Goal: Information Seeking & Learning: Learn about a topic

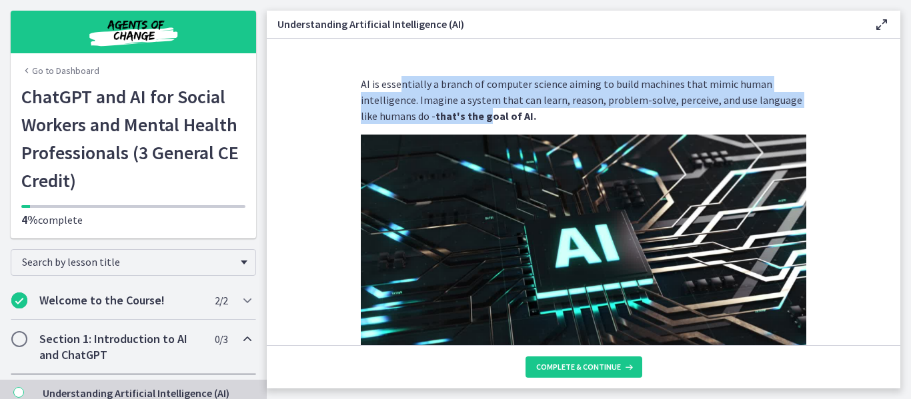
drag, startPoint x: 0, startPoint y: 0, endPoint x: 461, endPoint y: 113, distance: 475.2
click at [461, 113] on p "AI is essentially a branch of computer science aiming to build machines that mi…" at bounding box center [583, 100] width 445 height 48
click at [461, 113] on strong "that's the goal of AI." at bounding box center [485, 115] width 101 height 13
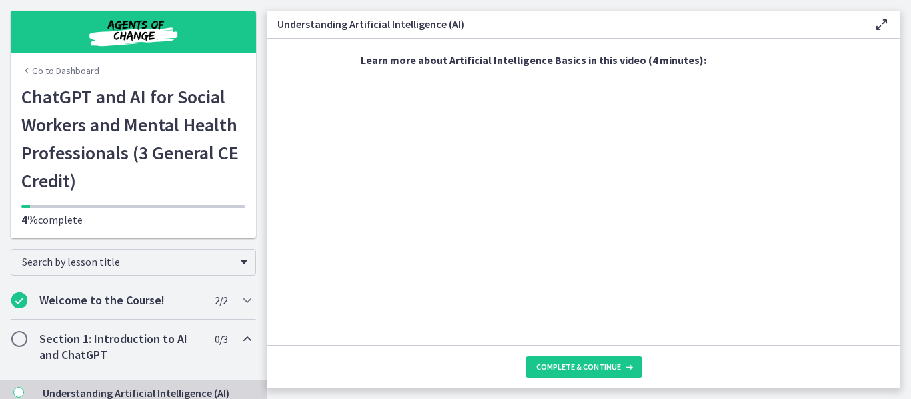
scroll to position [673, 0]
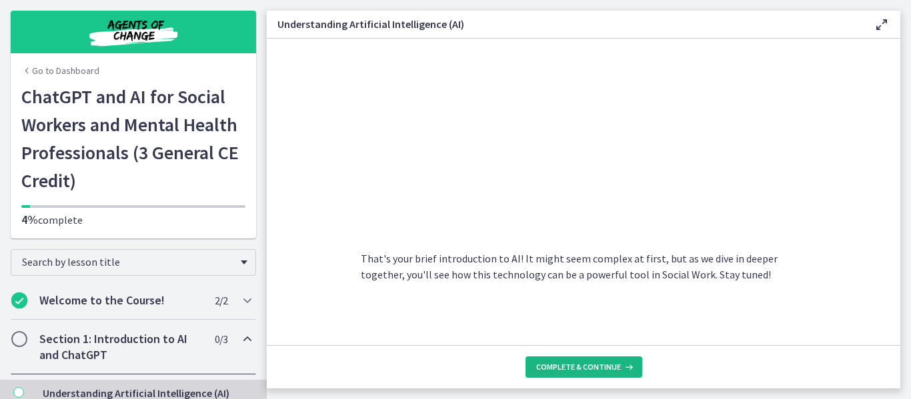
click at [571, 367] on span "Complete & continue" at bounding box center [578, 367] width 85 height 11
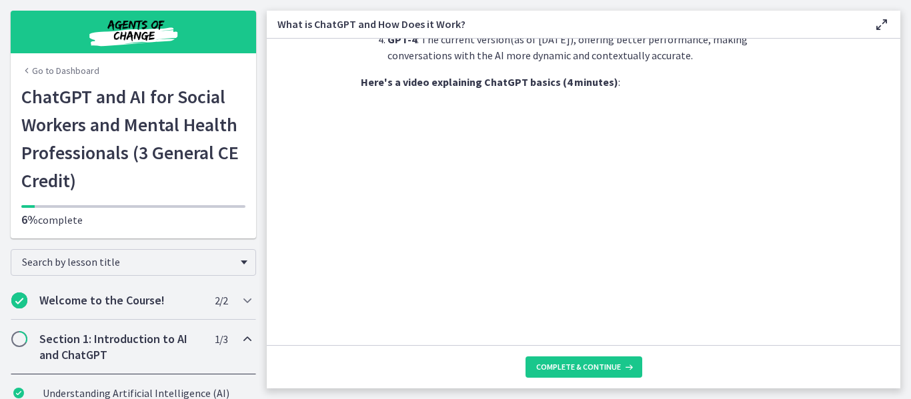
scroll to position [748, 0]
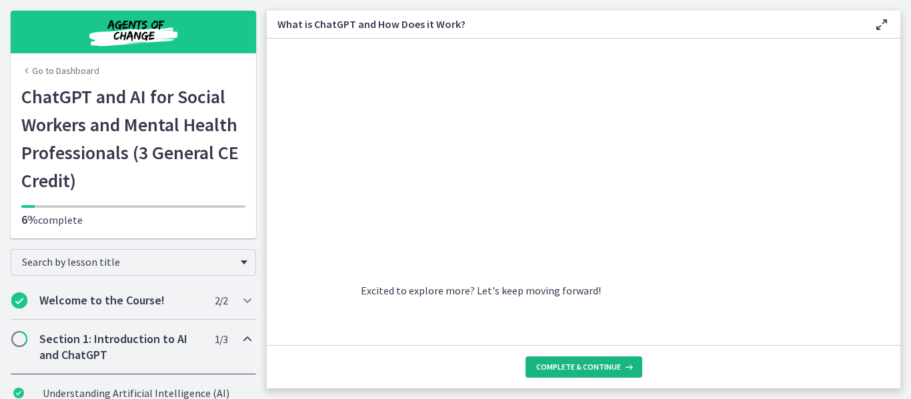
click at [587, 367] on span "Complete & continue" at bounding box center [578, 367] width 85 height 11
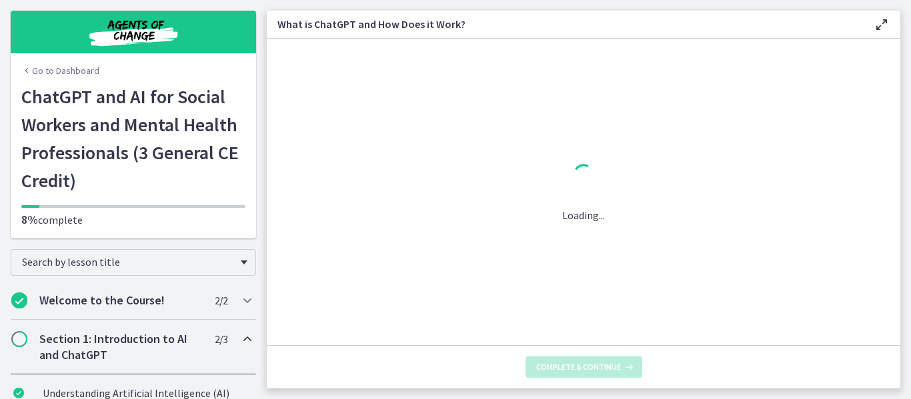
scroll to position [0, 0]
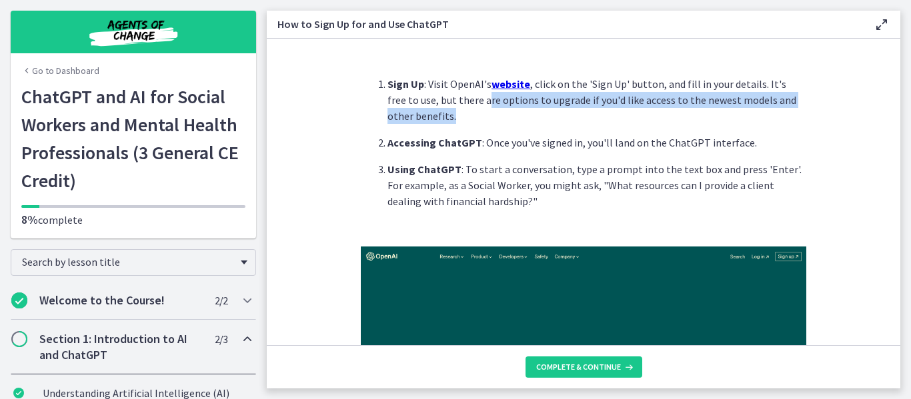
drag, startPoint x: 462, startPoint y: 100, endPoint x: 494, endPoint y: 114, distance: 34.9
click at [494, 114] on p "Sign Up : Visit OpenAI's website , click on the 'Sign Up' button, and fill in y…" at bounding box center [596, 100] width 419 height 48
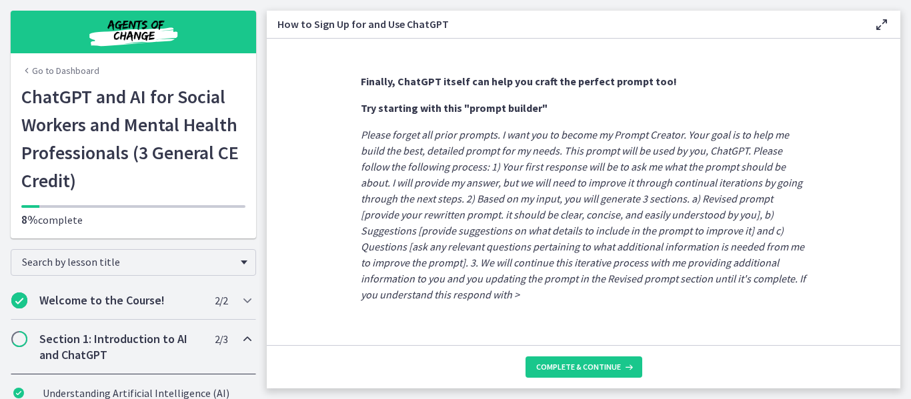
scroll to position [811, 0]
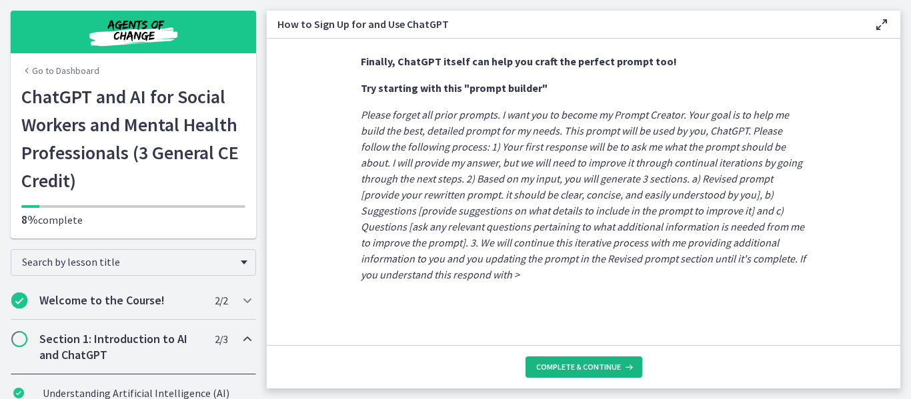
click at [557, 365] on span "Complete & continue" at bounding box center [578, 367] width 85 height 11
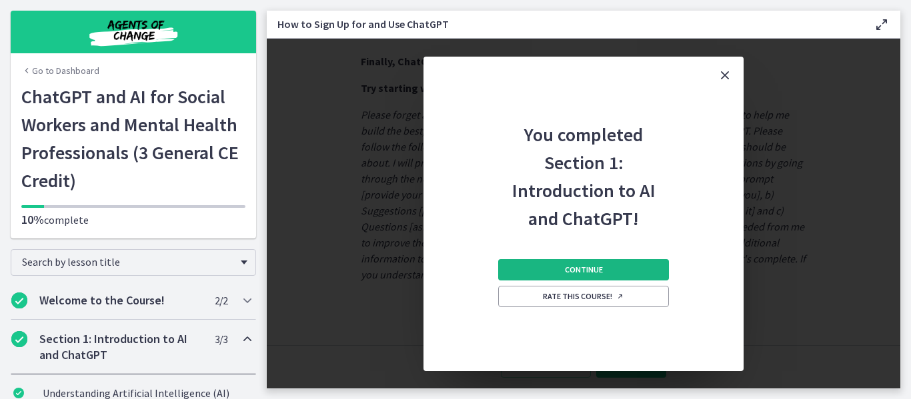
click at [601, 267] on span "Continue" at bounding box center [584, 270] width 38 height 11
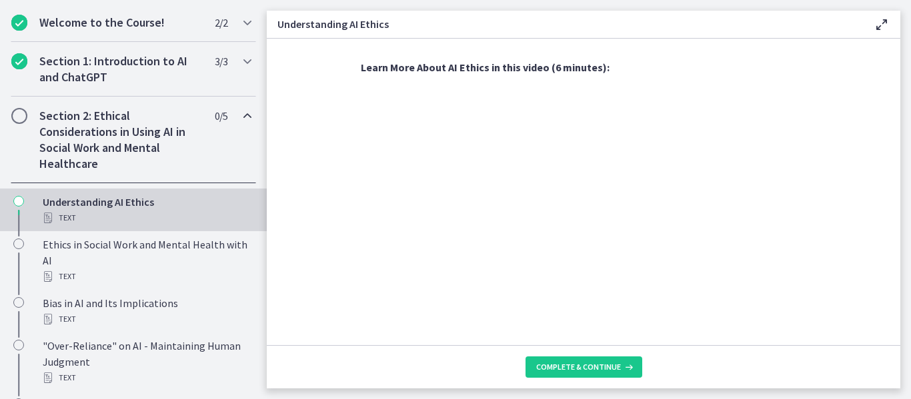
scroll to position [759, 0]
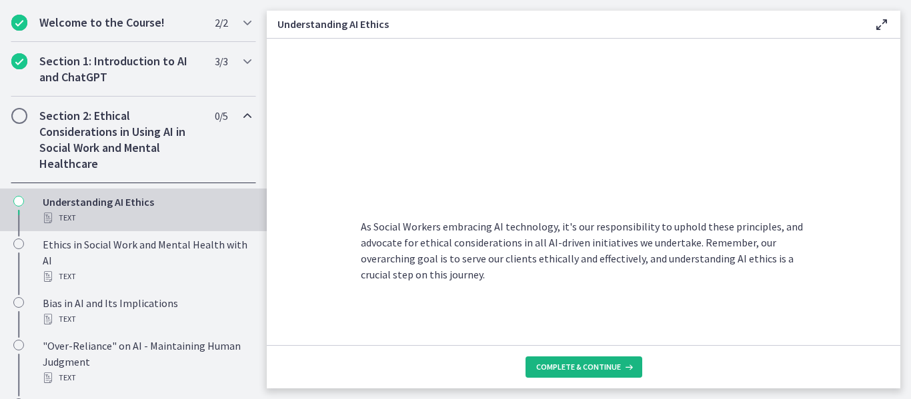
click at [567, 367] on span "Complete & continue" at bounding box center [578, 367] width 85 height 11
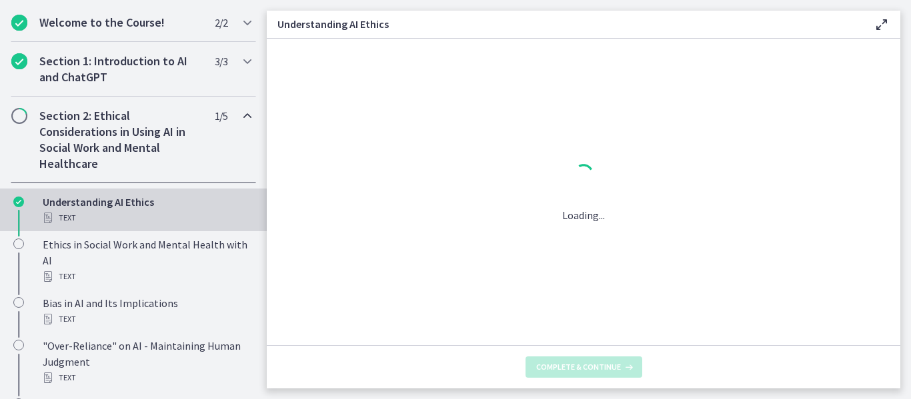
scroll to position [0, 0]
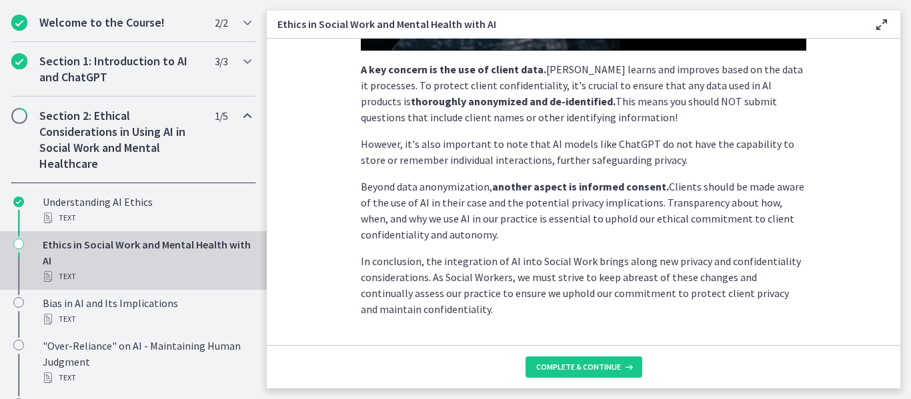
scroll to position [429, 0]
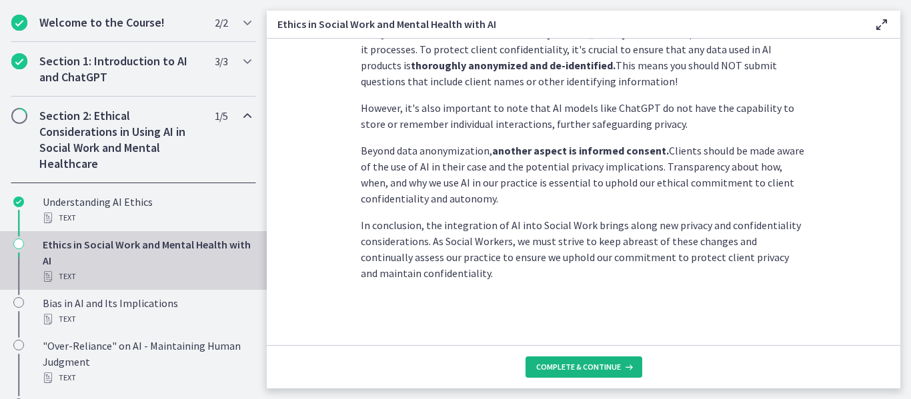
click at [569, 361] on button "Complete & continue" at bounding box center [583, 367] width 117 height 21
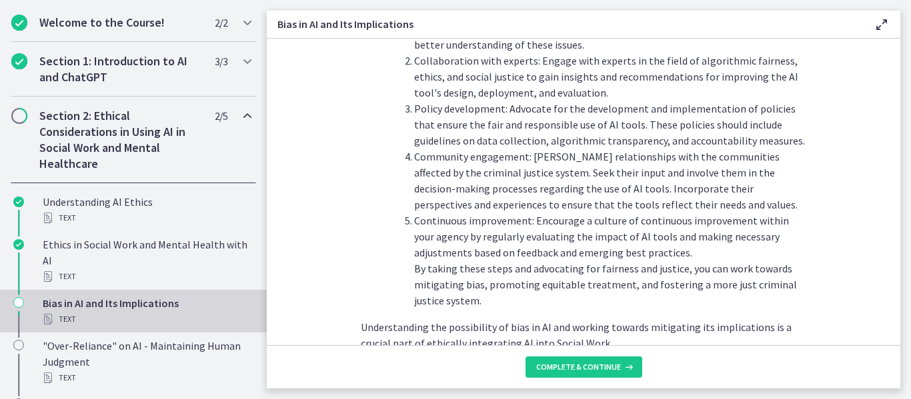
scroll to position [1586, 0]
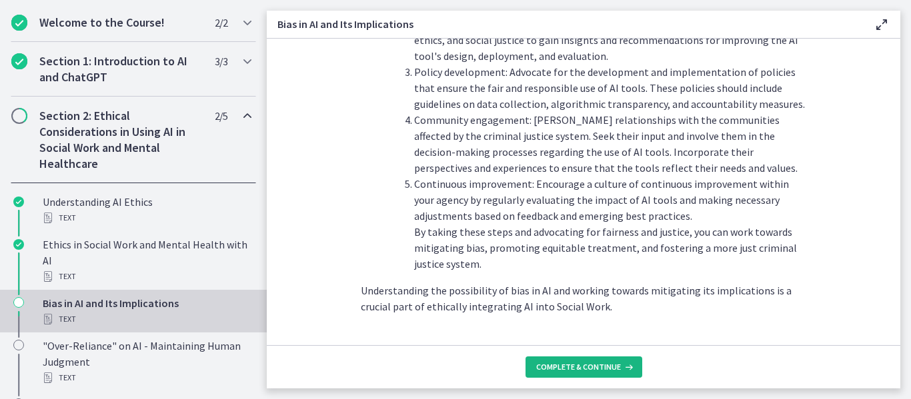
click at [557, 363] on span "Complete & continue" at bounding box center [578, 367] width 85 height 11
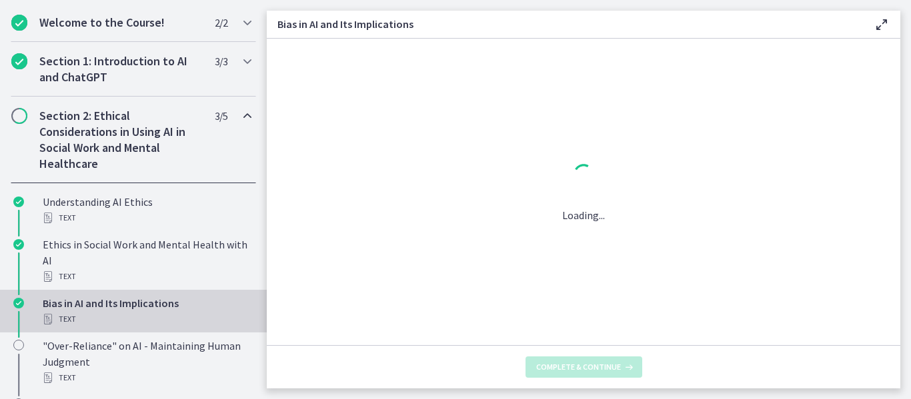
scroll to position [0, 0]
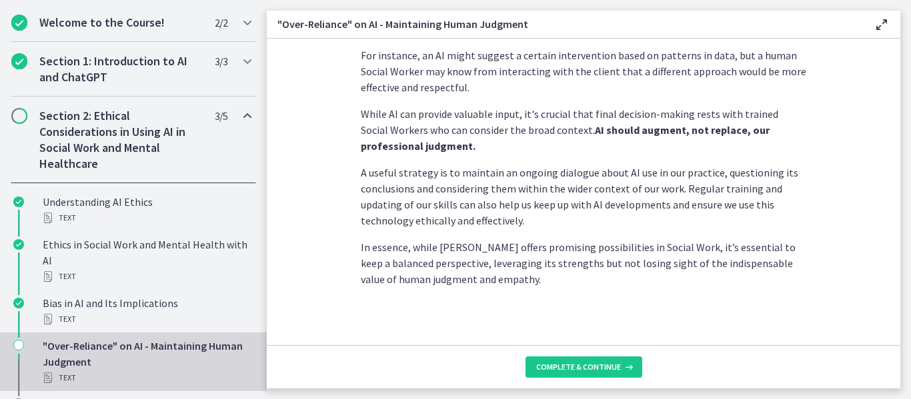
scroll to position [422, 0]
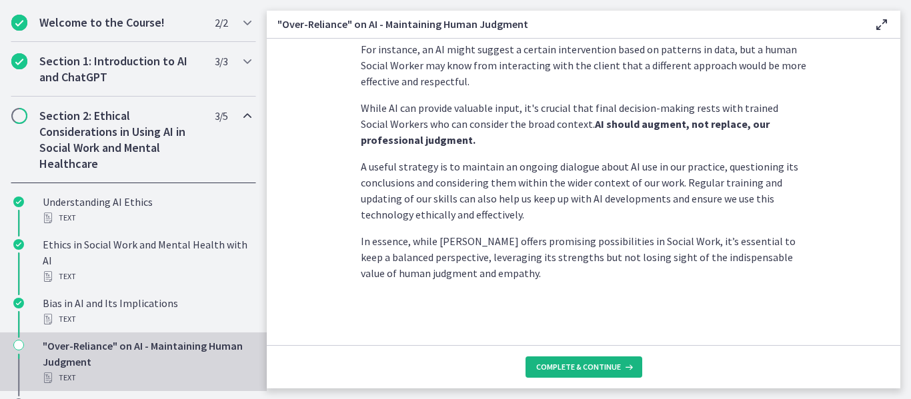
click at [579, 375] on button "Complete & continue" at bounding box center [583, 367] width 117 height 21
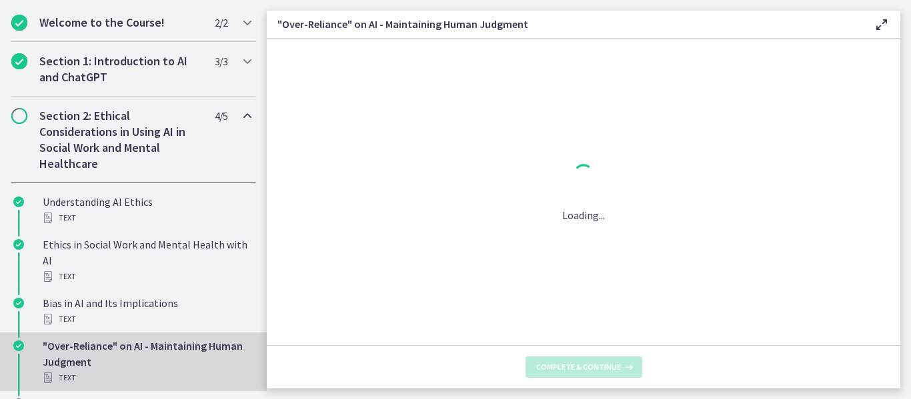
scroll to position [0, 0]
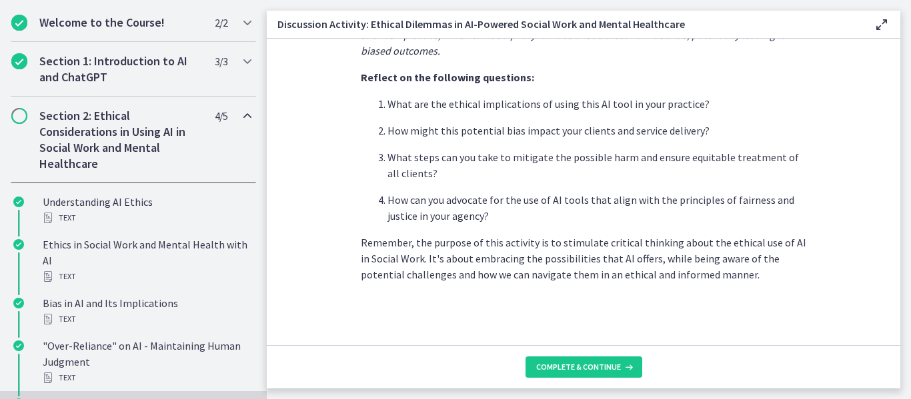
scroll to position [429, 0]
click at [575, 363] on span "Complete & continue" at bounding box center [578, 367] width 85 height 11
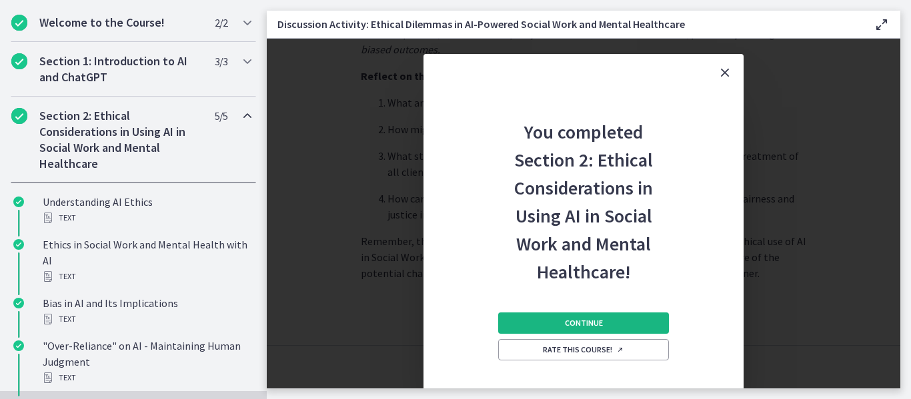
click at [595, 324] on span "Continue" at bounding box center [584, 323] width 38 height 11
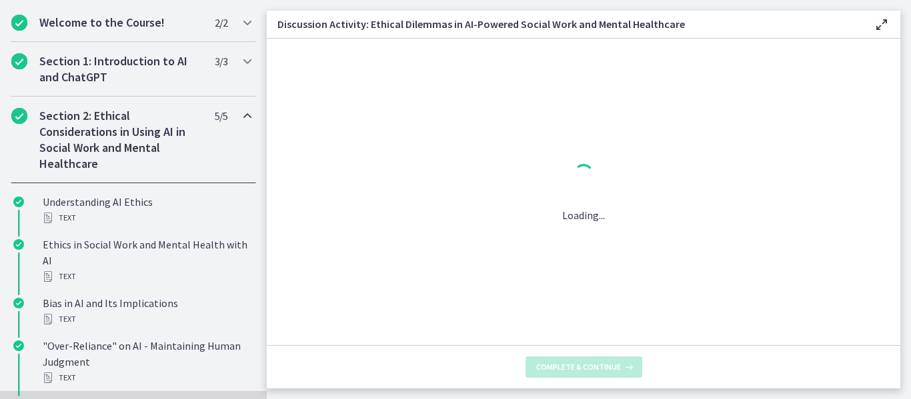
scroll to position [0, 0]
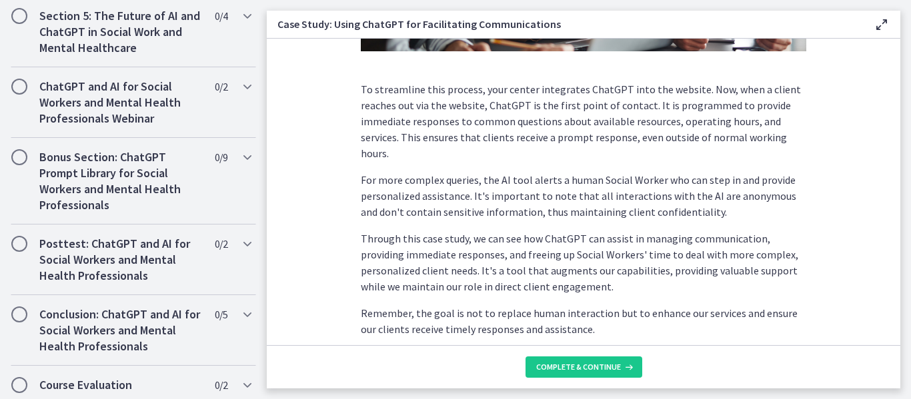
scroll to position [433, 0]
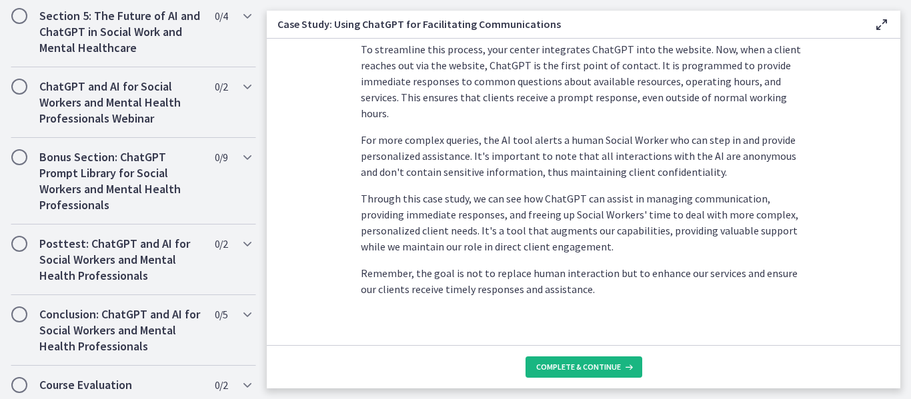
click at [587, 367] on span "Complete & continue" at bounding box center [578, 367] width 85 height 11
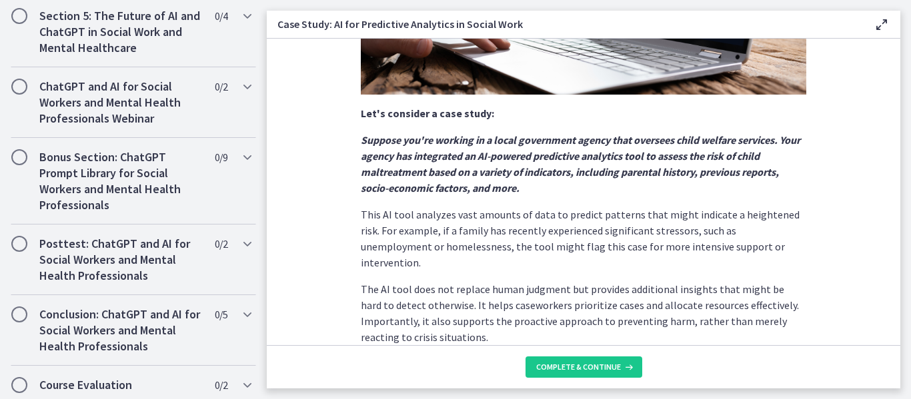
scroll to position [397, 0]
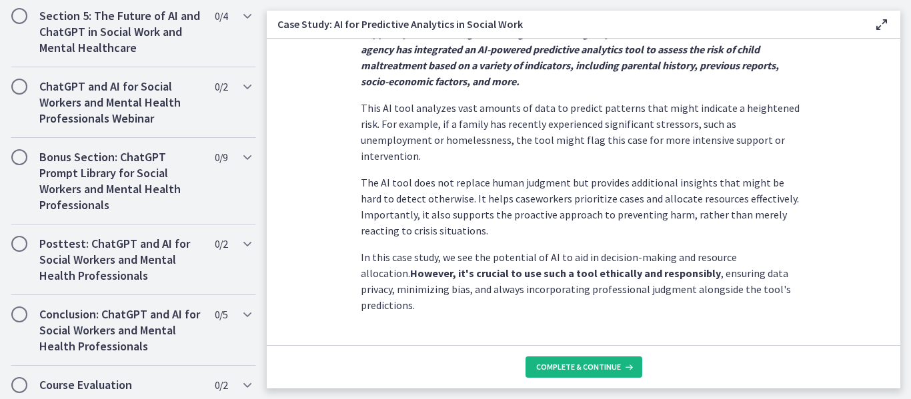
click at [571, 373] on button "Complete & continue" at bounding box center [583, 367] width 117 height 21
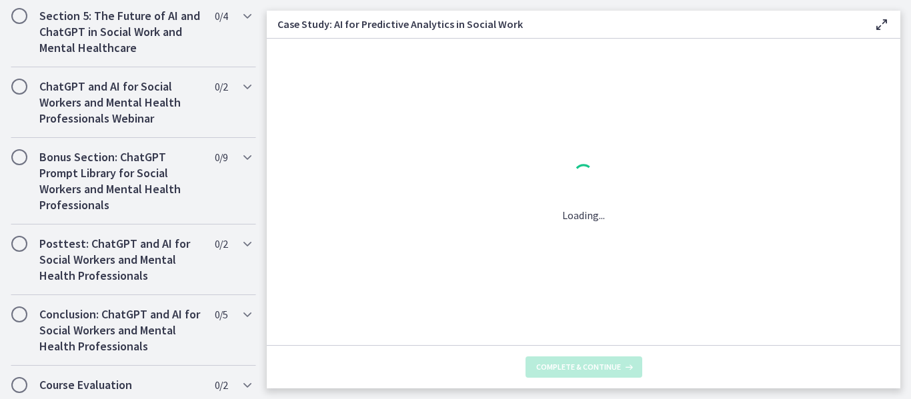
scroll to position [0, 0]
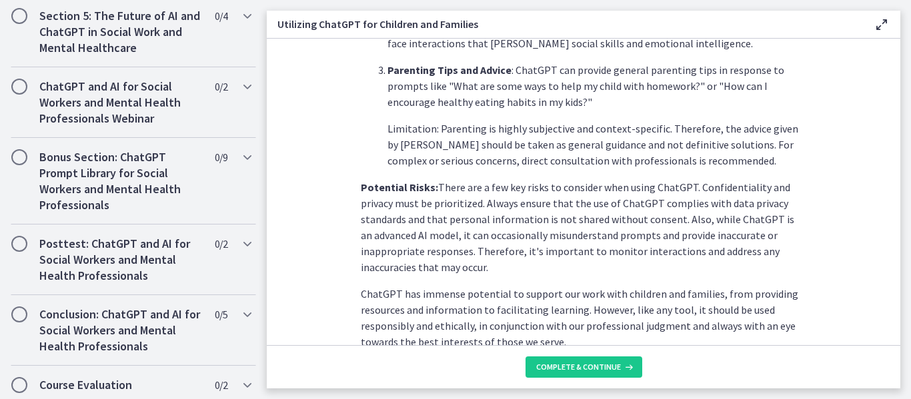
scroll to position [680, 0]
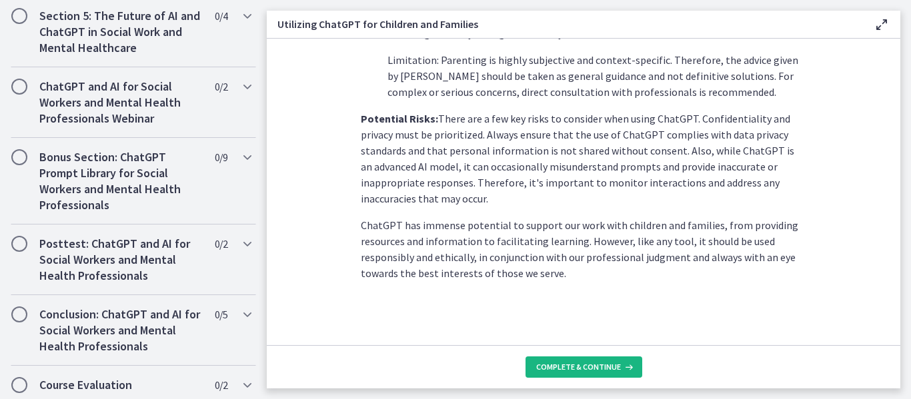
click at [565, 363] on span "Complete & continue" at bounding box center [578, 367] width 85 height 11
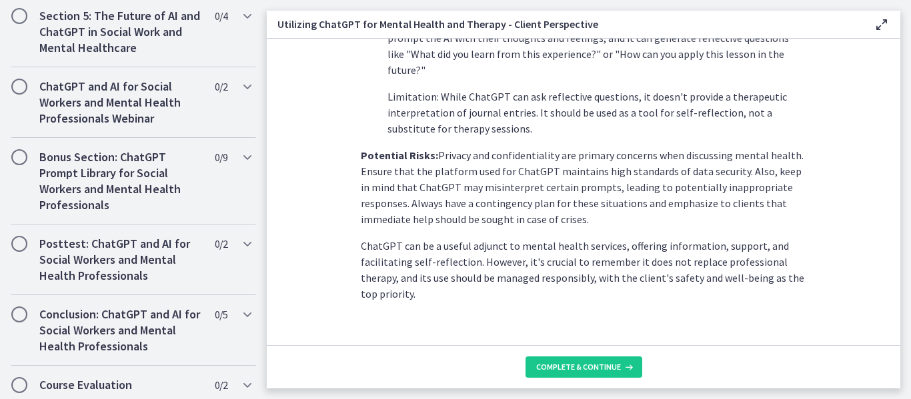
scroll to position [653, 0]
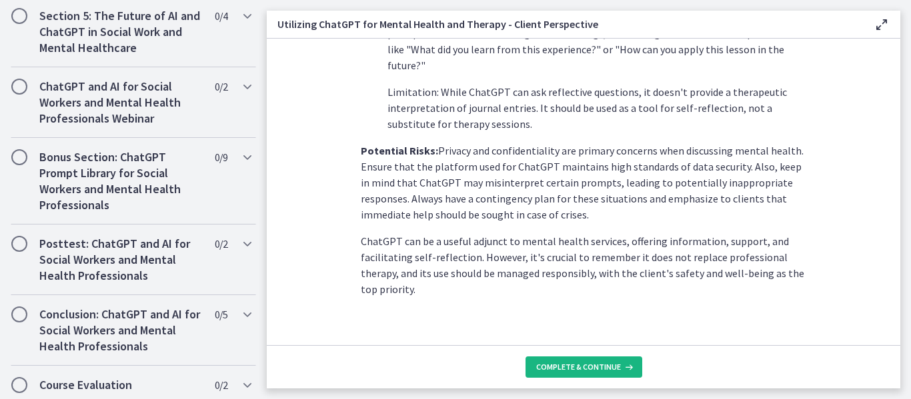
click at [573, 363] on span "Complete & continue" at bounding box center [578, 367] width 85 height 11
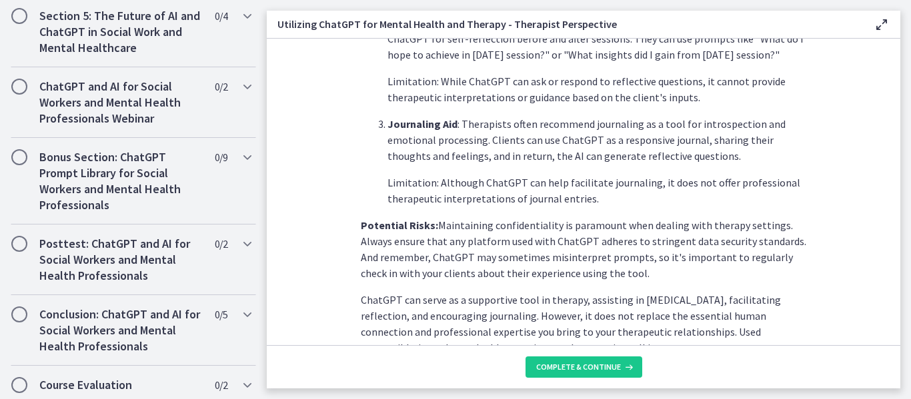
scroll to position [621, 0]
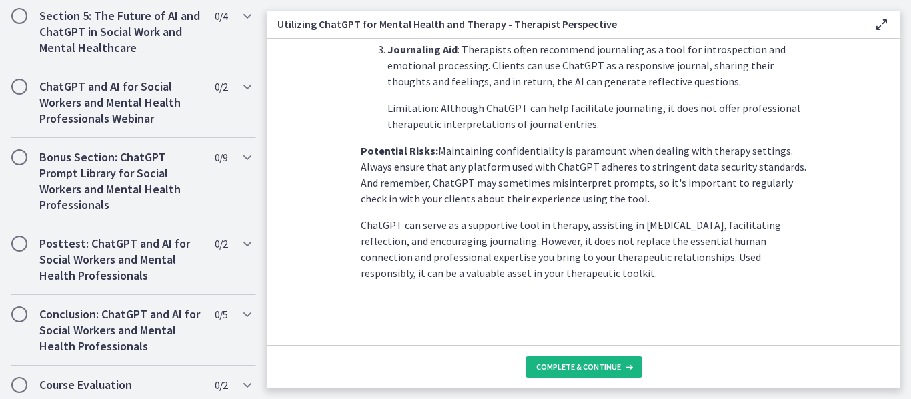
click at [563, 365] on span "Complete & continue" at bounding box center [578, 367] width 85 height 11
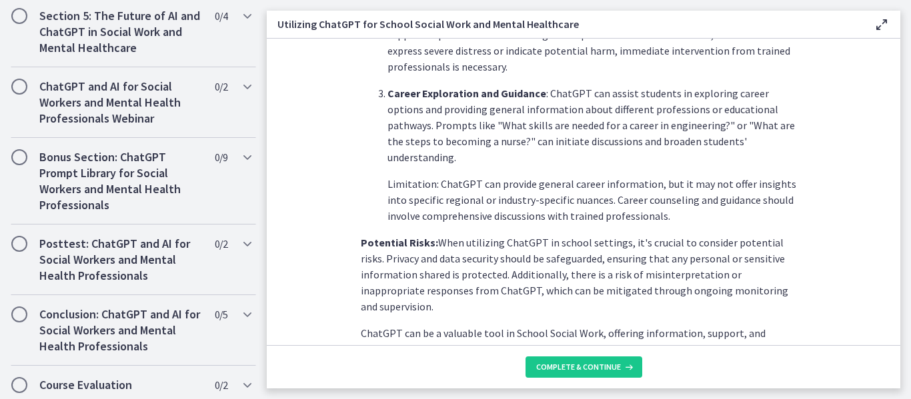
scroll to position [685, 0]
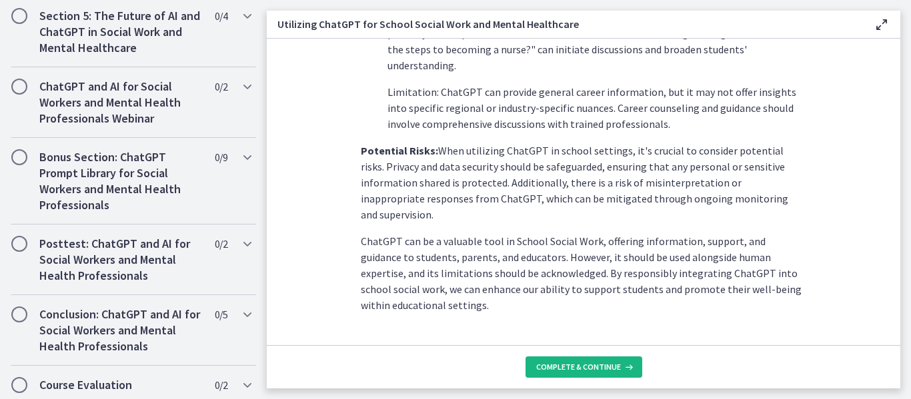
click at [571, 370] on span "Complete & continue" at bounding box center [578, 367] width 85 height 11
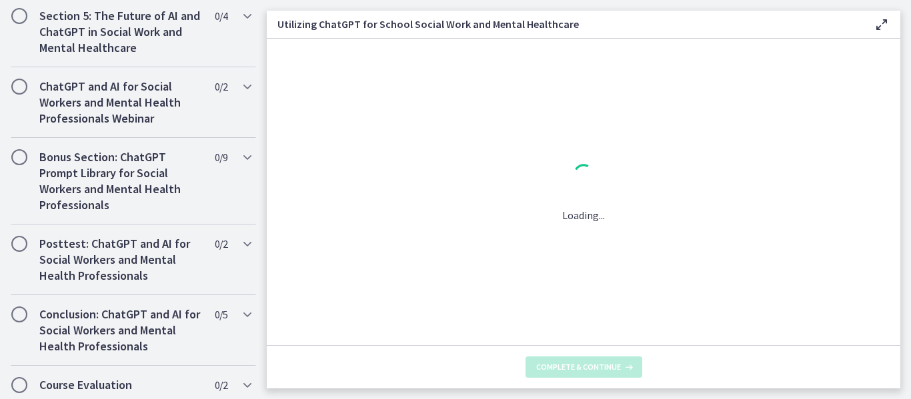
scroll to position [0, 0]
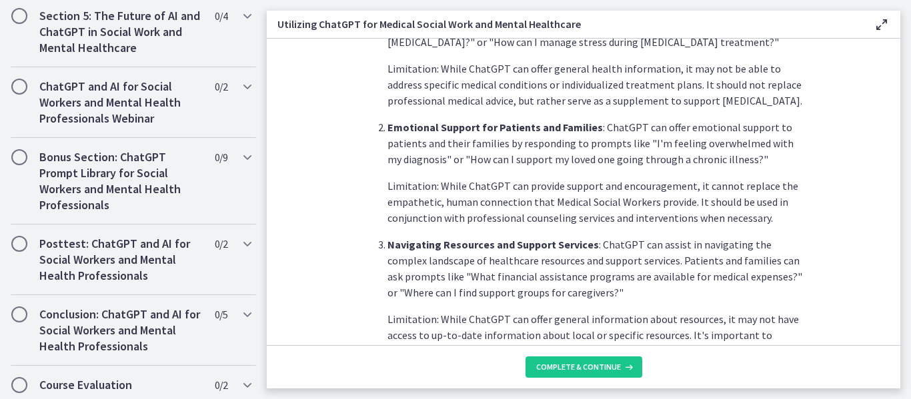
scroll to position [637, 0]
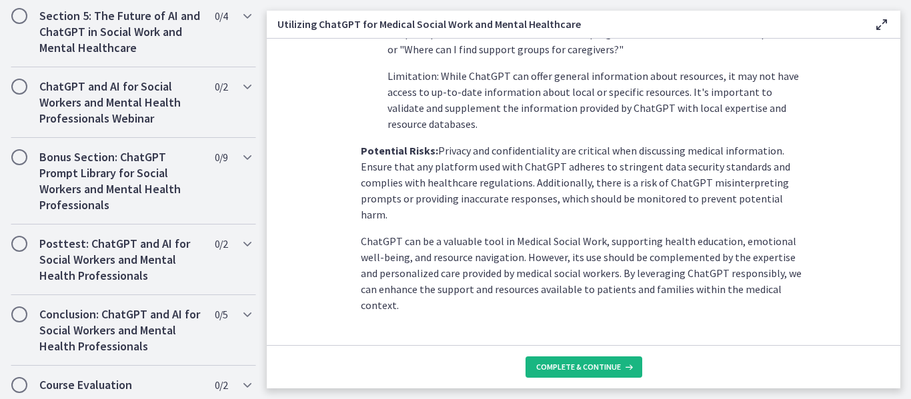
click at [581, 372] on span "Complete & continue" at bounding box center [578, 367] width 85 height 11
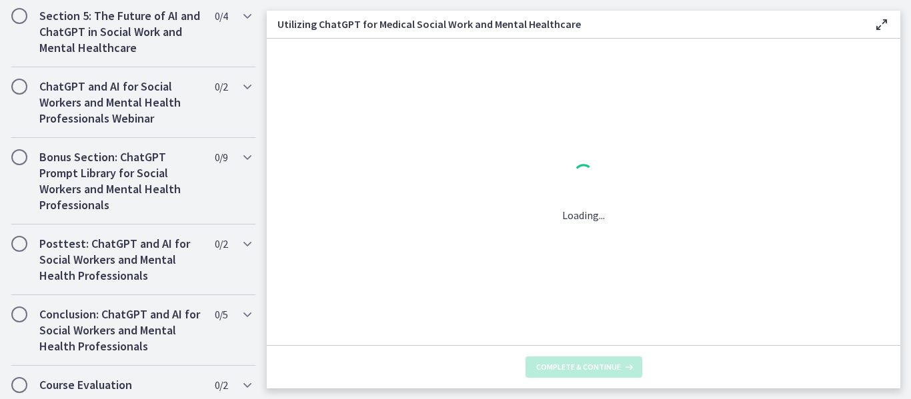
scroll to position [0, 0]
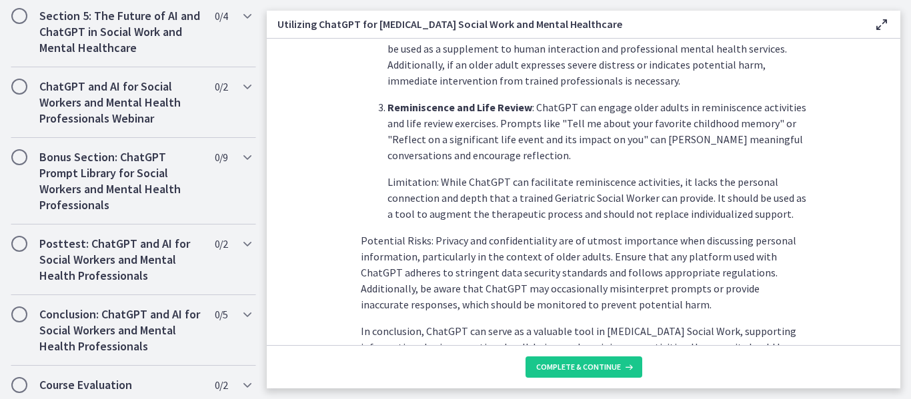
scroll to position [701, 0]
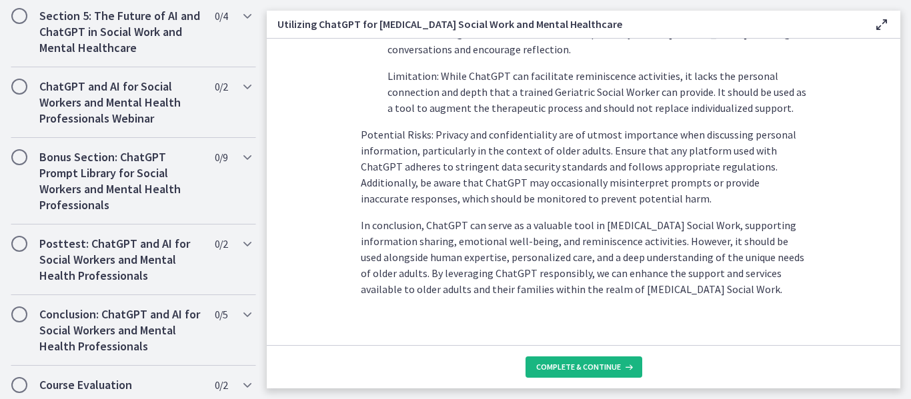
click at [581, 359] on button "Complete & continue" at bounding box center [583, 367] width 117 height 21
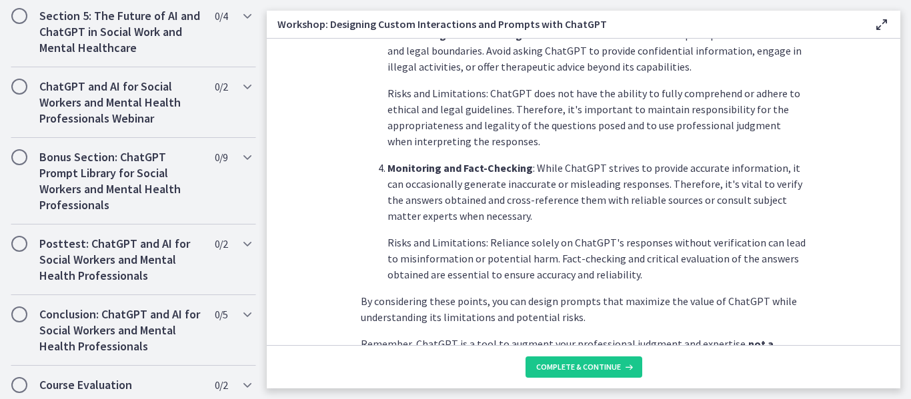
scroll to position [814, 0]
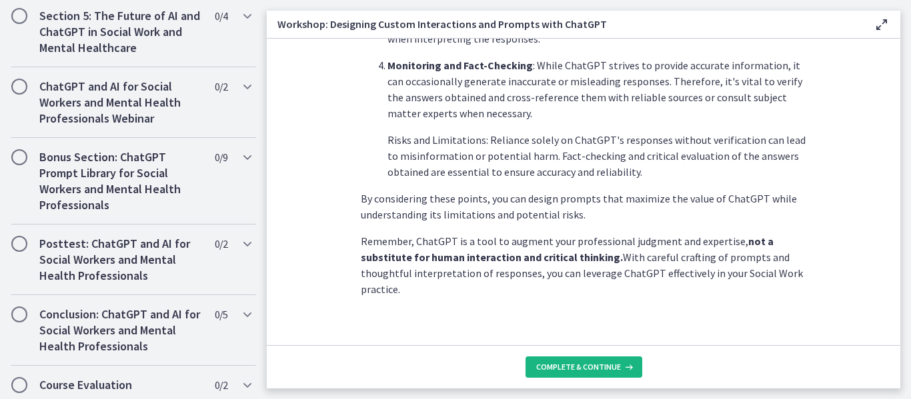
click at [556, 367] on span "Complete & continue" at bounding box center [578, 367] width 85 height 11
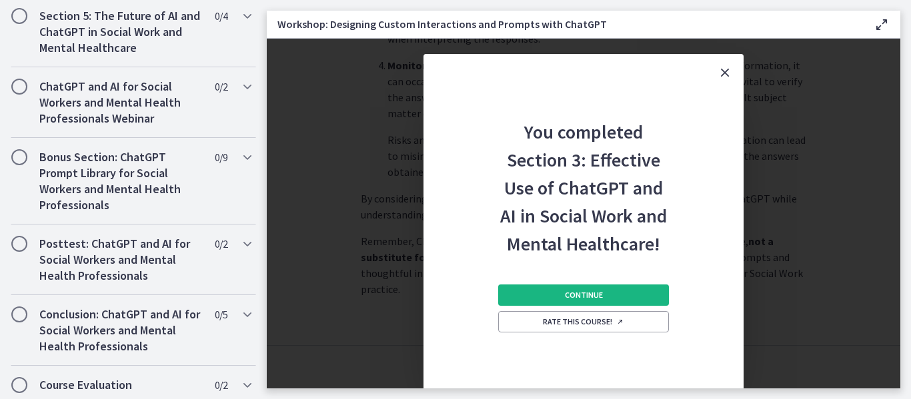
click at [574, 291] on span "Continue" at bounding box center [584, 295] width 38 height 11
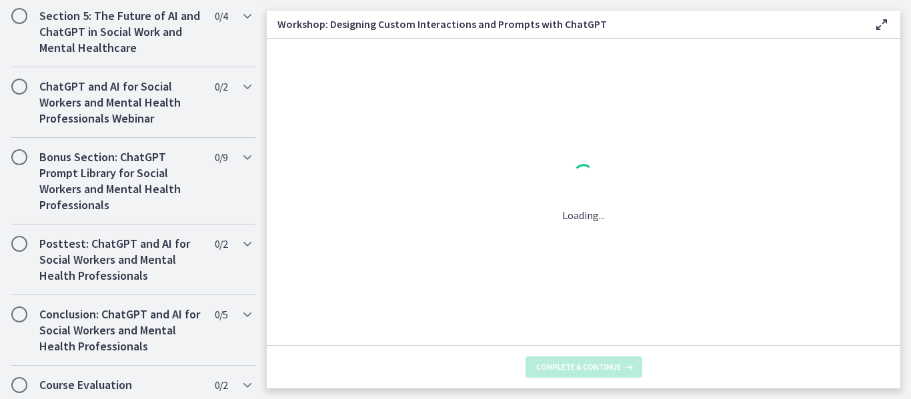
scroll to position [0, 0]
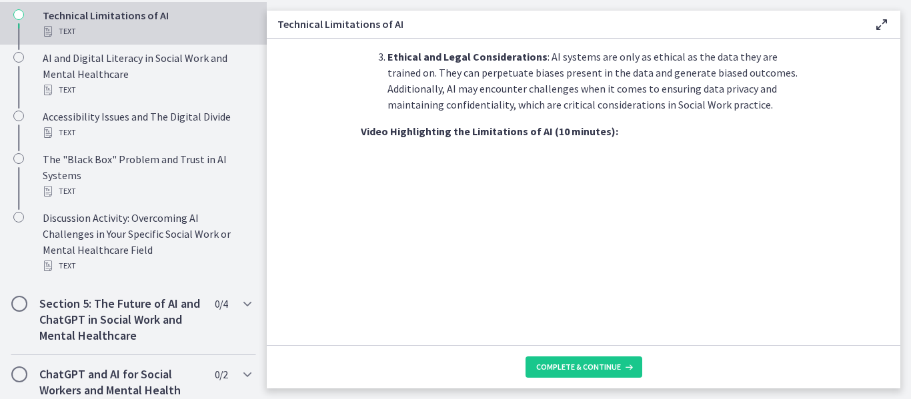
scroll to position [1042, 0]
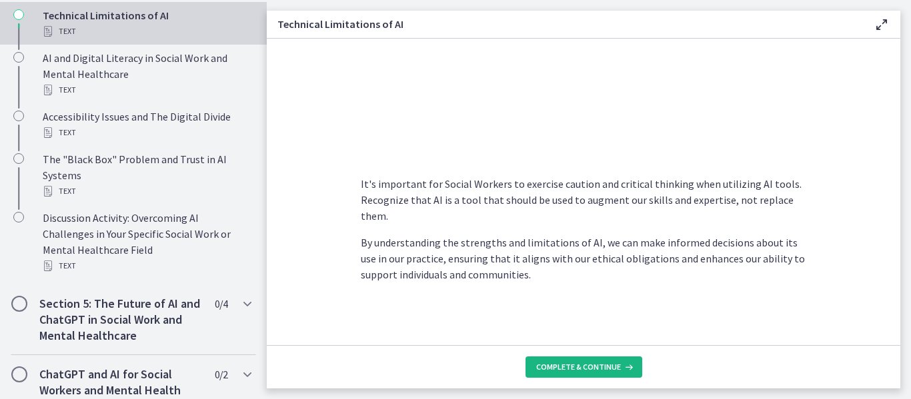
click at [595, 363] on span "Complete & continue" at bounding box center [578, 367] width 85 height 11
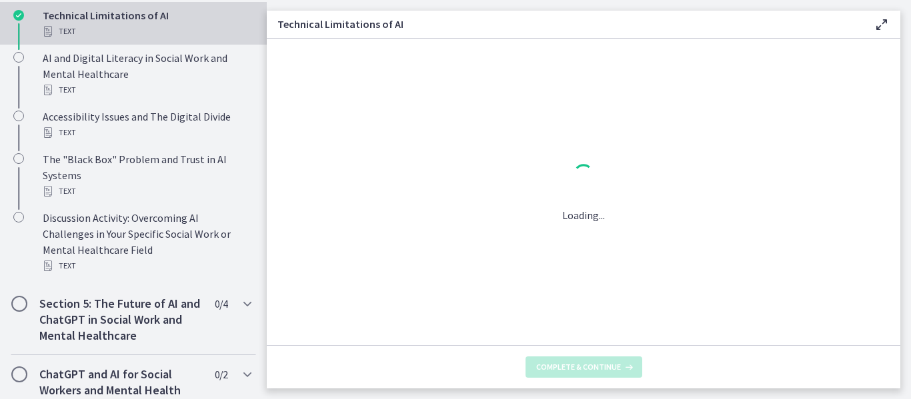
scroll to position [0, 0]
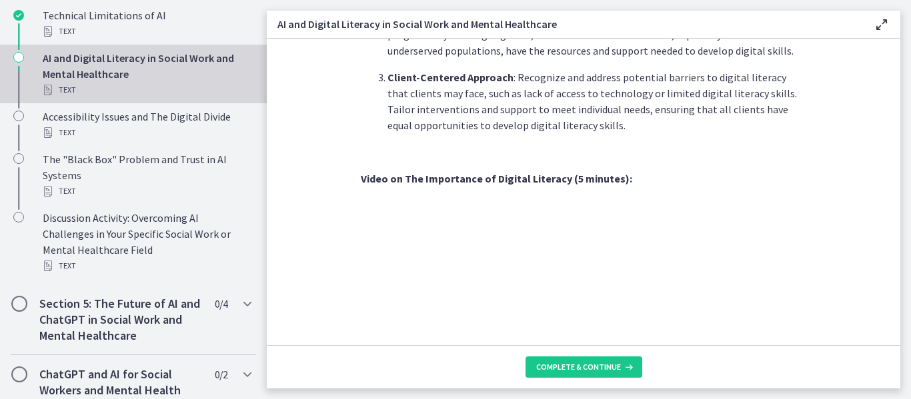
scroll to position [1223, 0]
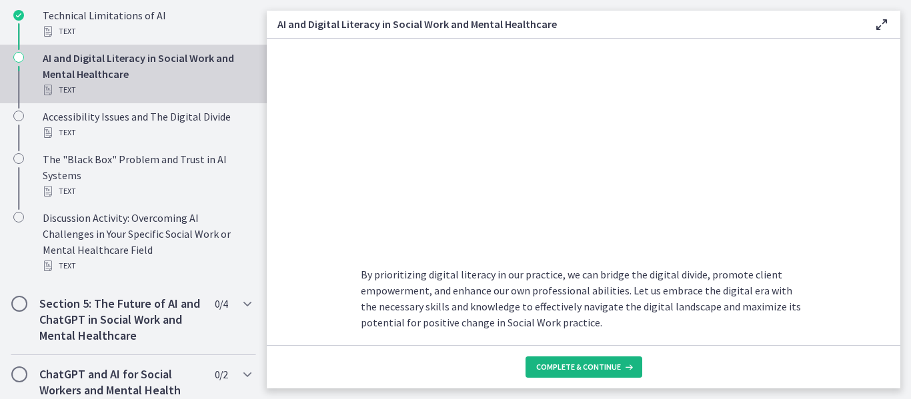
click at [573, 368] on span "Complete & continue" at bounding box center [578, 367] width 85 height 11
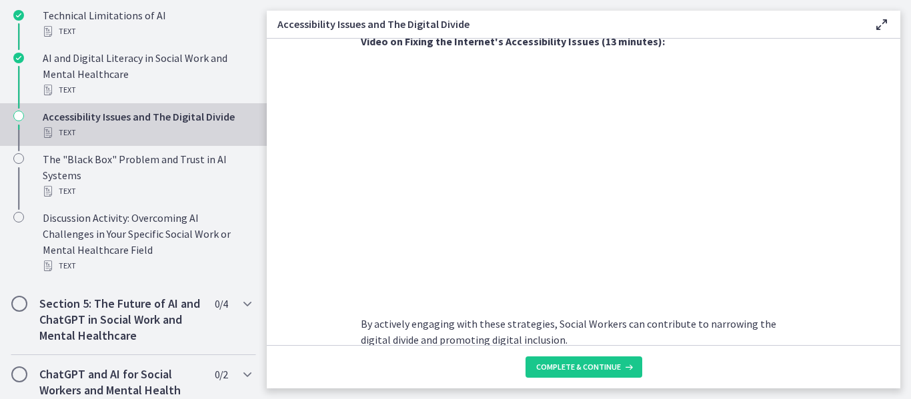
scroll to position [1228, 0]
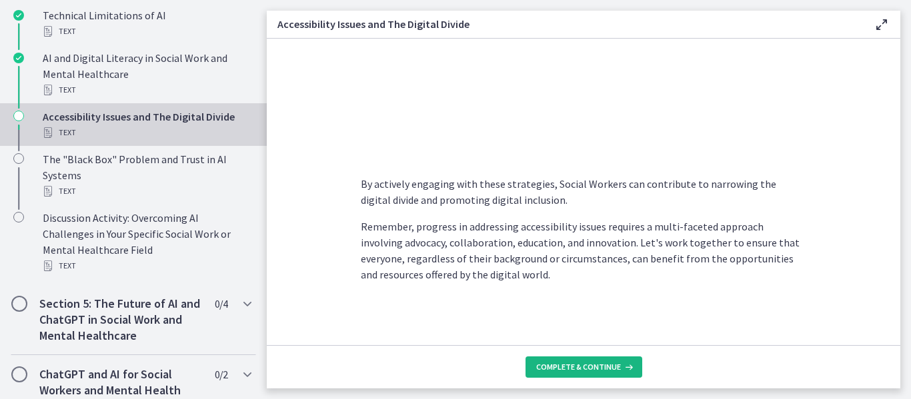
click at [580, 364] on span "Complete & continue" at bounding box center [578, 367] width 85 height 11
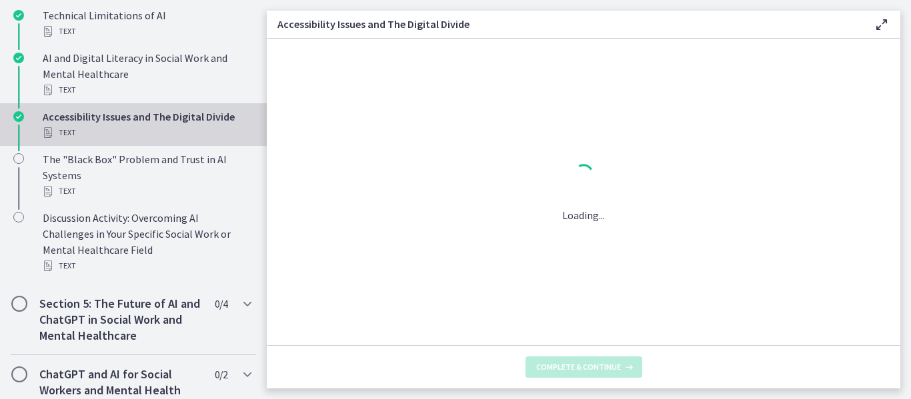
scroll to position [0, 0]
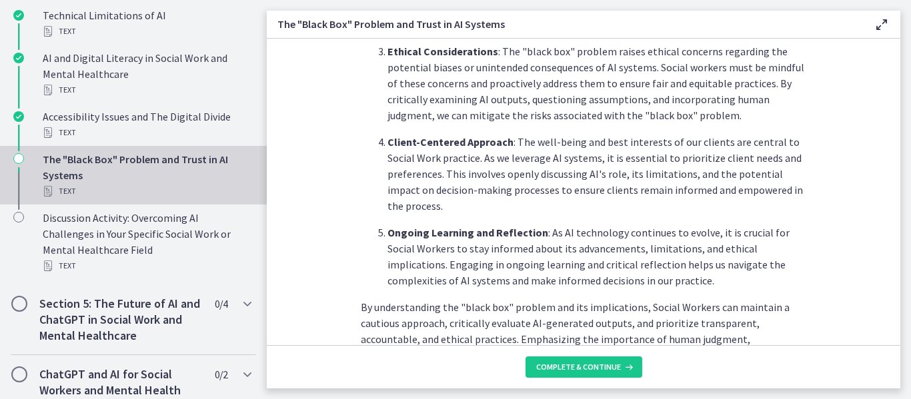
scroll to position [749, 0]
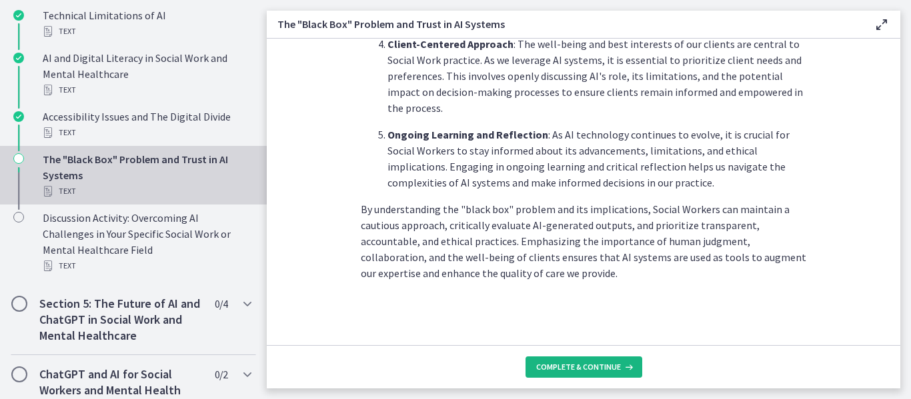
click at [569, 373] on button "Complete & continue" at bounding box center [583, 367] width 117 height 21
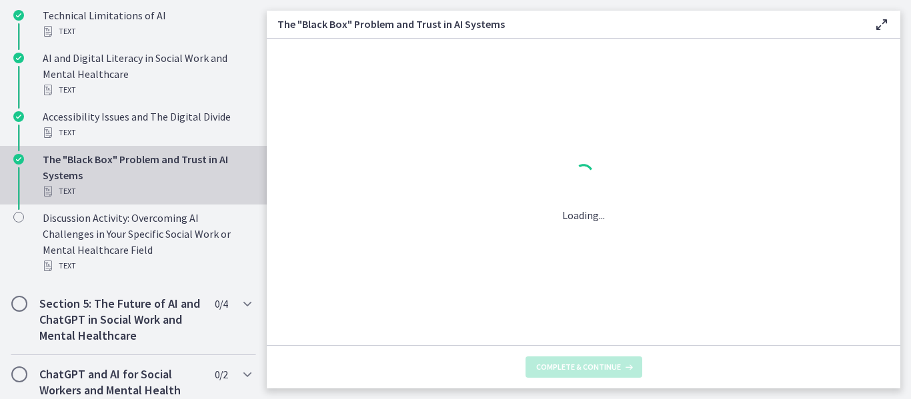
scroll to position [0, 0]
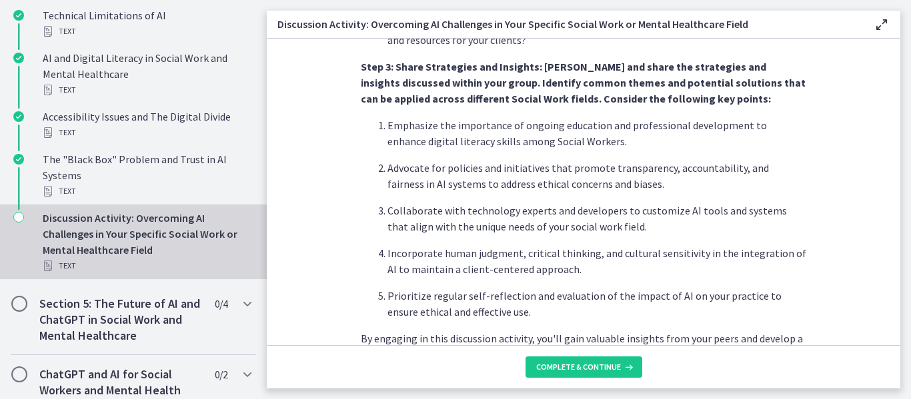
scroll to position [910, 0]
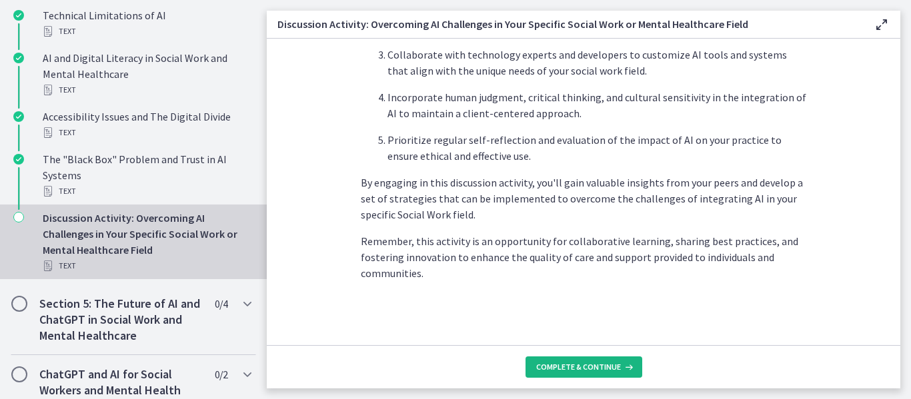
click at [565, 367] on span "Complete & continue" at bounding box center [578, 367] width 85 height 11
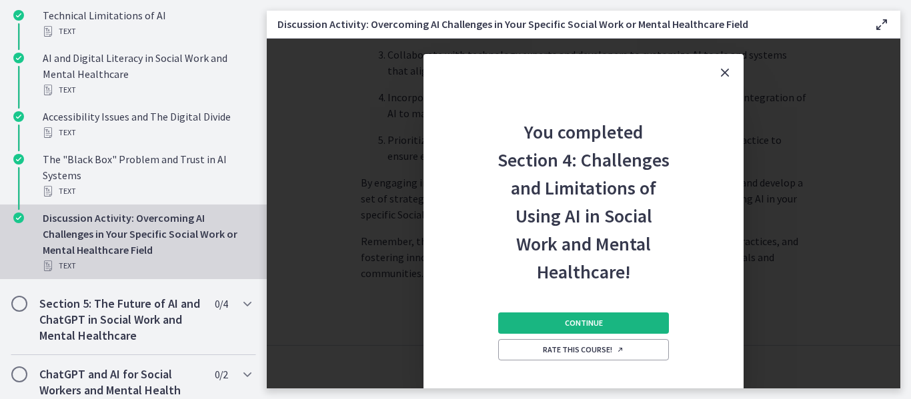
click at [563, 319] on button "Continue" at bounding box center [583, 323] width 171 height 21
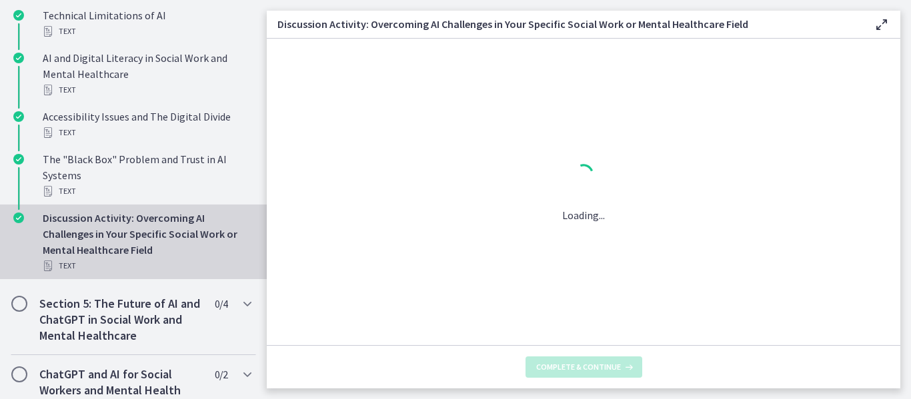
scroll to position [0, 0]
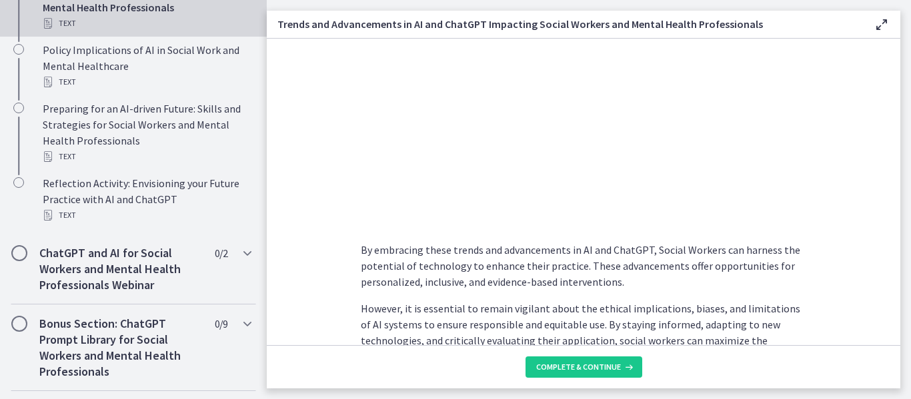
scroll to position [1089, 0]
click at [583, 370] on span "Complete & continue" at bounding box center [578, 367] width 85 height 11
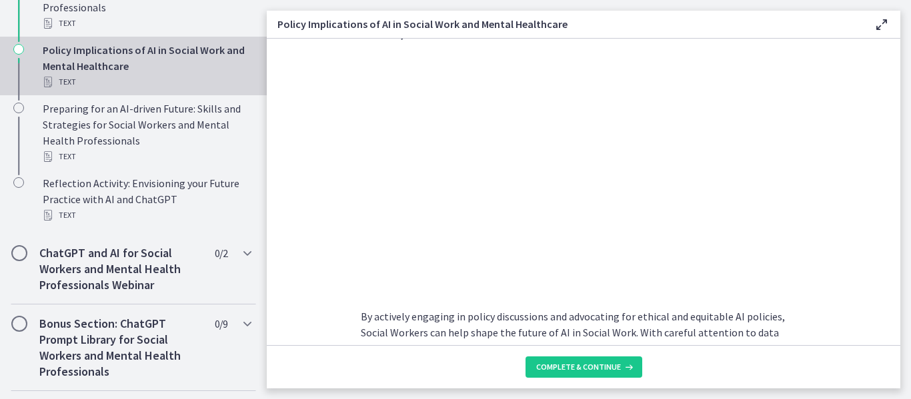
scroll to position [1271, 0]
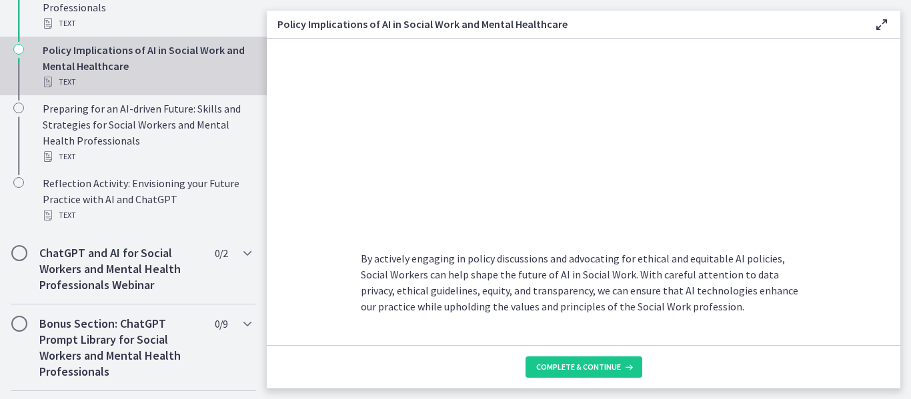
click at [575, 353] on footer "Complete & continue" at bounding box center [583, 366] width 633 height 43
drag, startPoint x: 360, startPoint y: 286, endPoint x: 581, endPoint y: 368, distance: 235.5
click at [581, 368] on div "As AI technology continues to advance, it is essential for Social Workers to co…" at bounding box center [583, 214] width 633 height 350
click at [581, 368] on span "Complete & continue" at bounding box center [578, 367] width 85 height 11
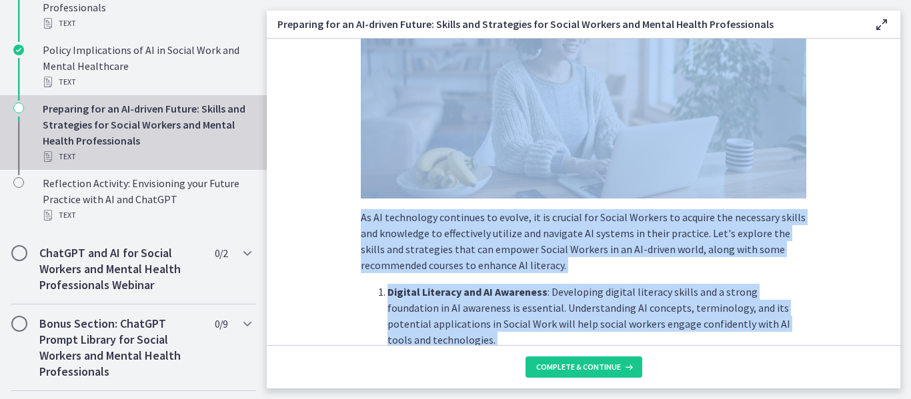
click at [332, 285] on section "As AI technology continues to evolve, it is crucial for Social Workers to acqui…" at bounding box center [583, 192] width 633 height 307
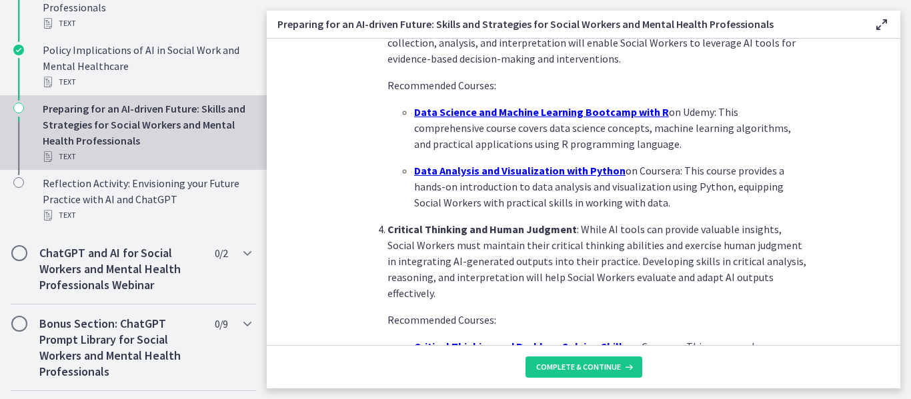
scroll to position [1038, 0]
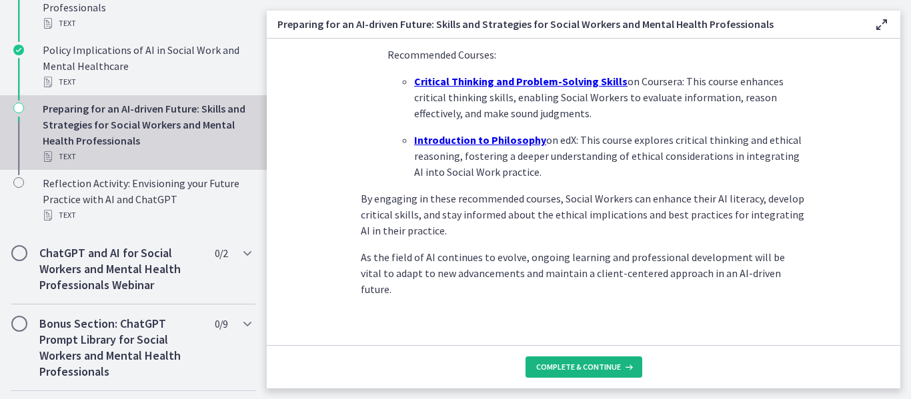
click at [557, 367] on span "Complete & continue" at bounding box center [578, 367] width 85 height 11
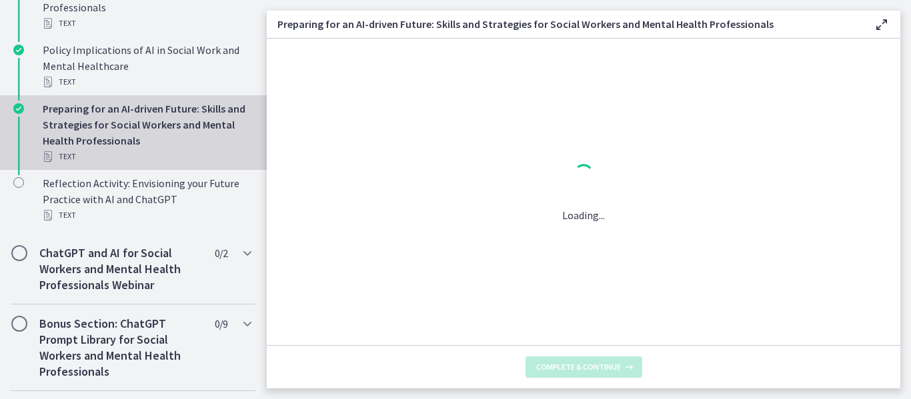
scroll to position [0, 0]
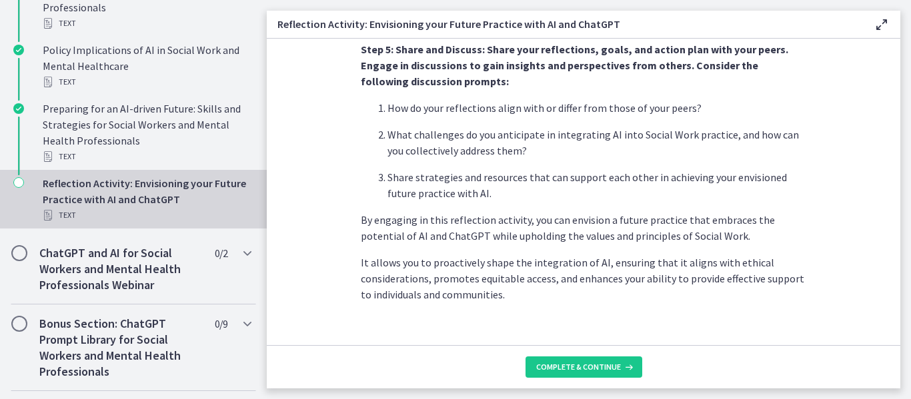
scroll to position [1219, 0]
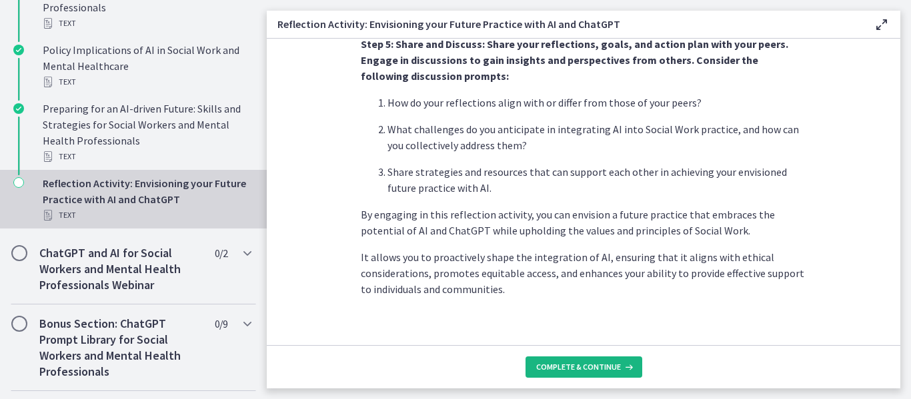
click at [591, 369] on span "Complete & continue" at bounding box center [578, 367] width 85 height 11
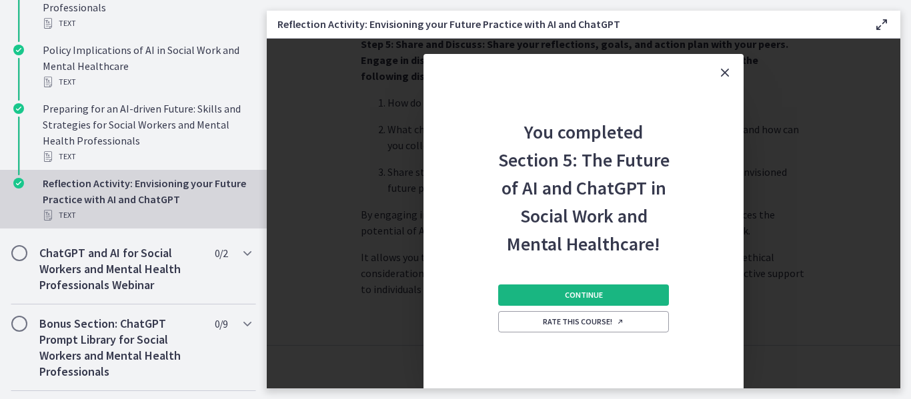
click at [559, 298] on button "Continue" at bounding box center [583, 295] width 171 height 21
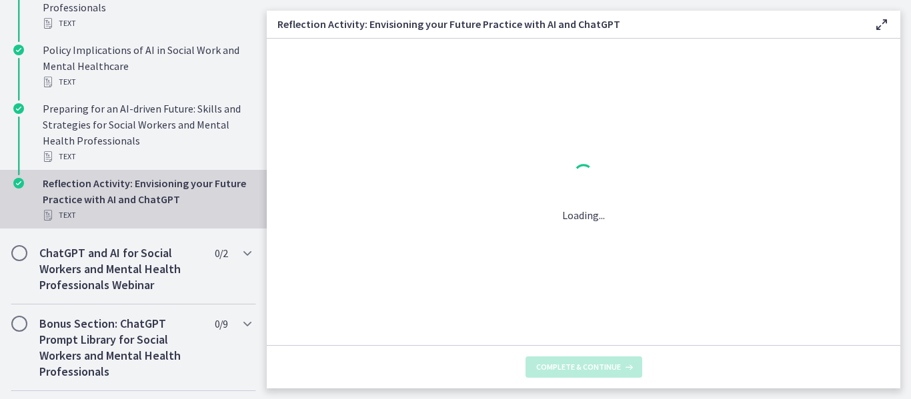
scroll to position [0, 0]
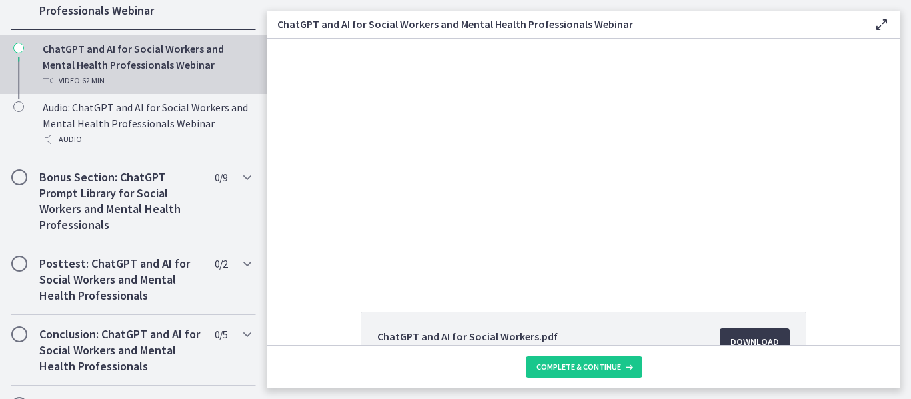
scroll to position [156, 0]
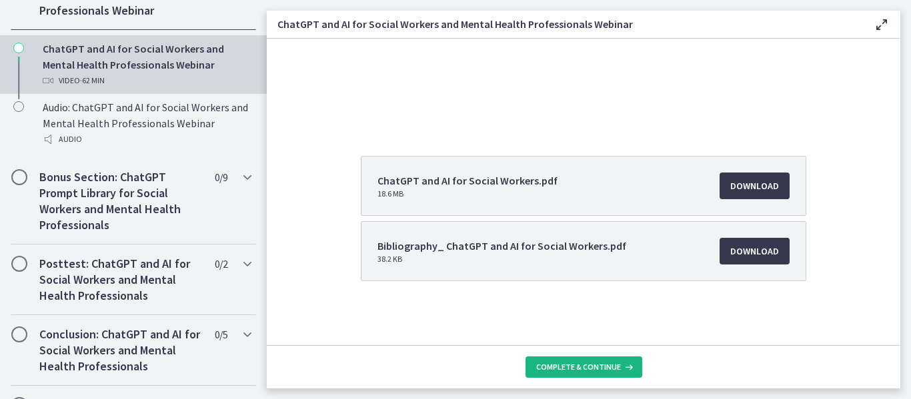
click at [570, 364] on span "Complete & continue" at bounding box center [578, 367] width 85 height 11
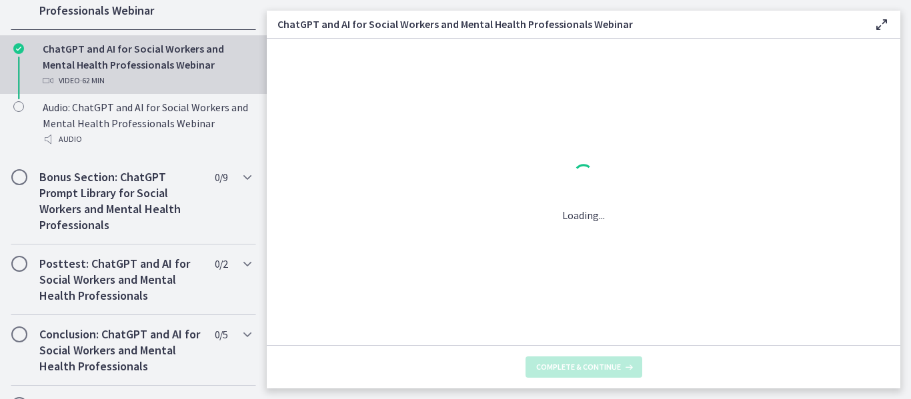
scroll to position [0, 0]
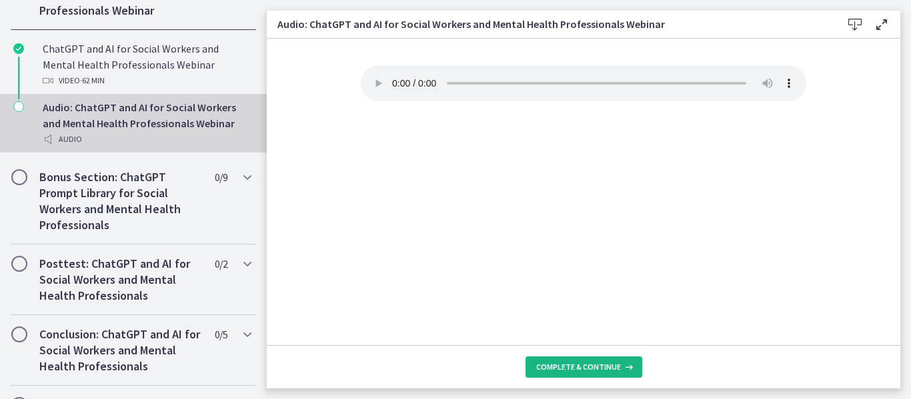
click at [567, 369] on span "Complete & continue" at bounding box center [578, 367] width 85 height 11
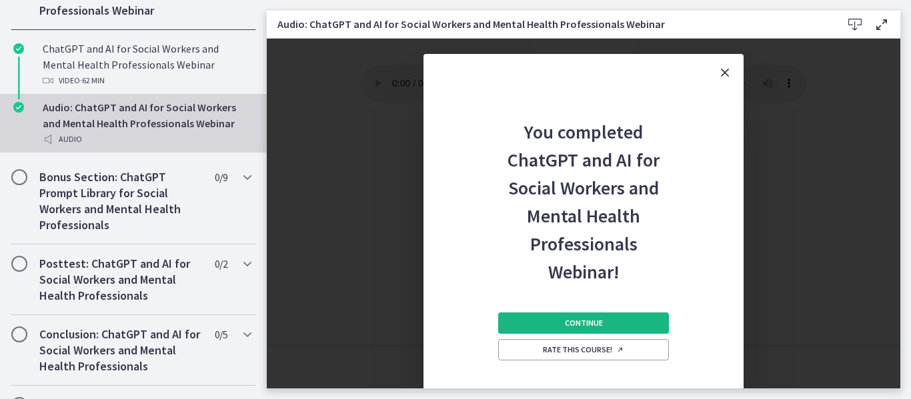
click at [578, 325] on span "Continue" at bounding box center [584, 323] width 38 height 11
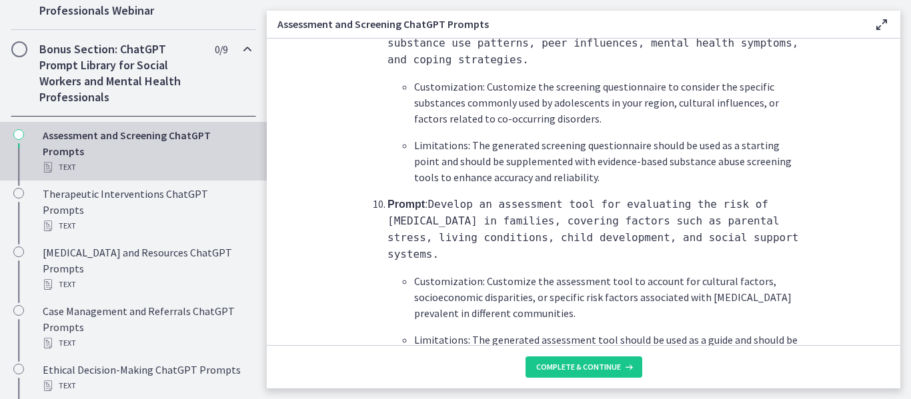
scroll to position [2106, 0]
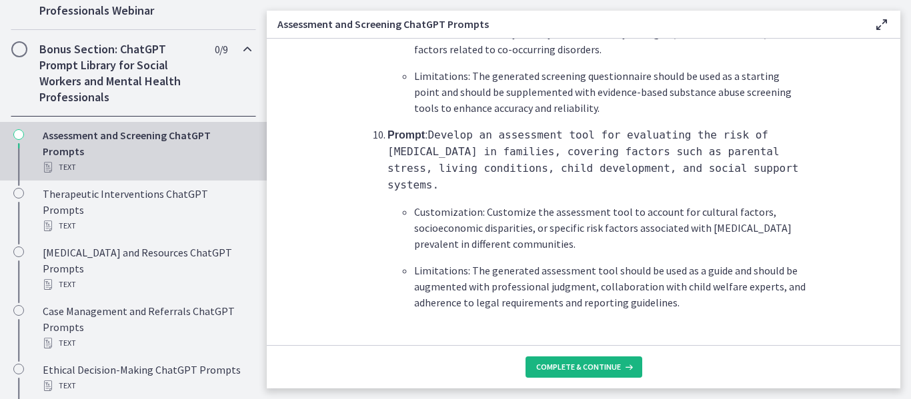
click at [570, 369] on span "Complete & continue" at bounding box center [578, 367] width 85 height 11
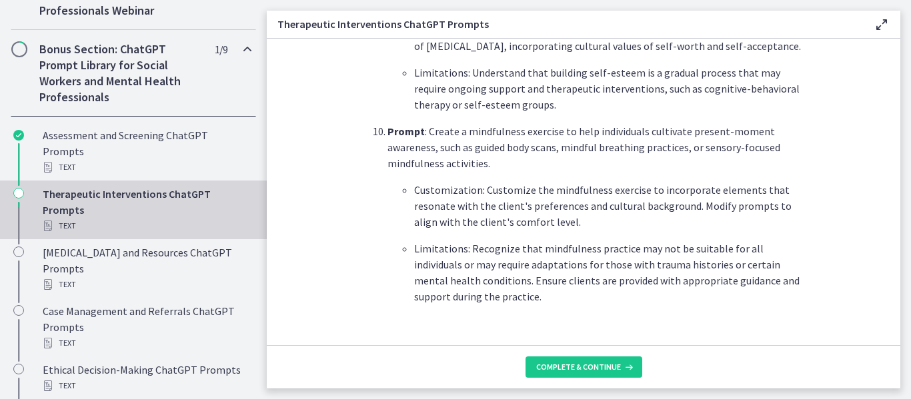
scroll to position [1987, 0]
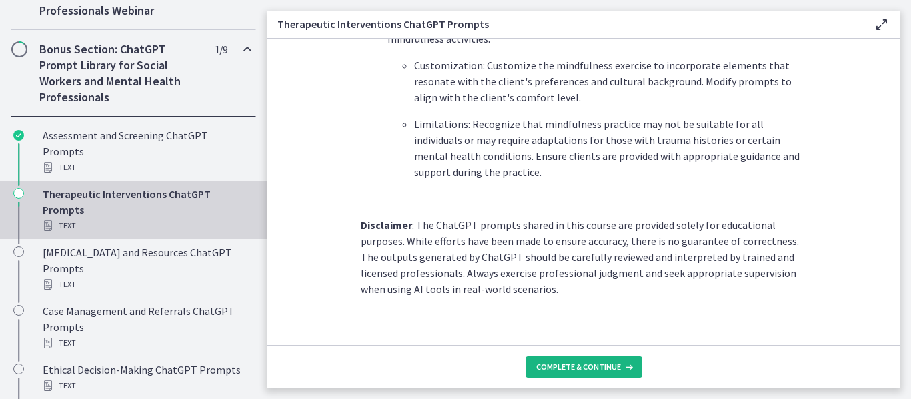
click at [567, 368] on span "Complete & continue" at bounding box center [578, 367] width 85 height 11
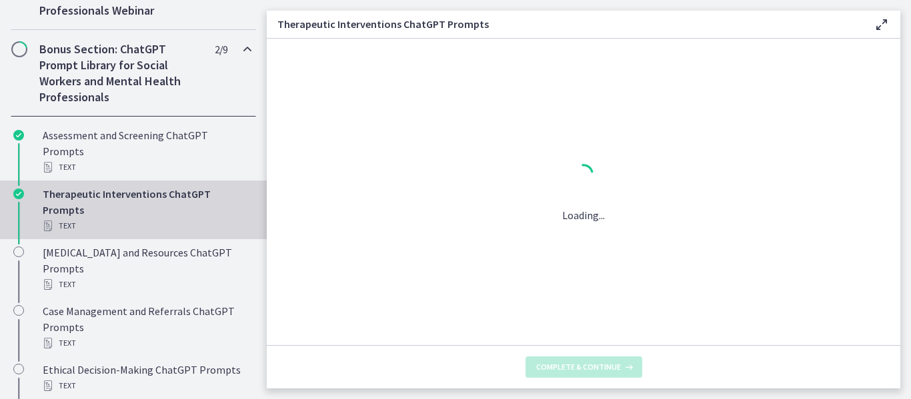
scroll to position [0, 0]
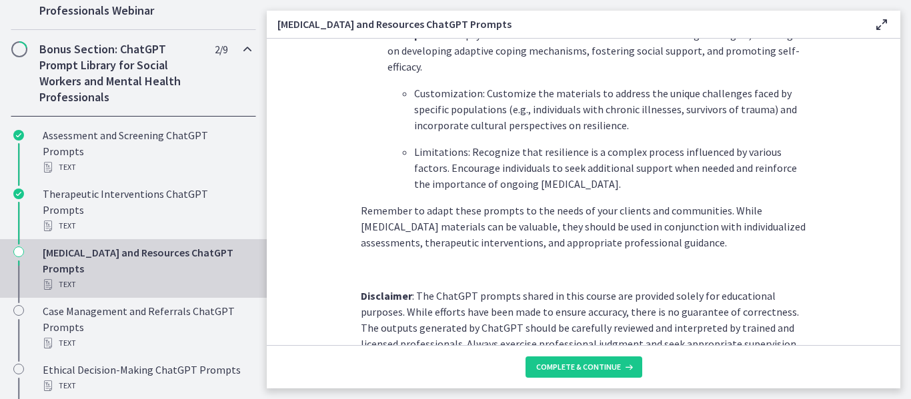
scroll to position [1934, 0]
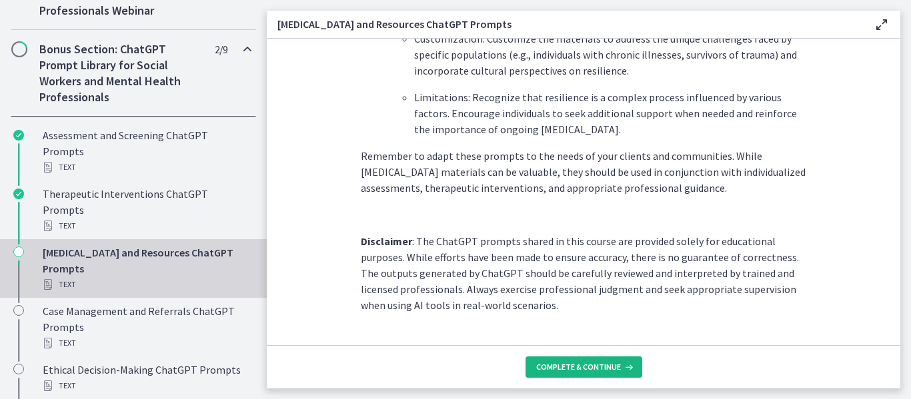
click at [569, 363] on span "Complete & continue" at bounding box center [578, 367] width 85 height 11
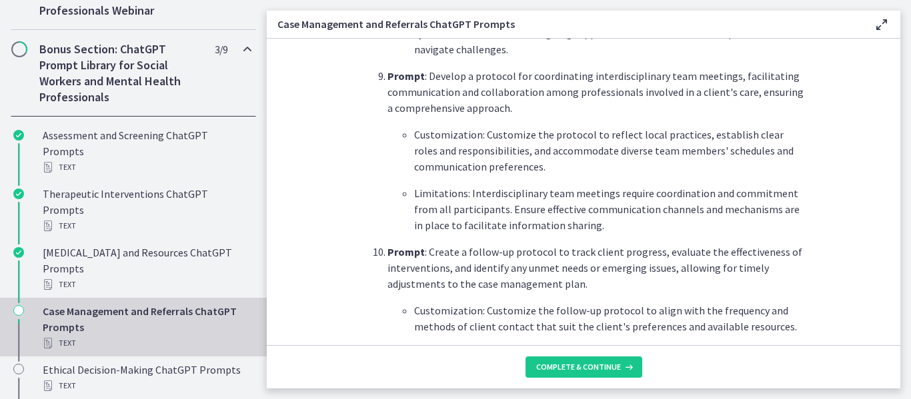
scroll to position [1891, 0]
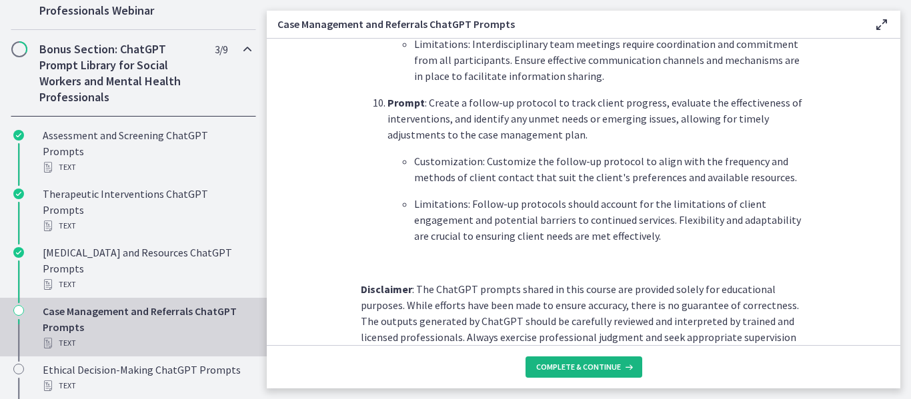
click at [562, 359] on button "Complete & continue" at bounding box center [583, 367] width 117 height 21
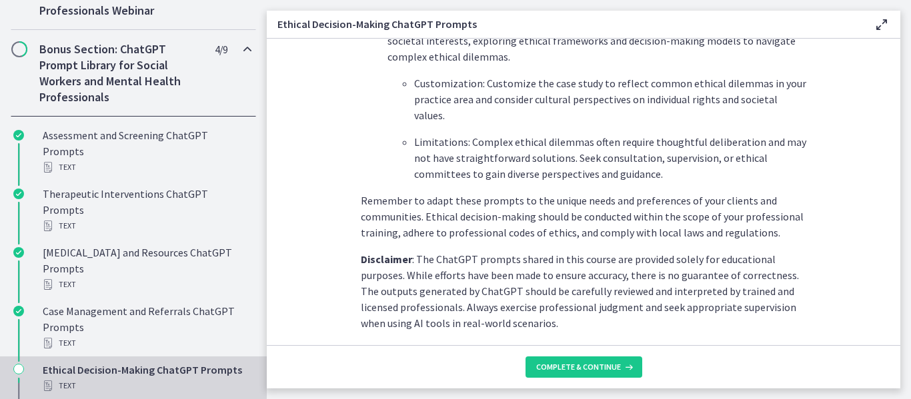
scroll to position [1939, 0]
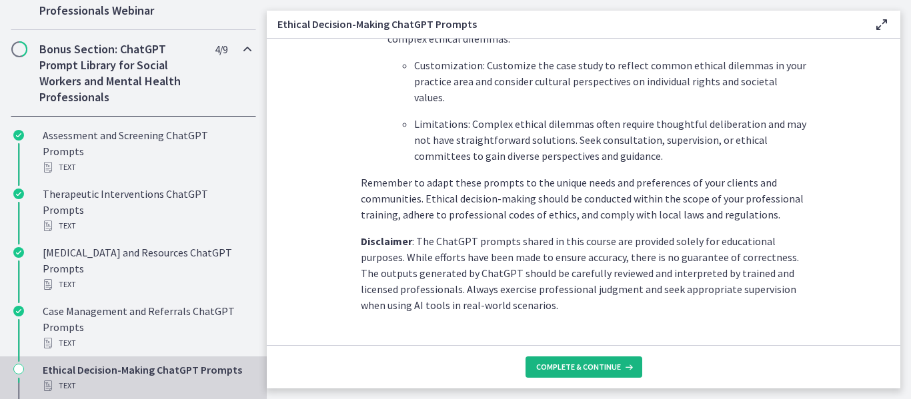
click at [578, 368] on span "Complete & continue" at bounding box center [578, 367] width 85 height 11
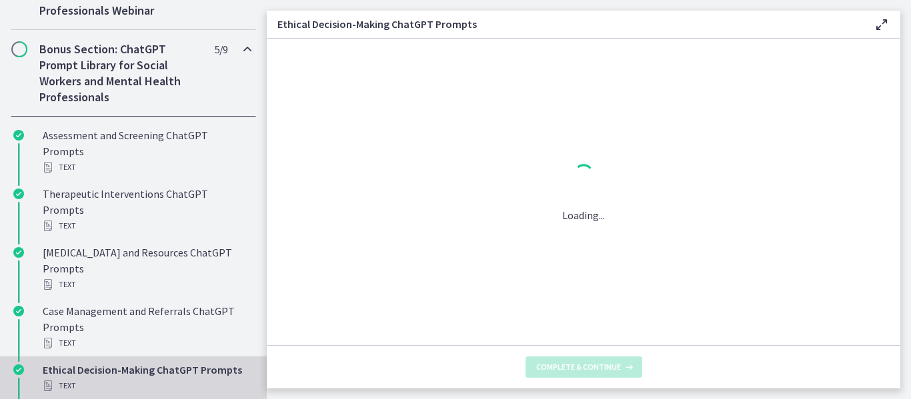
scroll to position [0, 0]
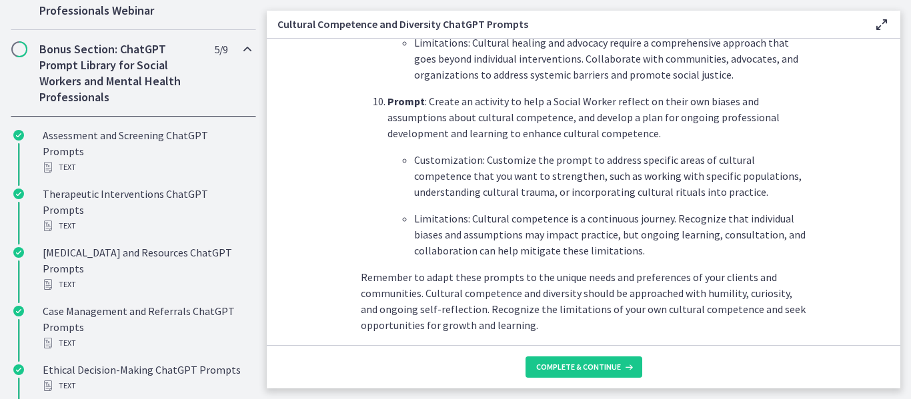
scroll to position [2019, 0]
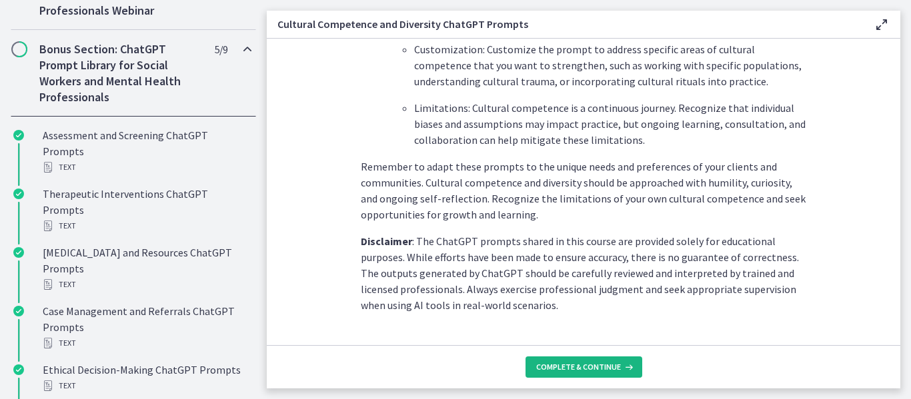
click at [575, 366] on span "Complete & continue" at bounding box center [578, 367] width 85 height 11
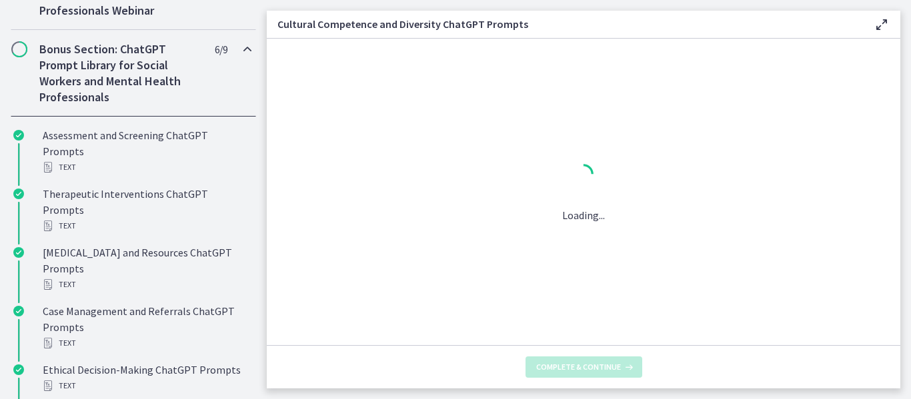
scroll to position [0, 0]
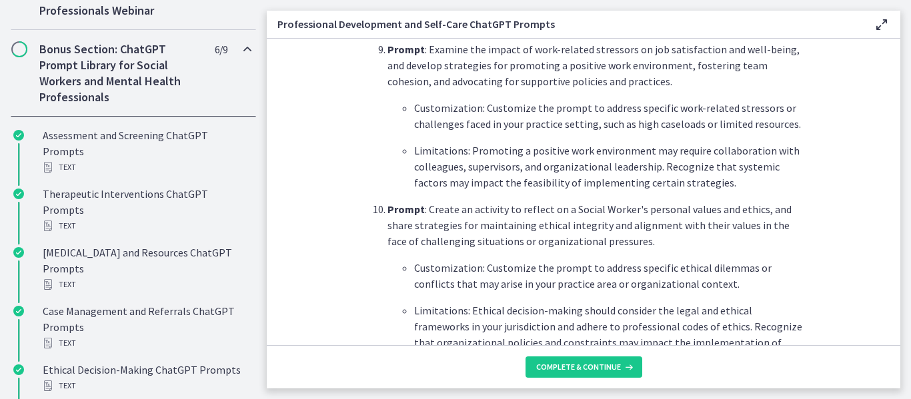
scroll to position [2051, 0]
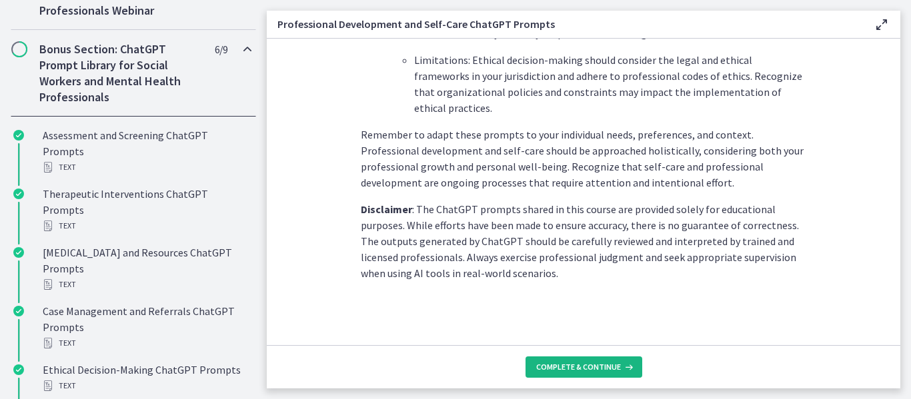
click at [557, 365] on span "Complete & continue" at bounding box center [578, 367] width 85 height 11
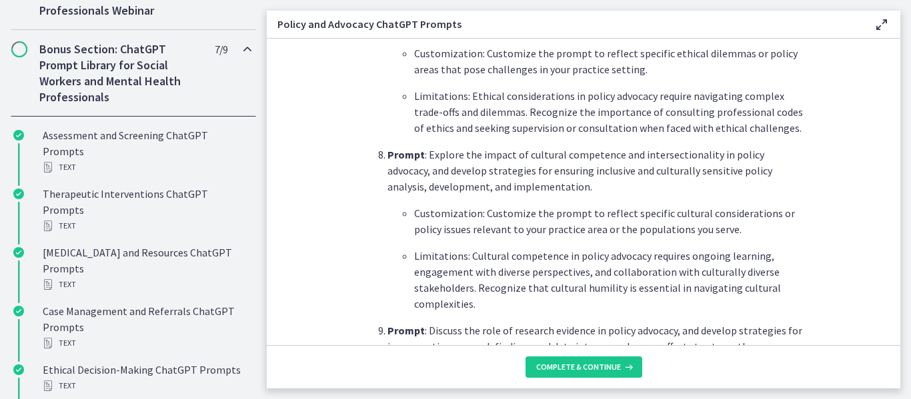
scroll to position [2051, 0]
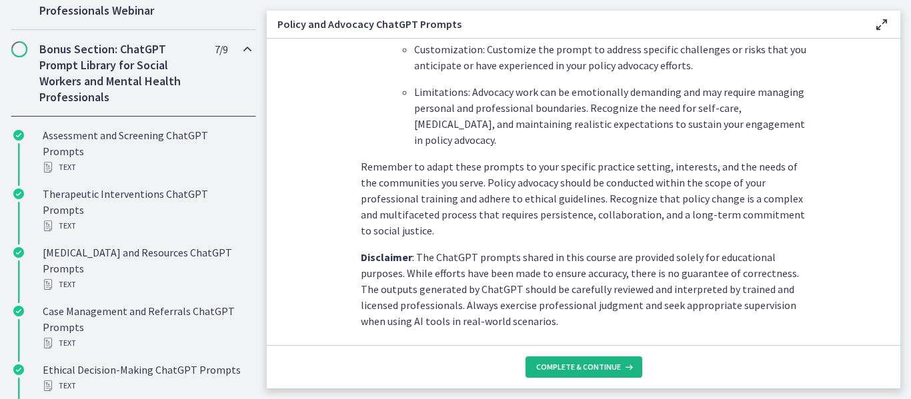
click at [573, 365] on span "Complete & continue" at bounding box center [578, 367] width 85 height 11
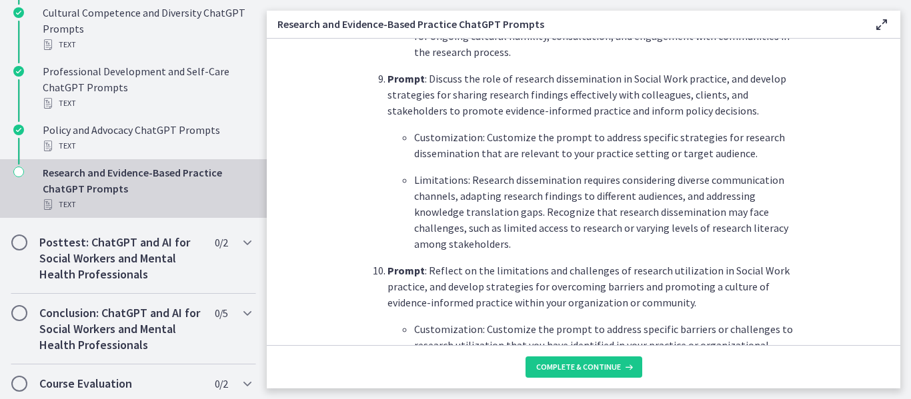
scroll to position [2142, 0]
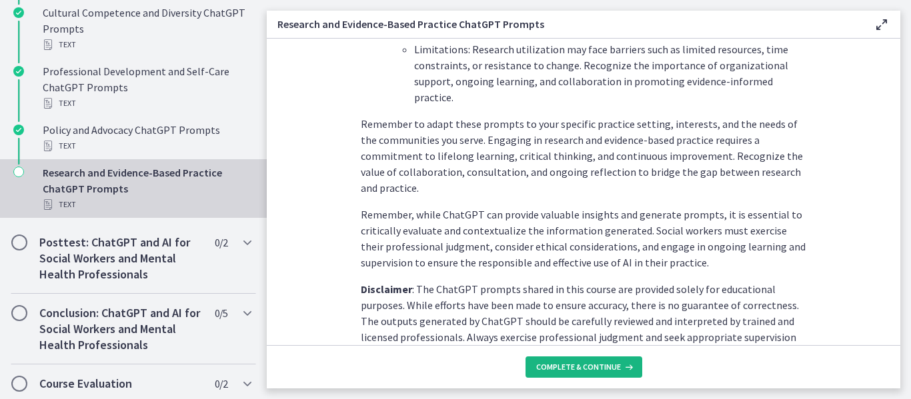
click at [571, 368] on span "Complete & continue" at bounding box center [578, 367] width 85 height 11
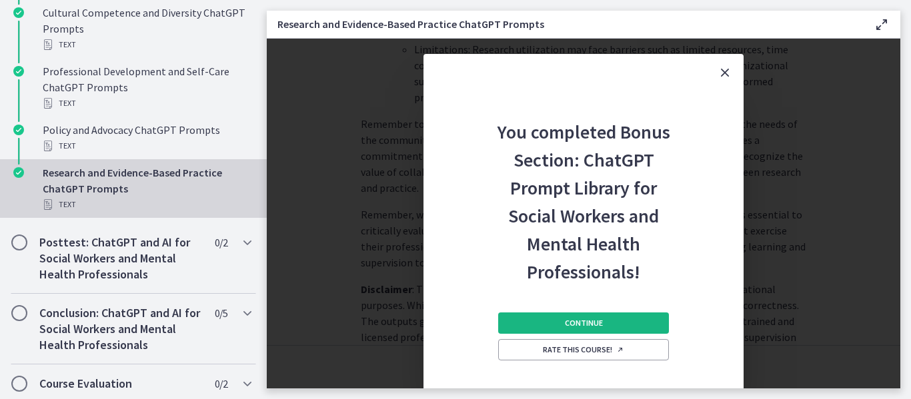
click at [573, 323] on span "Continue" at bounding box center [584, 323] width 38 height 11
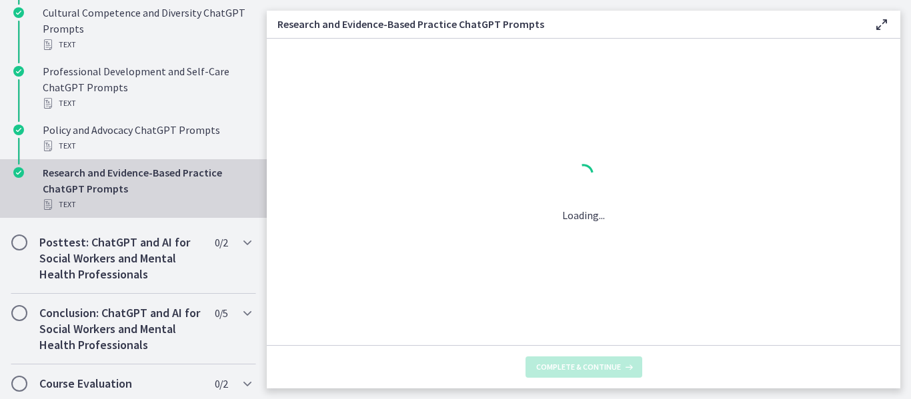
scroll to position [0, 0]
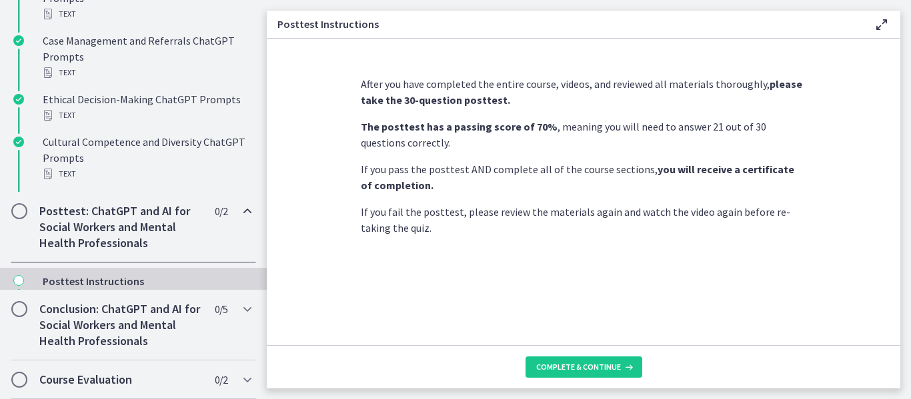
scroll to position [739, 0]
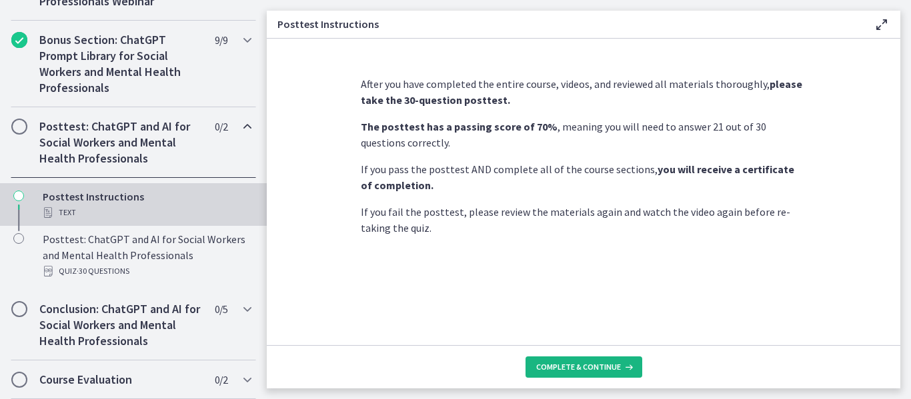
click at [569, 367] on span "Complete & continue" at bounding box center [578, 367] width 85 height 11
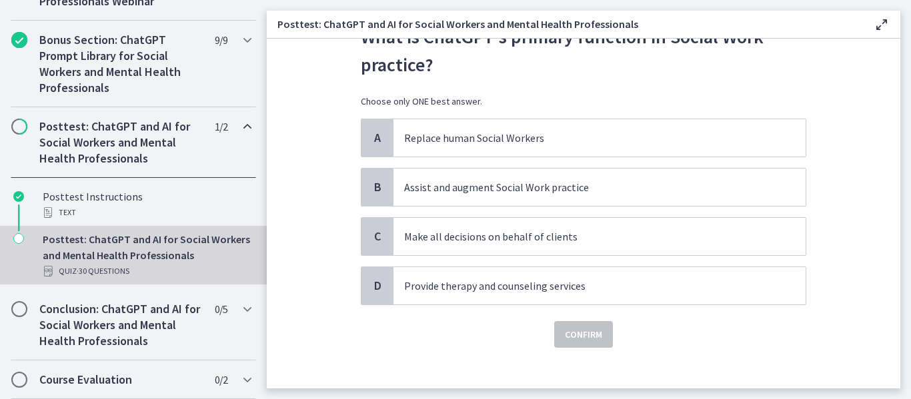
scroll to position [71, 0]
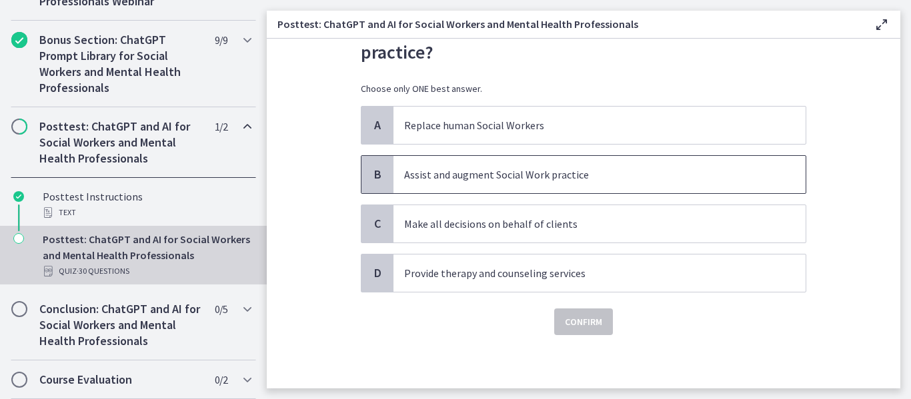
click at [428, 177] on p "Assist and augment Social Work practice" at bounding box center [586, 175] width 364 height 16
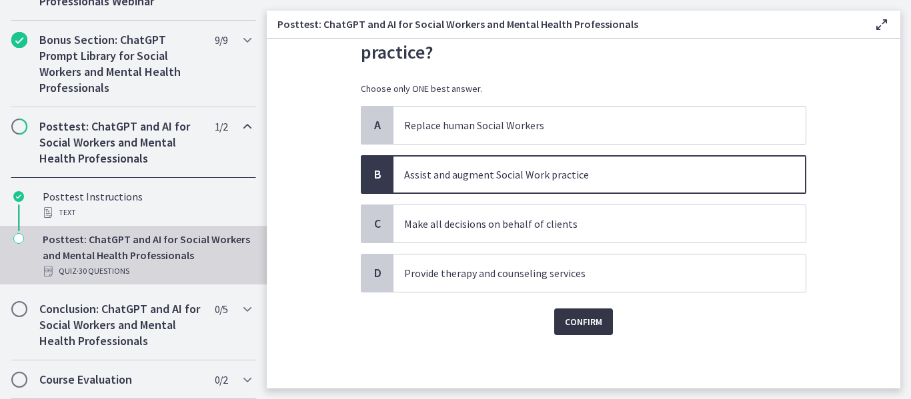
click at [586, 322] on span "Confirm" at bounding box center [583, 322] width 37 height 16
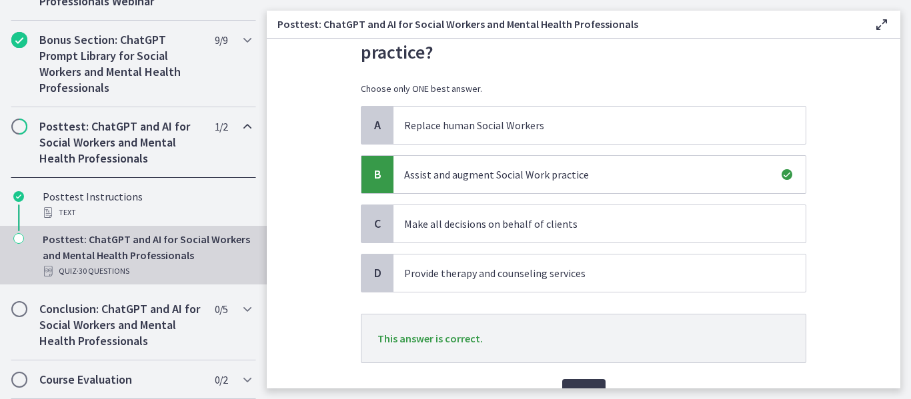
scroll to position [142, 0]
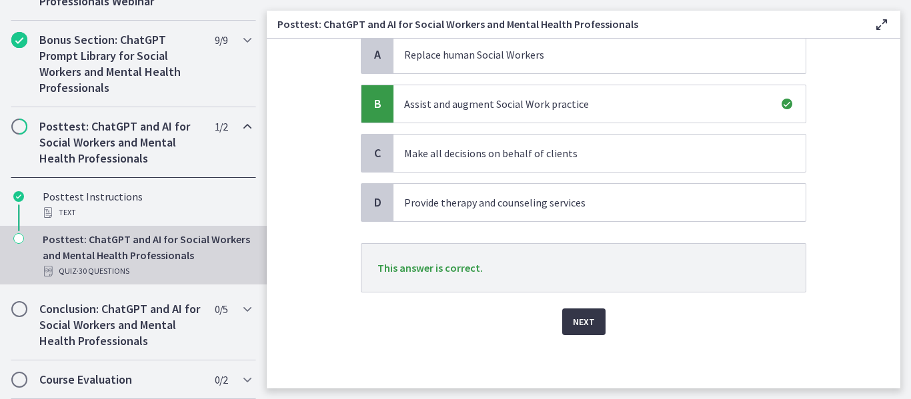
click at [579, 320] on span "Next" at bounding box center [584, 322] width 22 height 16
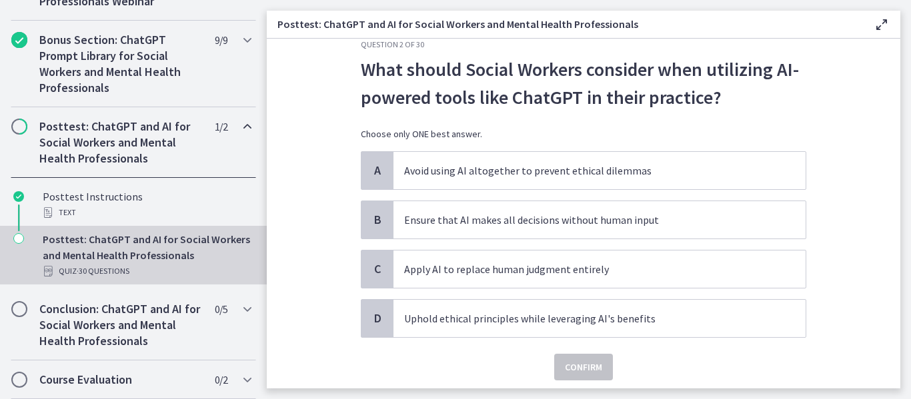
scroll to position [27, 0]
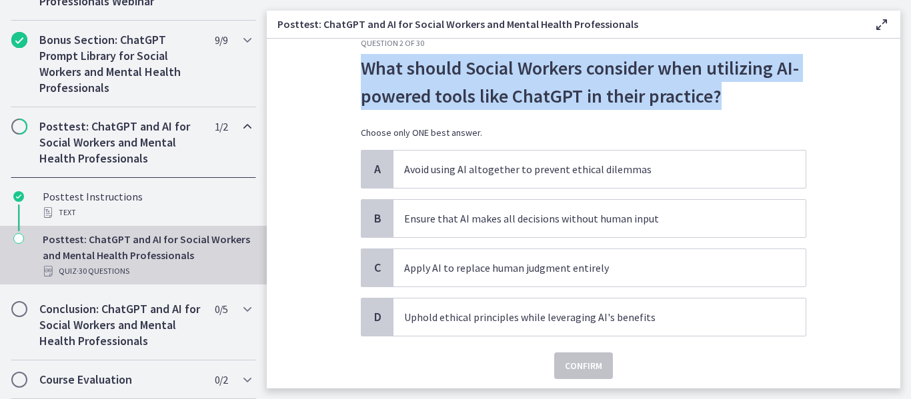
drag, startPoint x: 357, startPoint y: 67, endPoint x: 725, endPoint y: 98, distance: 369.4
click at [725, 98] on p "What should Social Workers consider when utilizing AI-powered tools like ChatGP…" at bounding box center [583, 82] width 445 height 56
copy p "What should Social Workers consider when utilizing AI-powered tools like ChatGP…"
click at [433, 79] on p "What should Social Workers consider when utilizing AI-powered tools like ChatGP…" at bounding box center [583, 82] width 445 height 56
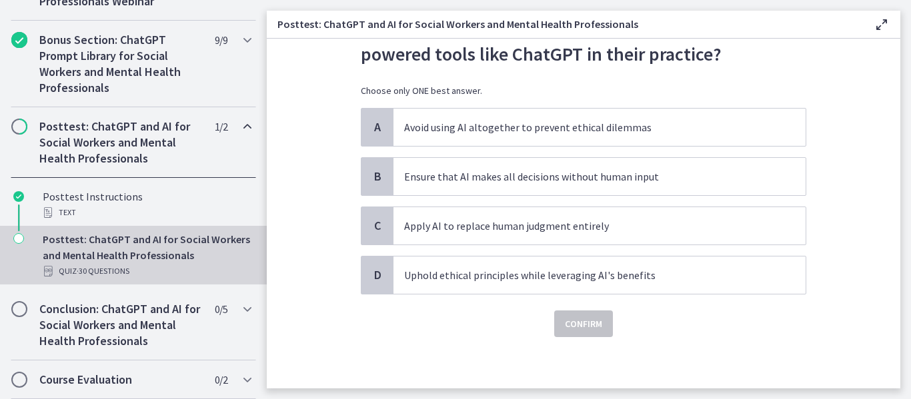
scroll to position [71, 0]
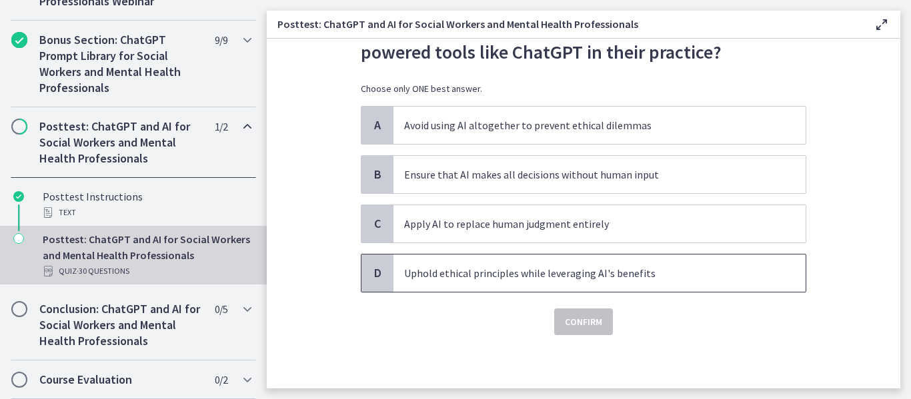
click at [512, 269] on p "Uphold ethical principles while leveraging AI's benefits" at bounding box center [586, 273] width 364 height 16
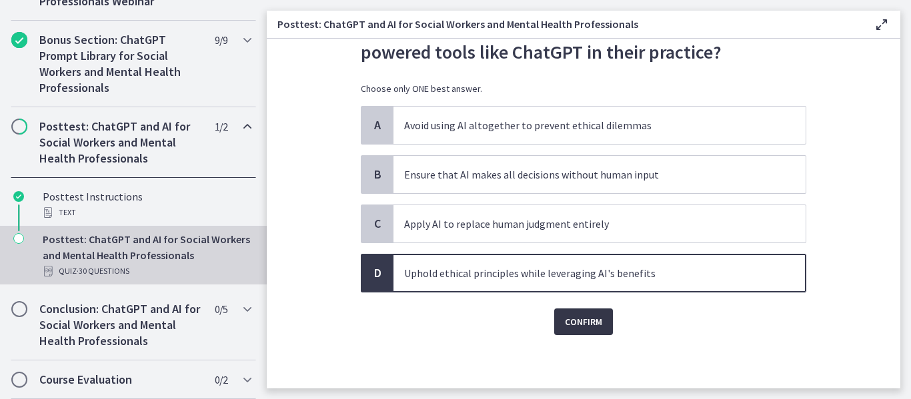
click at [580, 323] on span "Confirm" at bounding box center [583, 322] width 37 height 16
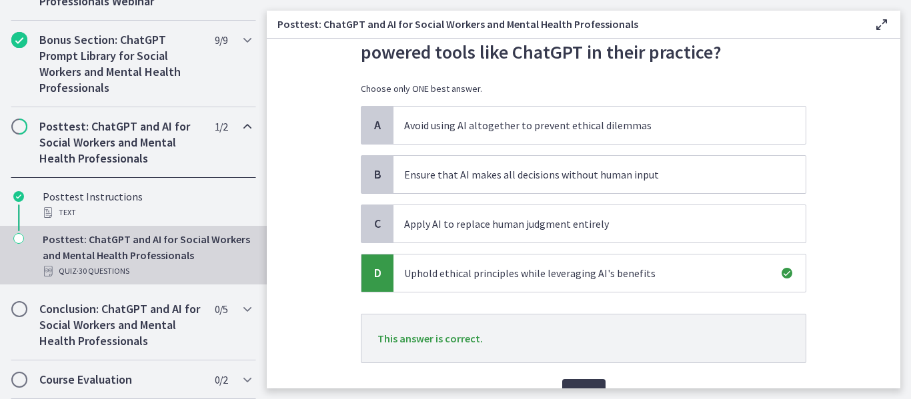
scroll to position [142, 0]
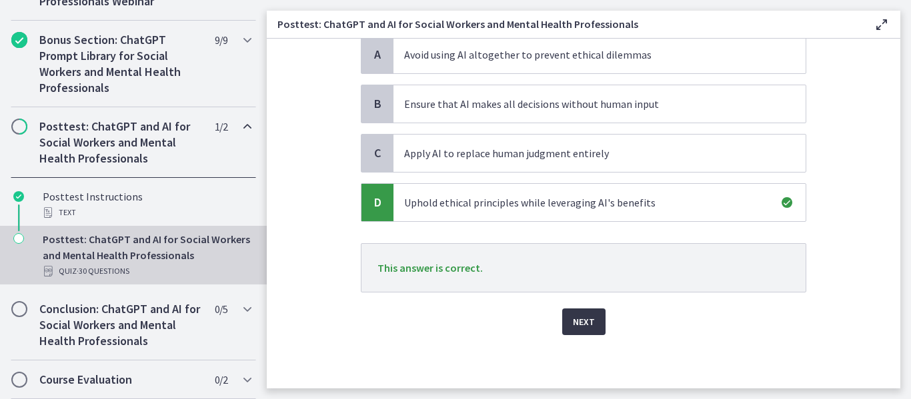
click at [575, 320] on span "Next" at bounding box center [584, 322] width 22 height 16
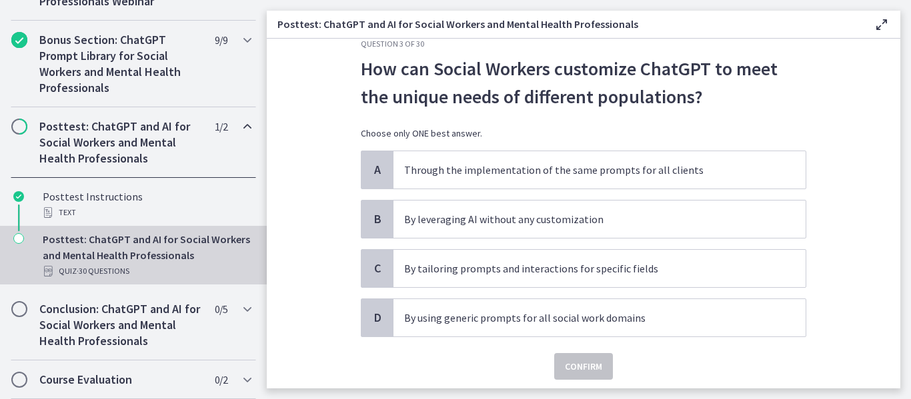
scroll to position [27, 0]
click at [421, 275] on p "By tailoring prompts and interactions for specific fields" at bounding box center [586, 268] width 364 height 16
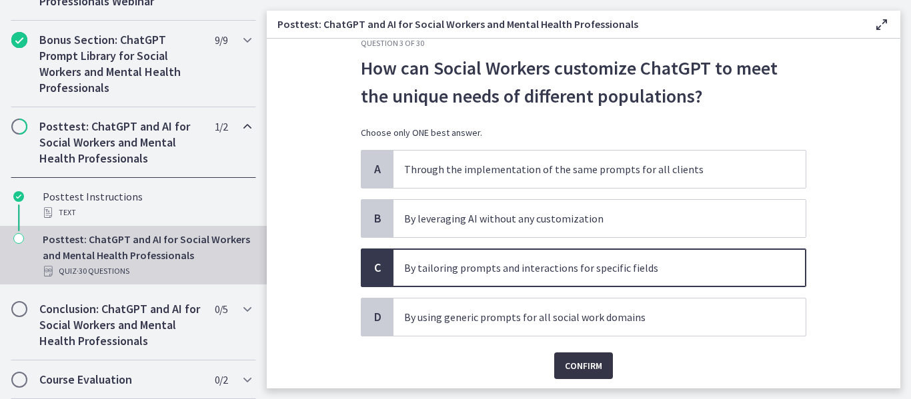
click at [567, 362] on span "Confirm" at bounding box center [583, 366] width 37 height 16
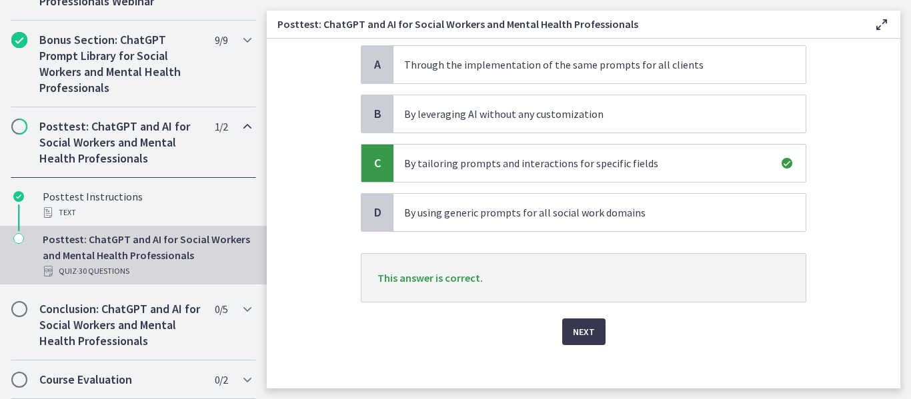
scroll to position [133, 0]
click at [583, 329] on span "Next" at bounding box center [584, 331] width 22 height 16
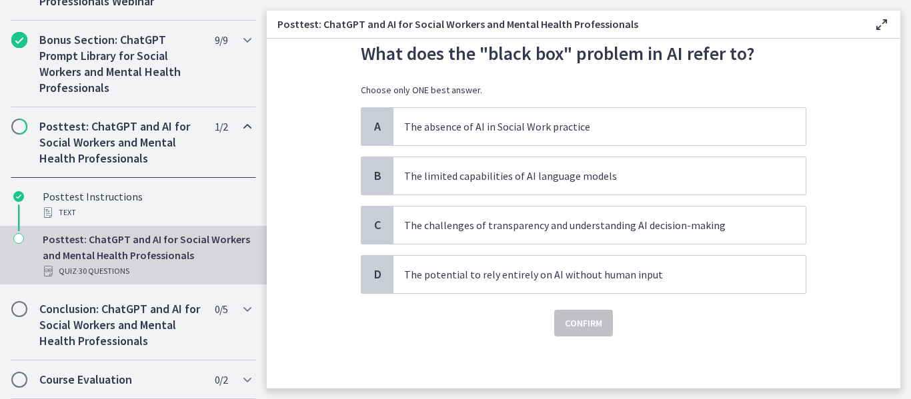
scroll to position [43, 0]
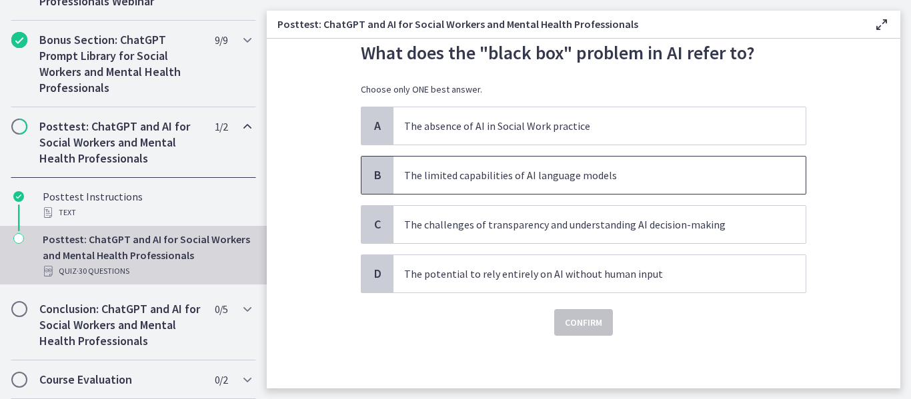
click at [429, 173] on p "The limited capabilities of AI language models" at bounding box center [586, 175] width 364 height 16
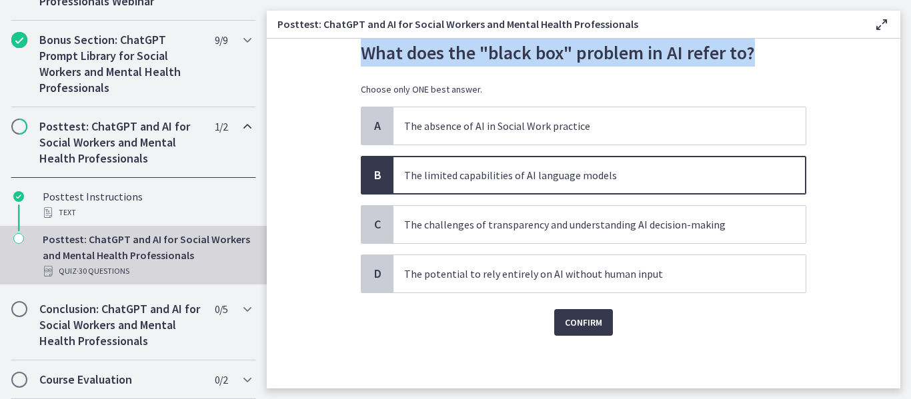
drag, startPoint x: 356, startPoint y: 58, endPoint x: 755, endPoint y: 58, distance: 399.4
click at [755, 58] on p "What does the "black box" problem in AI refer to?" at bounding box center [583, 53] width 445 height 28
copy p "What does the "black box" problem in AI refer to?"
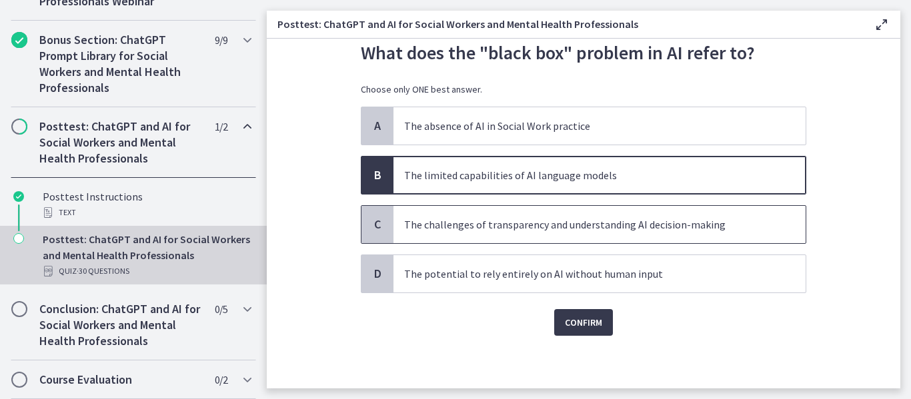
click at [599, 219] on p "The challenges of transparency and understanding AI decision-making" at bounding box center [586, 225] width 364 height 16
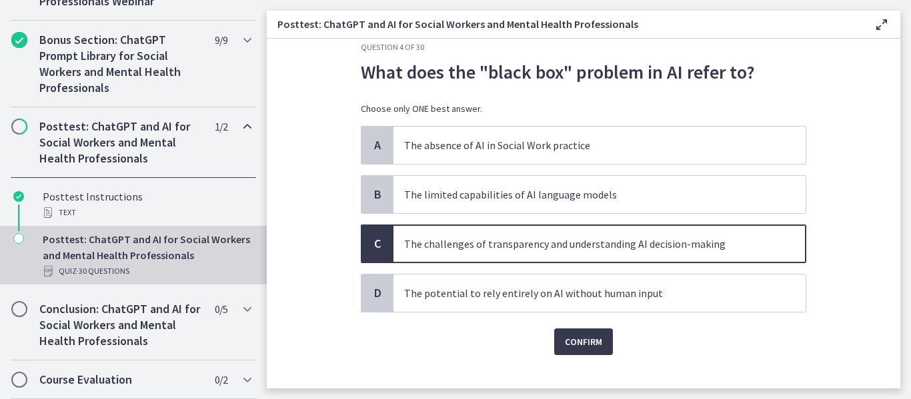
scroll to position [20, 0]
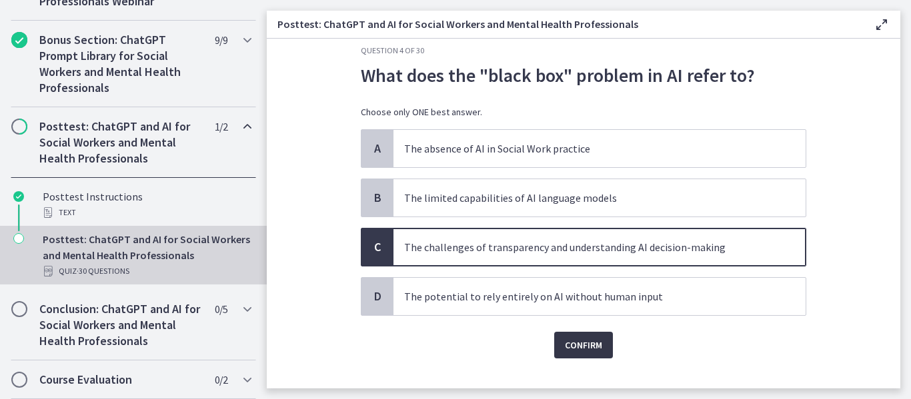
click at [577, 350] on span "Confirm" at bounding box center [583, 345] width 37 height 16
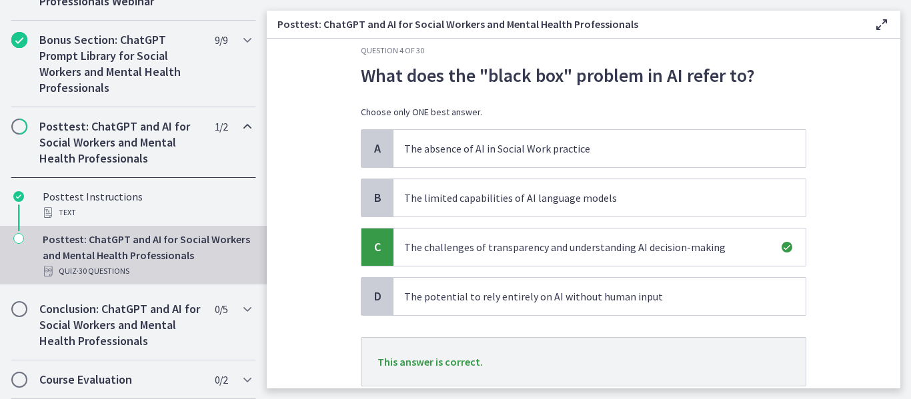
scroll to position [114, 0]
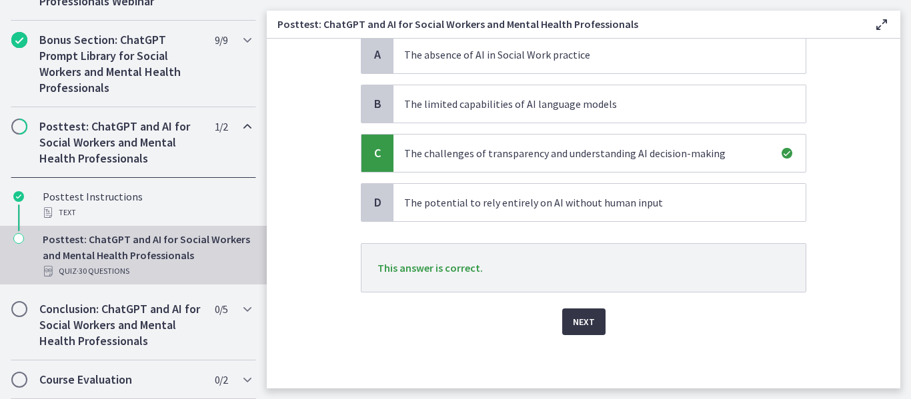
click at [596, 331] on button "Next" at bounding box center [583, 322] width 43 height 27
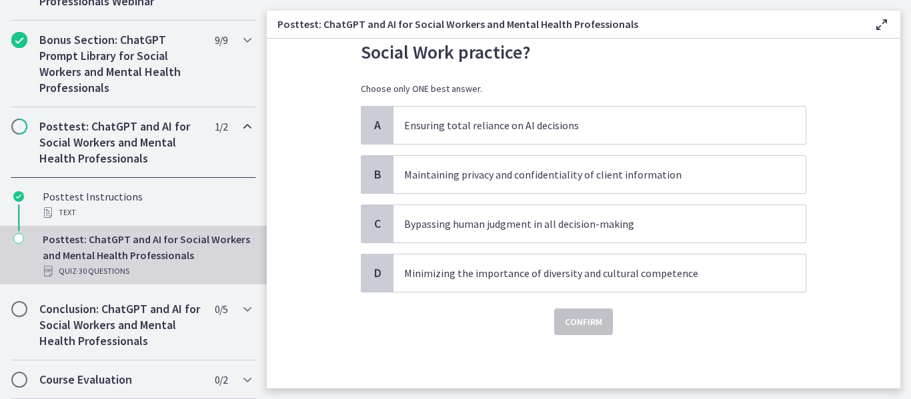
scroll to position [0, 0]
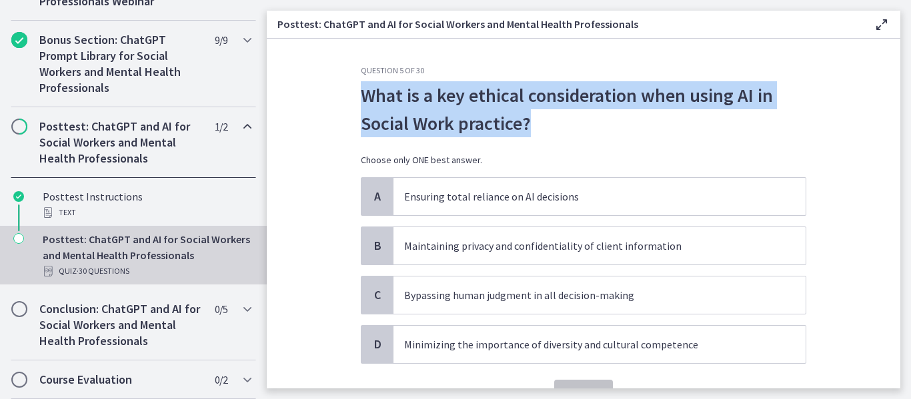
drag, startPoint x: 357, startPoint y: 90, endPoint x: 532, endPoint y: 123, distance: 177.7
click at [532, 123] on p "What is a key ethical consideration when using AI in Social Work practice?" at bounding box center [583, 109] width 445 height 56
copy p "What is a key ethical consideration when using AI in Social Work practice?"
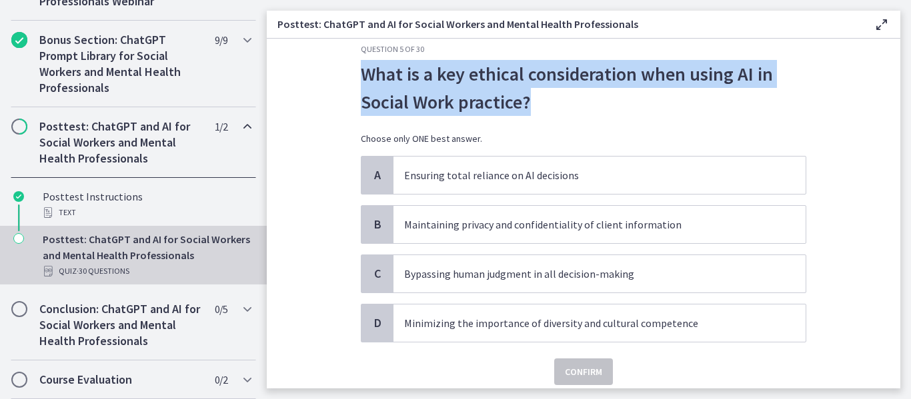
scroll to position [22, 0]
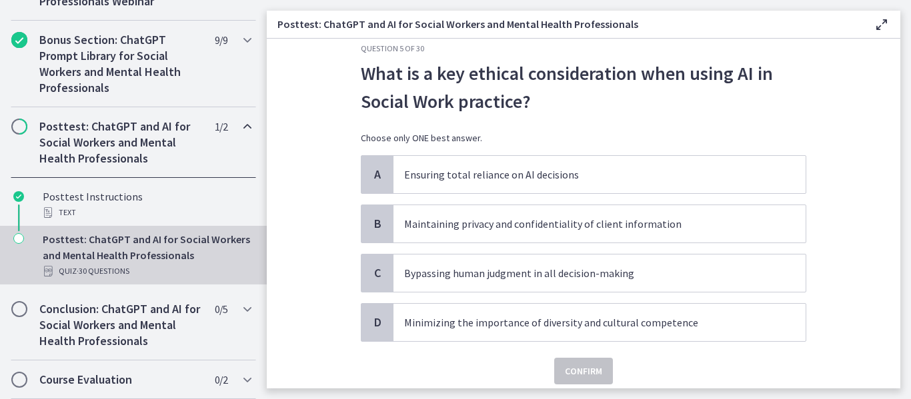
click at [313, 267] on section "Question 5 of 30 What is a key ethical consideration when using AI in Social Wo…" at bounding box center [583, 214] width 633 height 350
click at [438, 221] on p "Maintaining privacy and confidentiality of client information" at bounding box center [586, 224] width 364 height 16
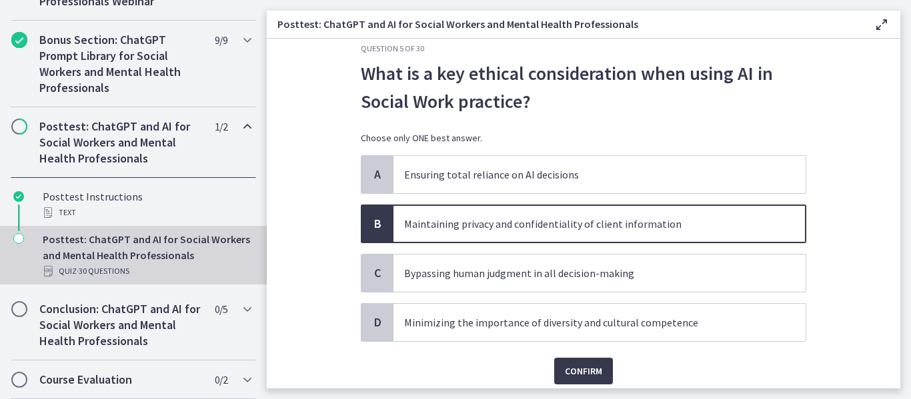
scroll to position [71, 0]
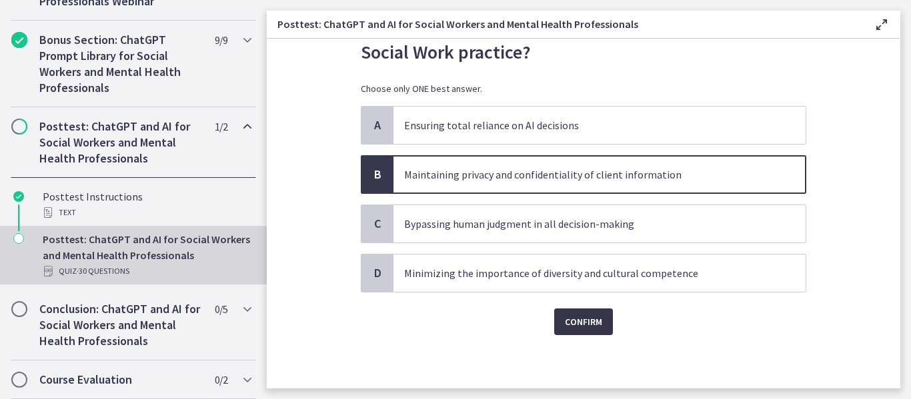
click at [566, 321] on span "Confirm" at bounding box center [583, 322] width 37 height 16
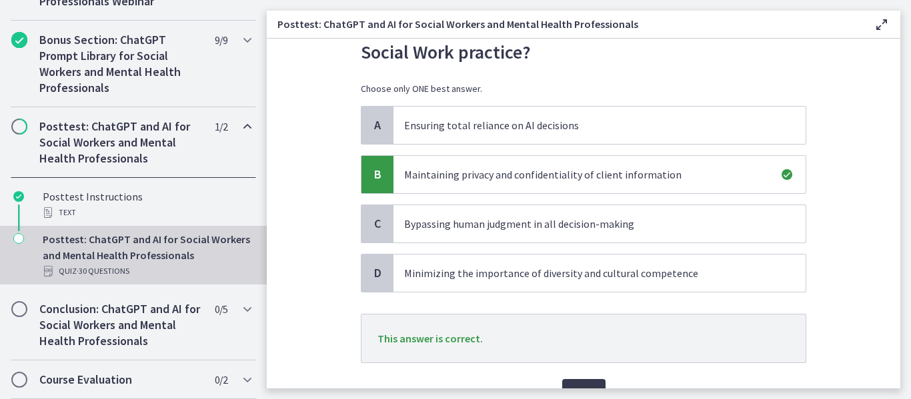
scroll to position [142, 0]
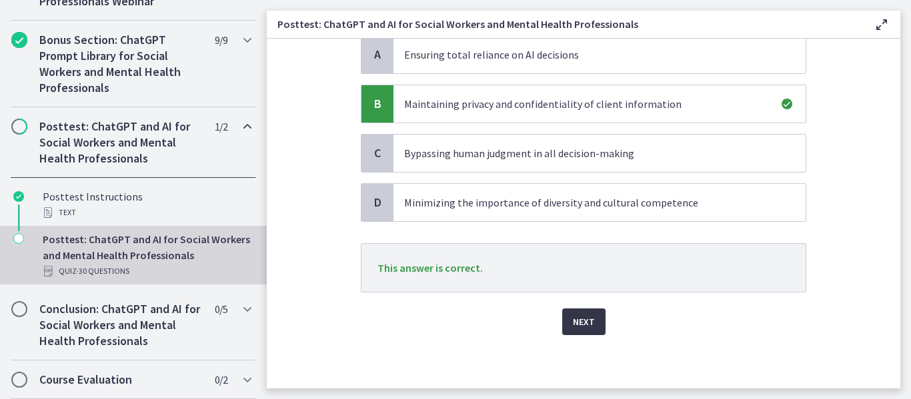
click at [573, 324] on span "Next" at bounding box center [584, 322] width 22 height 16
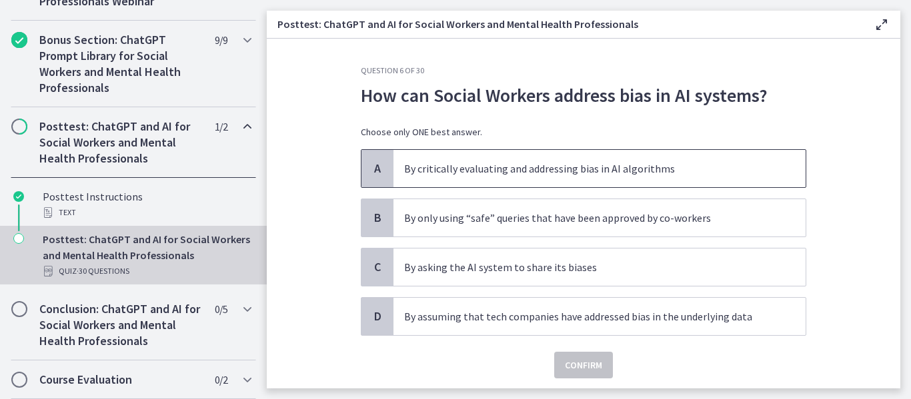
click at [460, 171] on p "By critically evaluating and addressing bias in AI algorithms" at bounding box center [586, 169] width 364 height 16
click at [578, 377] on button "Confirm" at bounding box center [583, 365] width 59 height 27
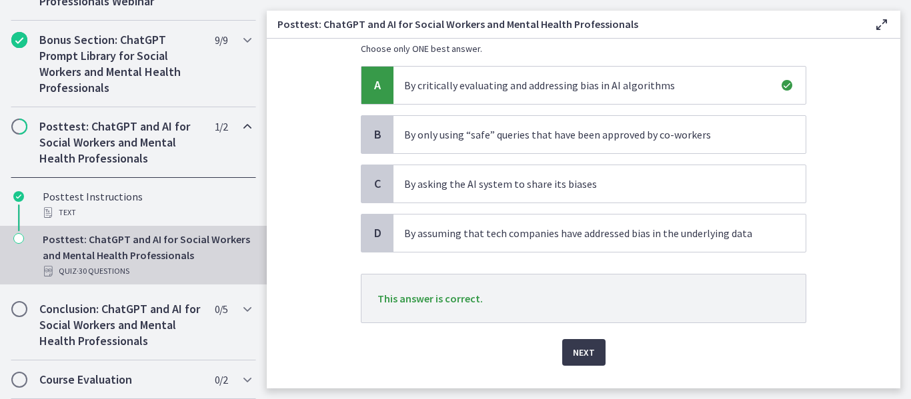
scroll to position [84, 0]
click at [579, 350] on span "Next" at bounding box center [584, 352] width 22 height 16
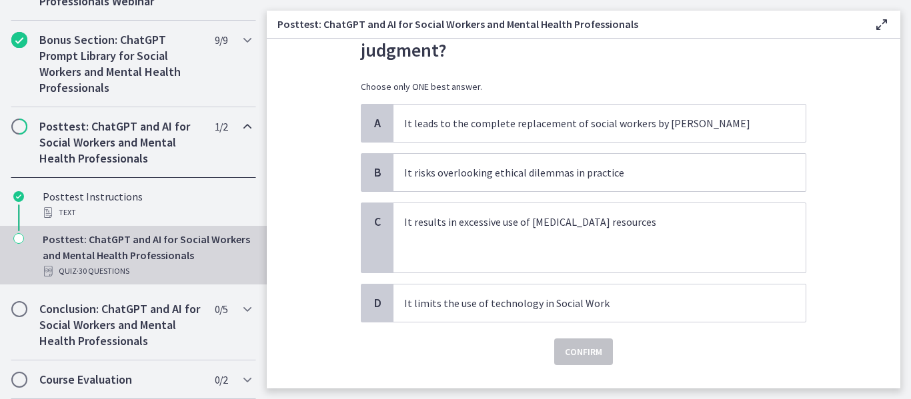
scroll to position [102, 0]
drag, startPoint x: 473, startPoint y: 175, endPoint x: 439, endPoint y: 169, distance: 34.4
click at [439, 169] on p "It risks overlooking ethical dilemmas in practice" at bounding box center [586, 172] width 364 height 16
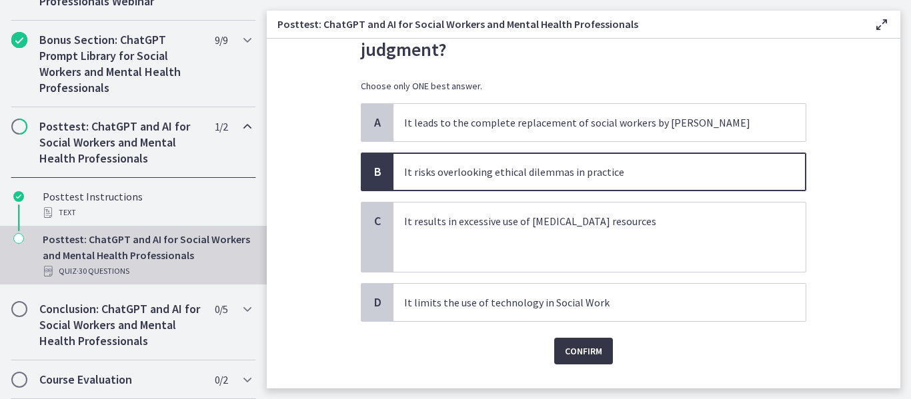
click at [575, 344] on span "Confirm" at bounding box center [583, 351] width 37 height 16
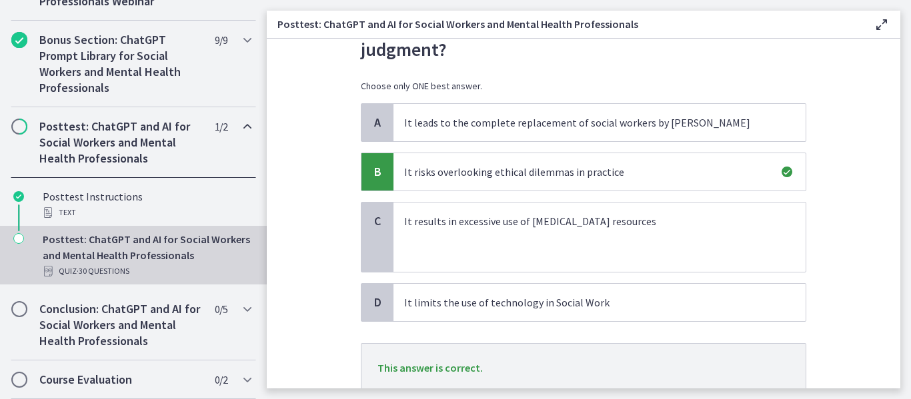
scroll to position [202, 0]
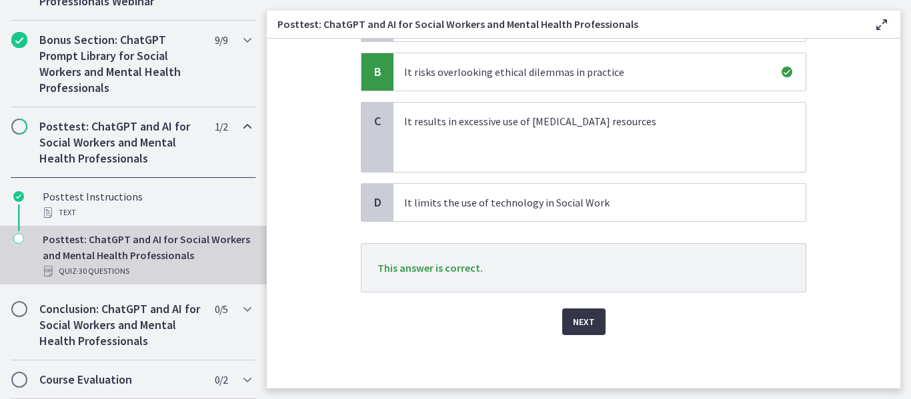
click at [573, 321] on span "Next" at bounding box center [584, 322] width 22 height 16
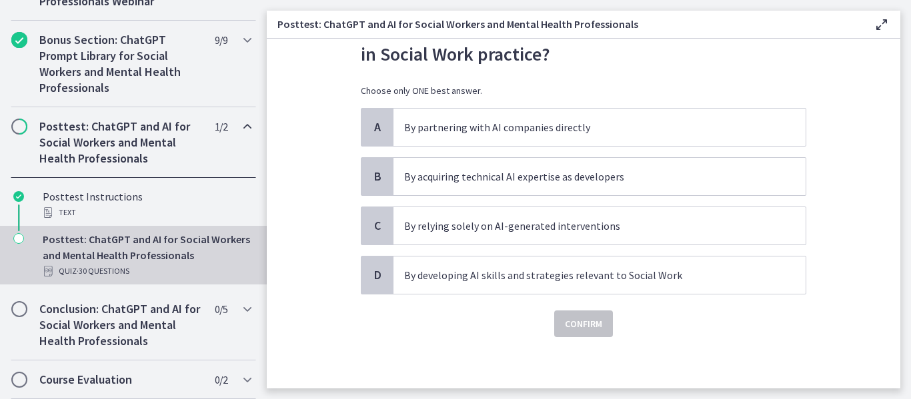
scroll to position [71, 0]
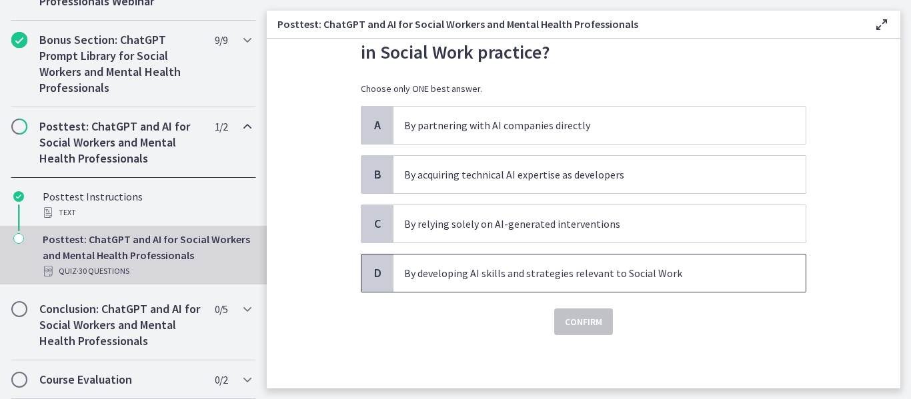
click at [487, 273] on p "By developing AI skills and strategies relevant to Social Work" at bounding box center [586, 273] width 364 height 16
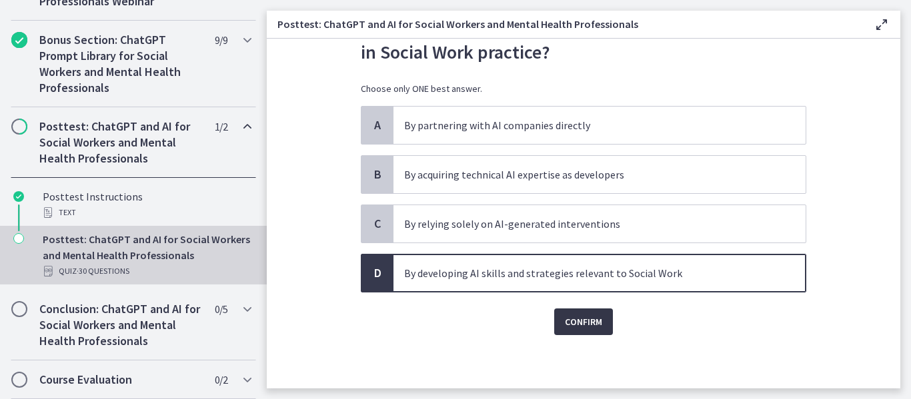
click at [579, 322] on span "Confirm" at bounding box center [583, 322] width 37 height 16
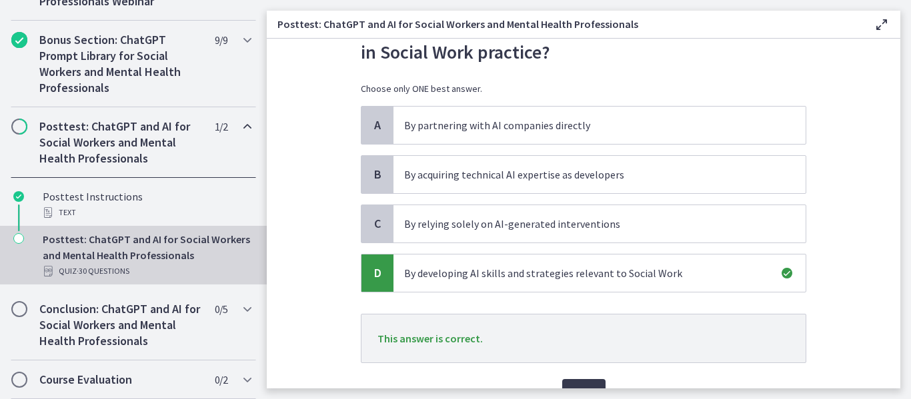
scroll to position [142, 0]
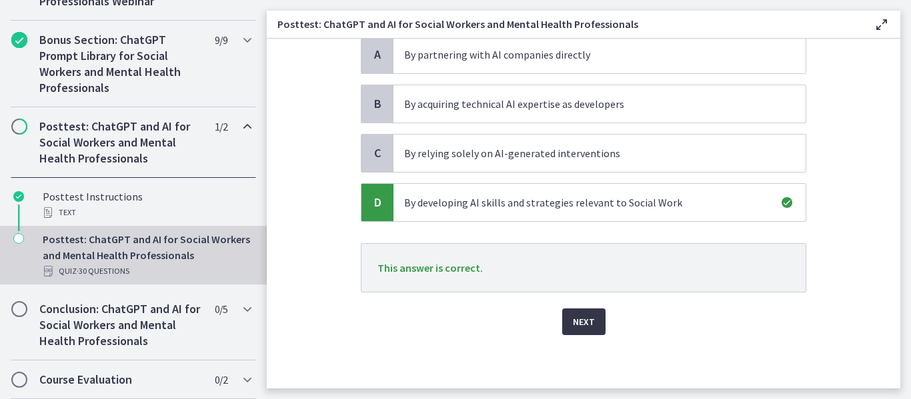
click at [575, 325] on span "Next" at bounding box center [584, 322] width 22 height 16
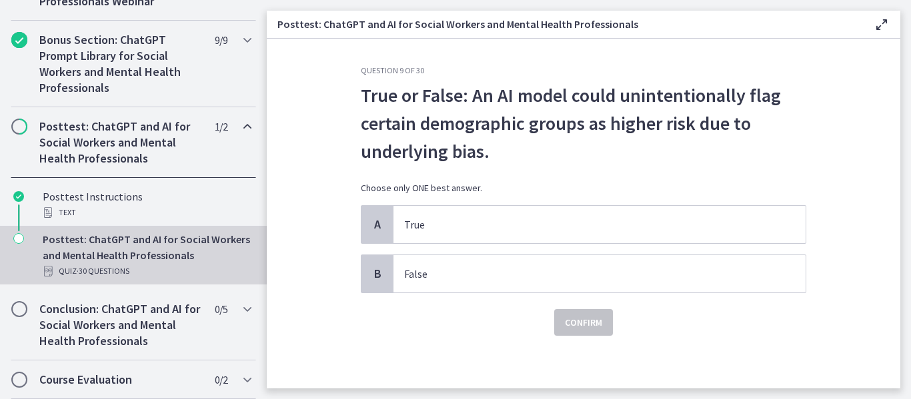
scroll to position [1, 0]
click at [427, 231] on p "True" at bounding box center [586, 224] width 364 height 16
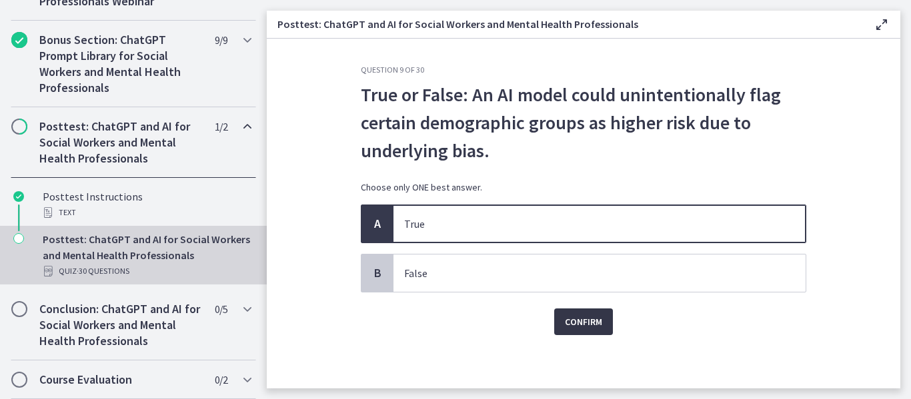
click at [583, 321] on span "Confirm" at bounding box center [583, 322] width 37 height 16
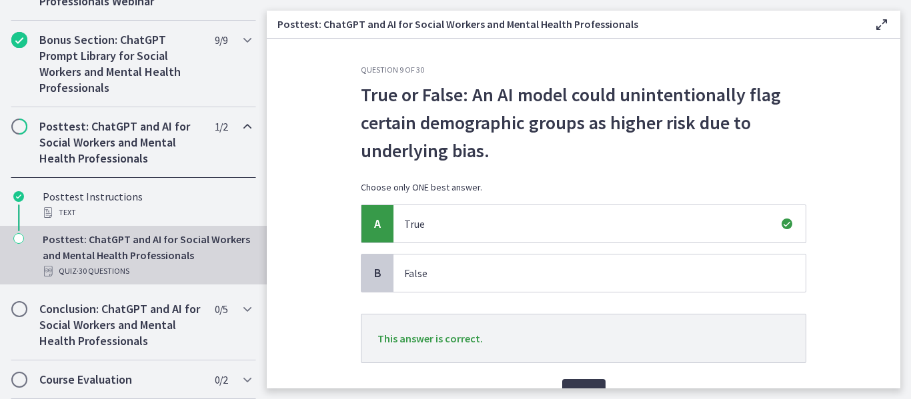
scroll to position [71, 0]
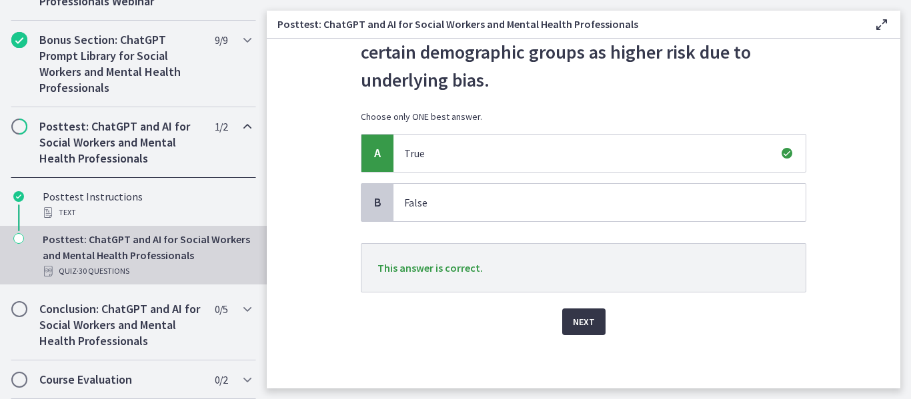
click at [573, 325] on span "Next" at bounding box center [584, 322] width 22 height 16
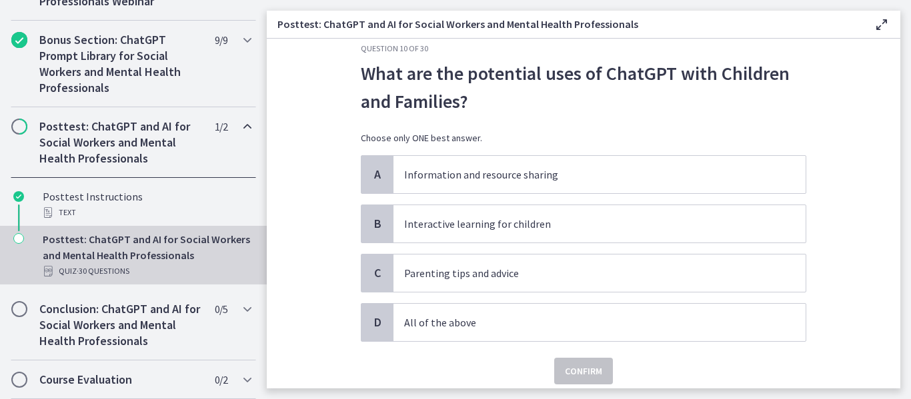
scroll to position [23, 0]
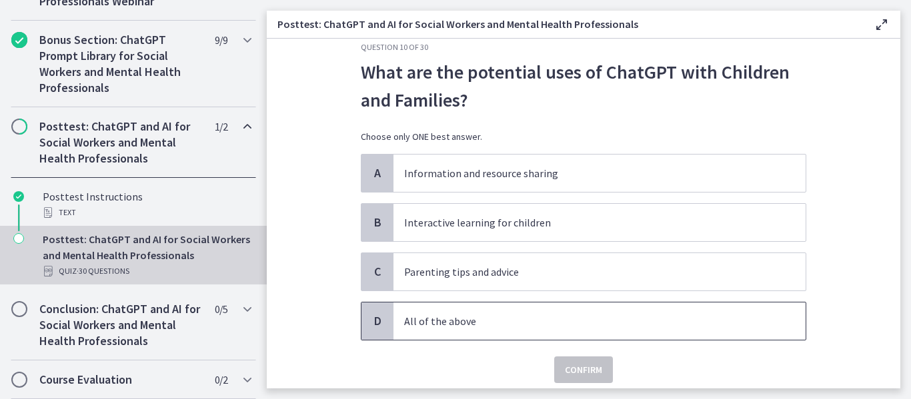
click at [448, 324] on p "All of the above" at bounding box center [586, 321] width 364 height 16
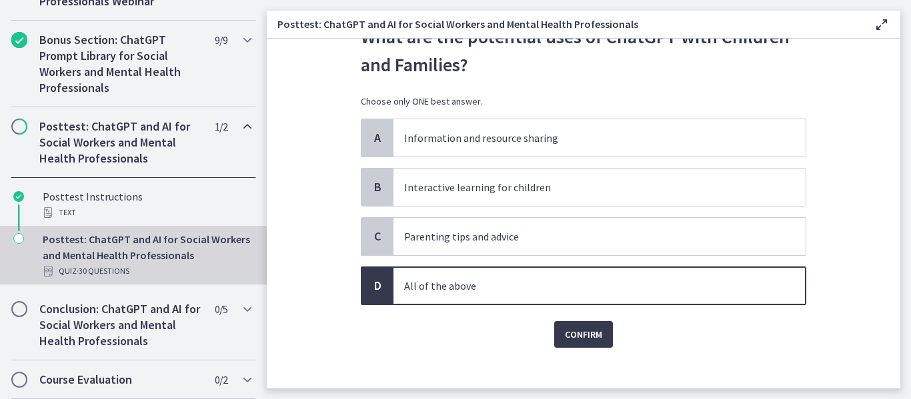
scroll to position [63, 0]
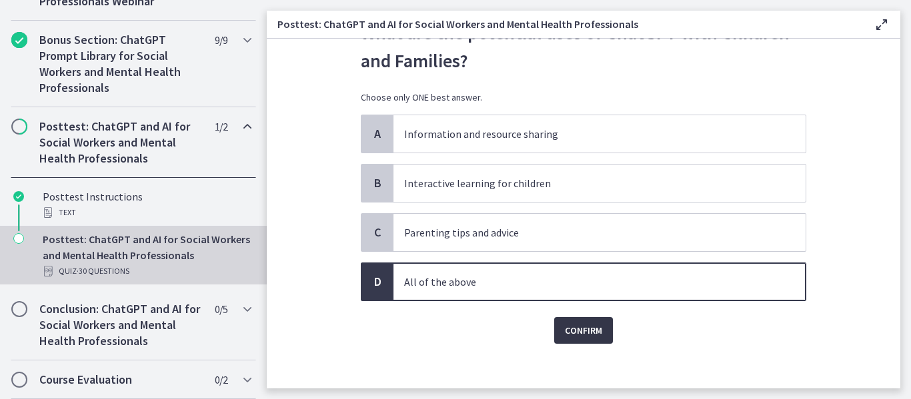
click at [575, 339] on button "Confirm" at bounding box center [583, 330] width 59 height 27
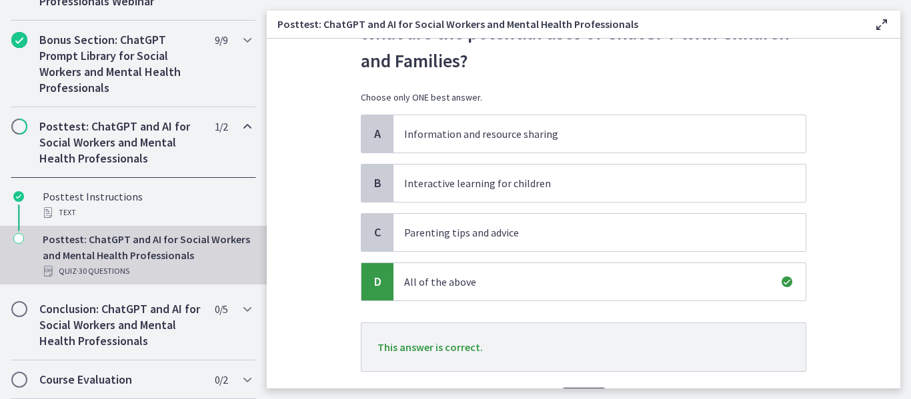
scroll to position [142, 0]
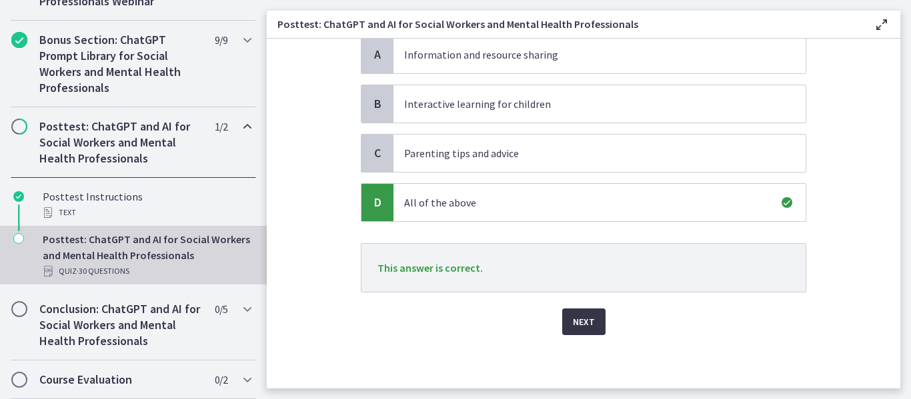
click at [573, 327] on span "Next" at bounding box center [584, 322] width 22 height 16
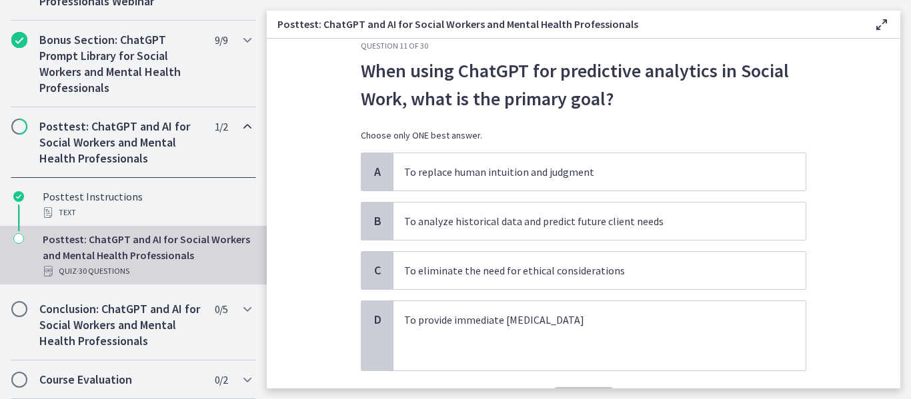
scroll to position [30, 0]
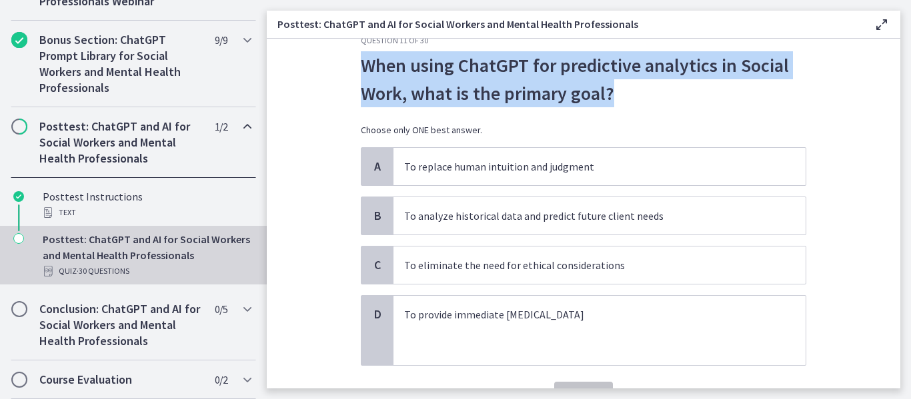
drag, startPoint x: 609, startPoint y: 91, endPoint x: 358, endPoint y: 69, distance: 252.3
click at [361, 69] on p "When using ChatGPT for predictive analytics in Social Work, what is the primary…" at bounding box center [583, 79] width 445 height 56
copy p "When using ChatGPT for predictive analytics in Social Work, what is the primary…"
click at [323, 97] on section "Question 11 of 30 When using ChatGPT for predictive analytics in Social Work, w…" at bounding box center [583, 214] width 633 height 350
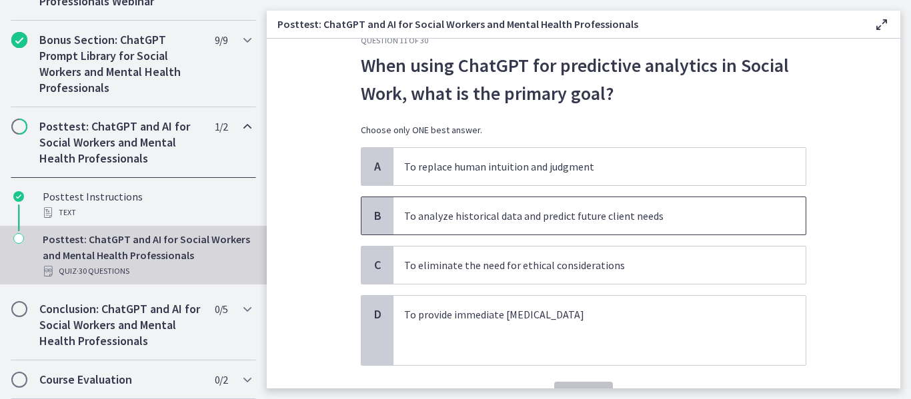
click at [471, 230] on span "To analyze historical data and predict future client needs" at bounding box center [599, 215] width 412 height 37
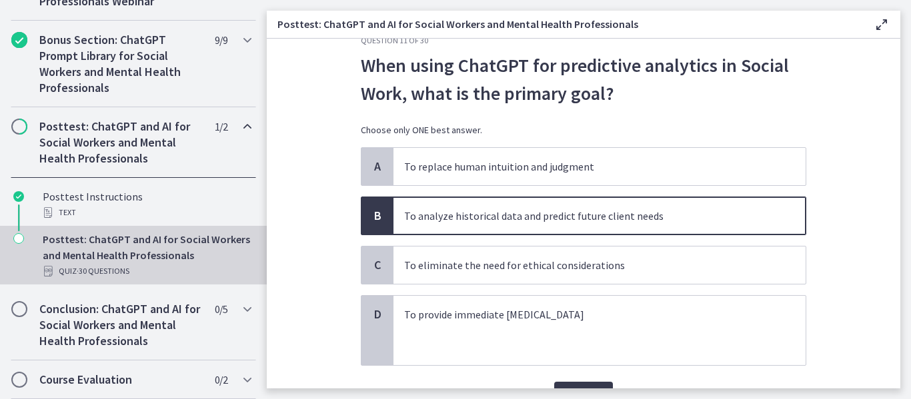
scroll to position [103, 0]
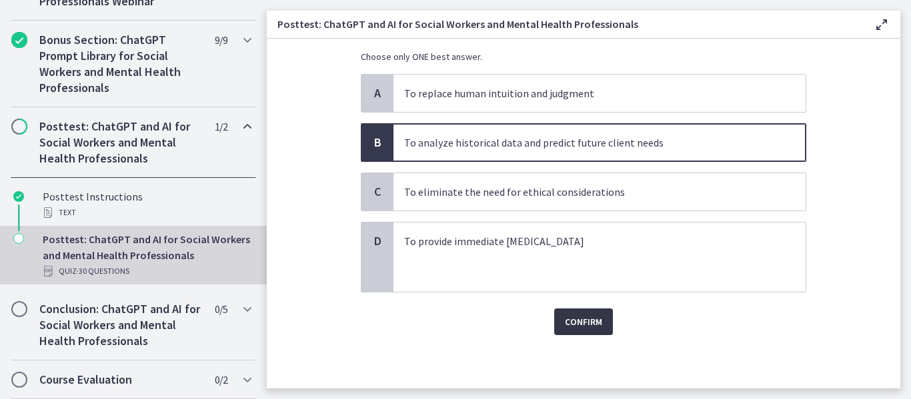
click at [583, 315] on span "Confirm" at bounding box center [583, 322] width 37 height 16
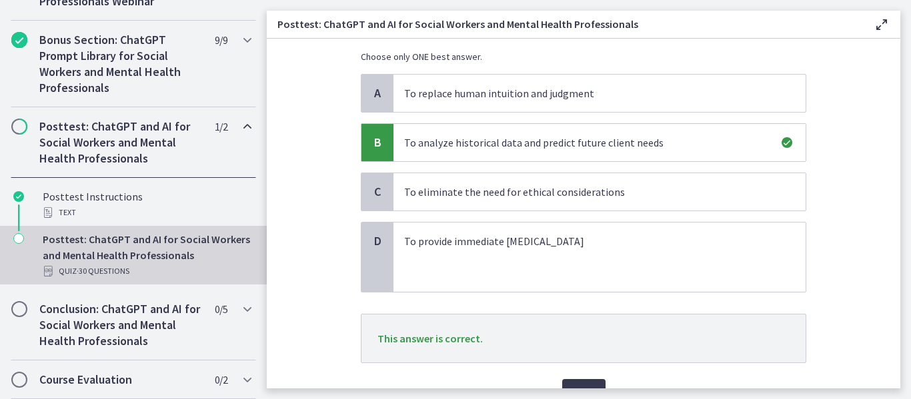
scroll to position [174, 0]
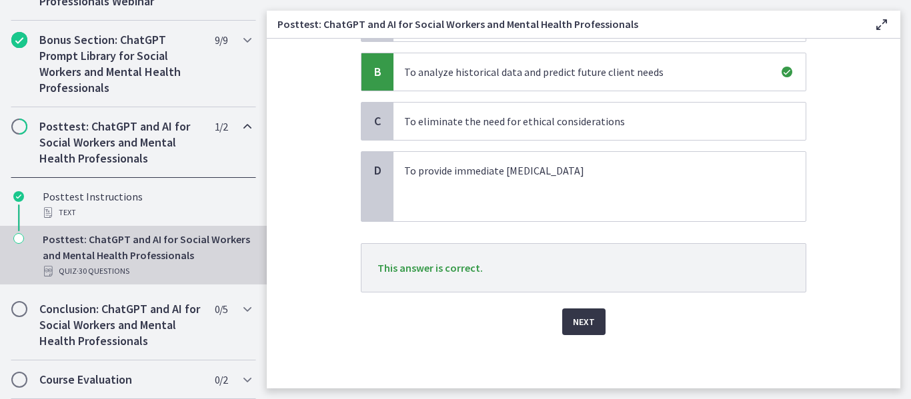
click at [573, 328] on span "Next" at bounding box center [584, 322] width 22 height 16
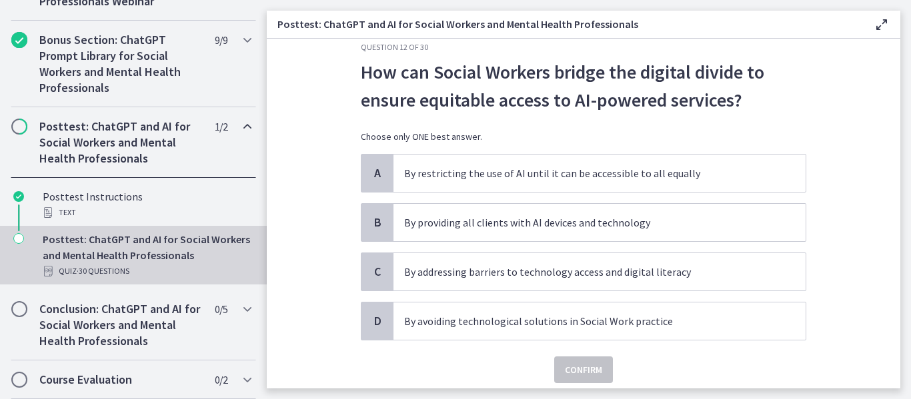
scroll to position [24, 0]
click at [547, 269] on p "By addressing barriers to technology access and digital literacy" at bounding box center [586, 271] width 364 height 16
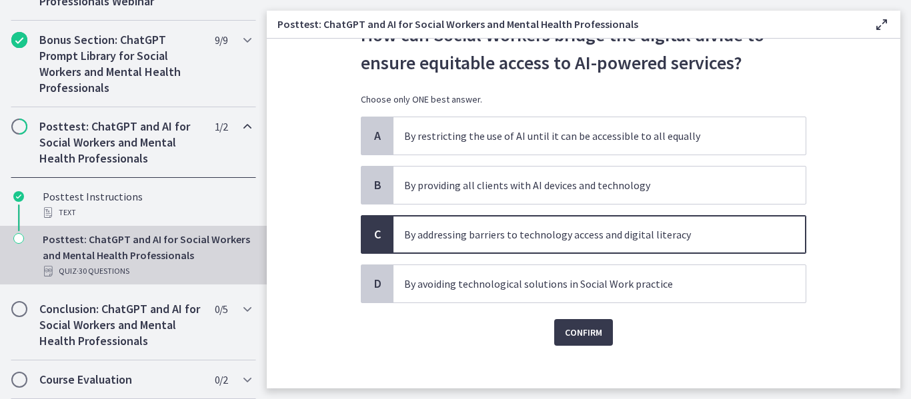
scroll to position [61, 0]
click at [589, 341] on button "Confirm" at bounding box center [583, 332] width 59 height 27
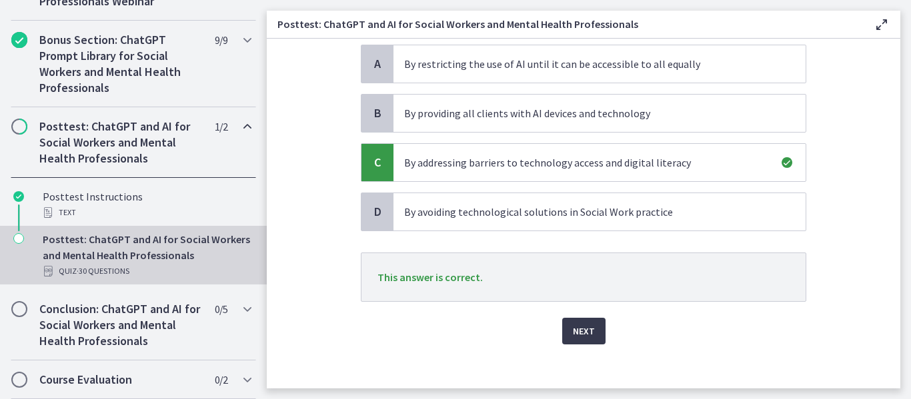
scroll to position [134, 0]
click at [565, 328] on button "Next" at bounding box center [583, 330] width 43 height 27
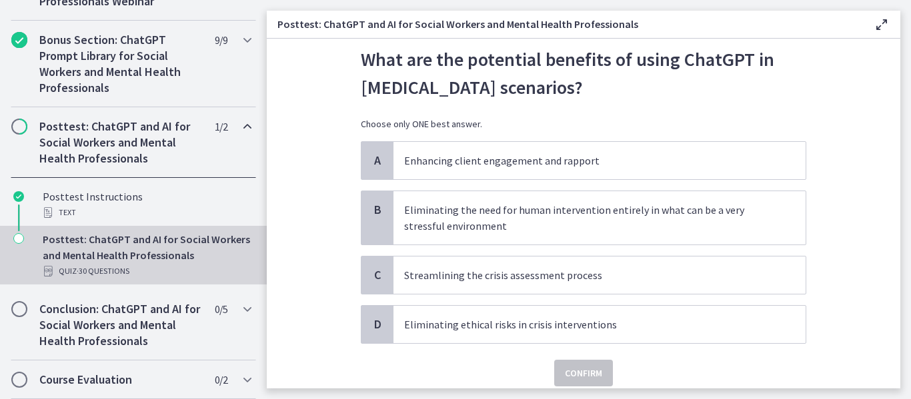
scroll to position [35, 0]
drag, startPoint x: 602, startPoint y: 87, endPoint x: 330, endPoint y: 55, distance: 273.9
click at [330, 55] on section "Question 13 of 30 What are the potential benefits of using ChatGPT in crisis in…" at bounding box center [583, 214] width 633 height 350
copy p "What are the potential benefits of using ChatGPT in crisis intervention scenari…"
click at [369, 90] on p "What are the potential benefits of using ChatGPT in crisis intervention scenari…" at bounding box center [583, 74] width 445 height 56
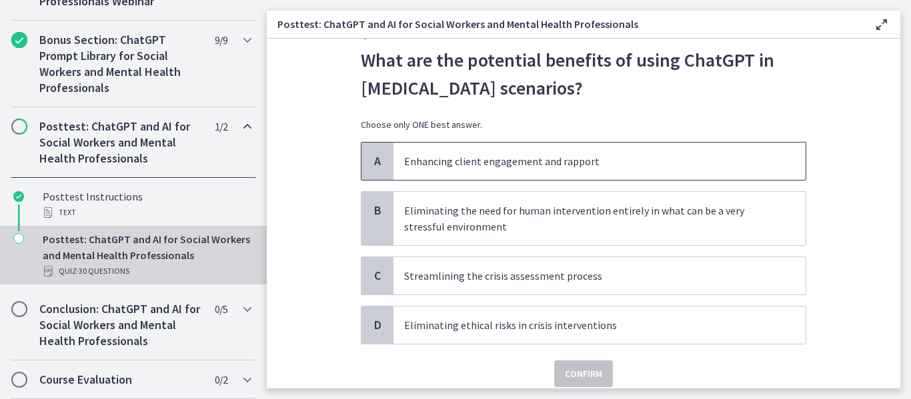
click at [464, 163] on p "Enhancing client engagement and rapport" at bounding box center [586, 161] width 364 height 16
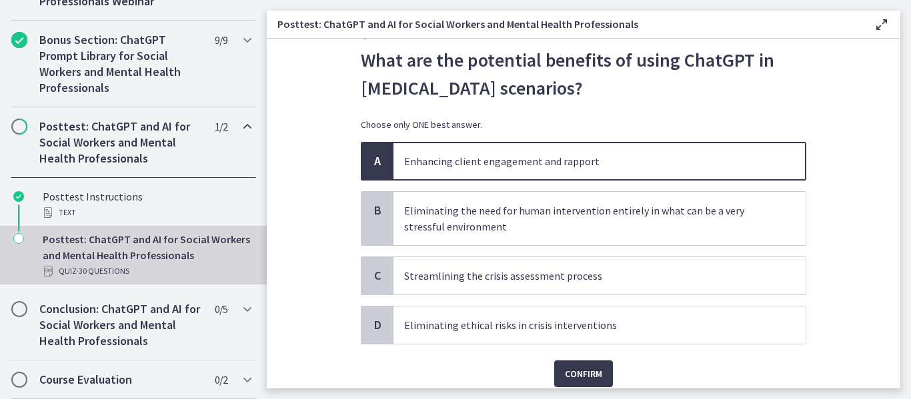
scroll to position [87, 0]
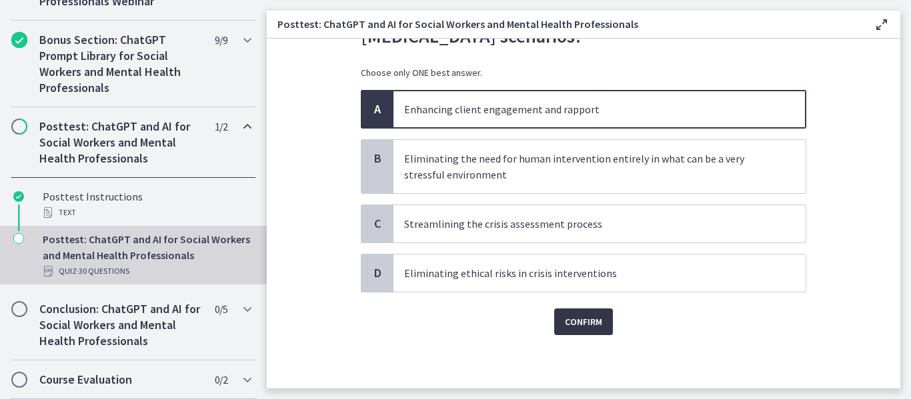
click at [568, 315] on span "Confirm" at bounding box center [583, 322] width 37 height 16
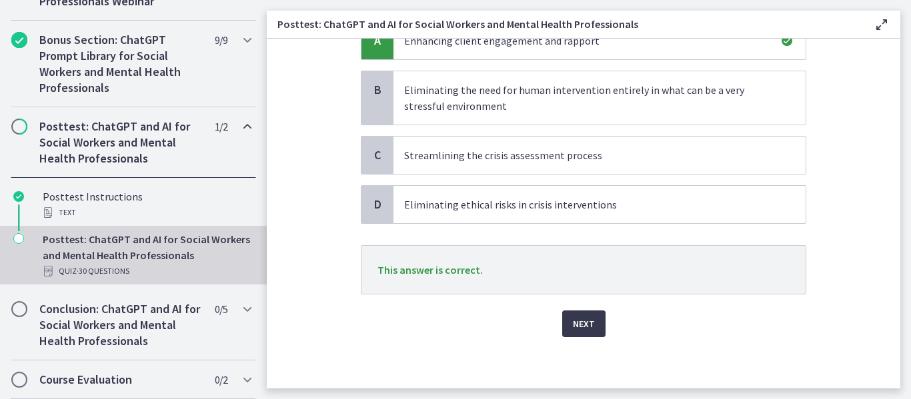
scroll to position [157, 0]
click at [566, 321] on button "Next" at bounding box center [583, 322] width 43 height 27
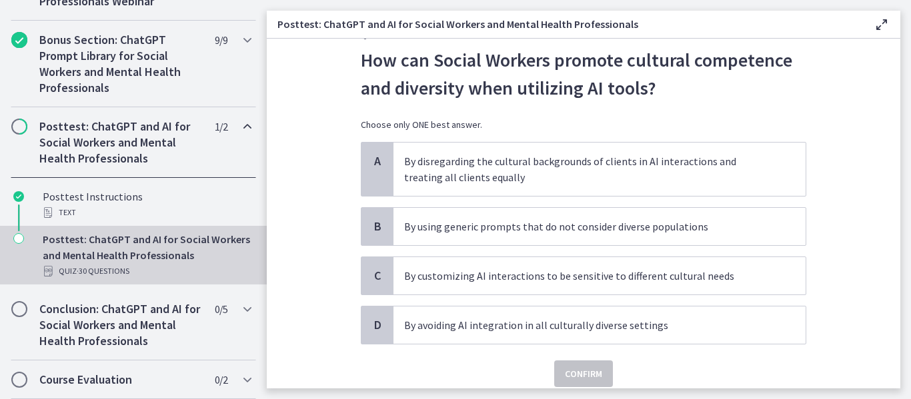
scroll to position [37, 0]
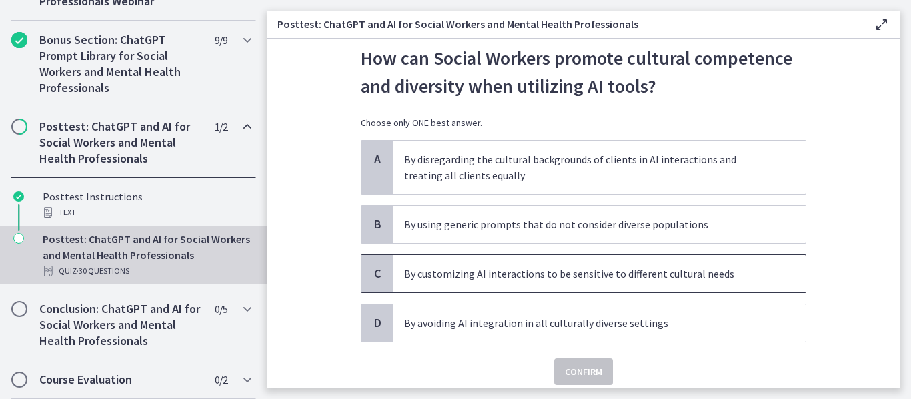
click at [509, 275] on p "By customizing AI interactions to be sensitive to different cultural needs" at bounding box center [586, 274] width 364 height 16
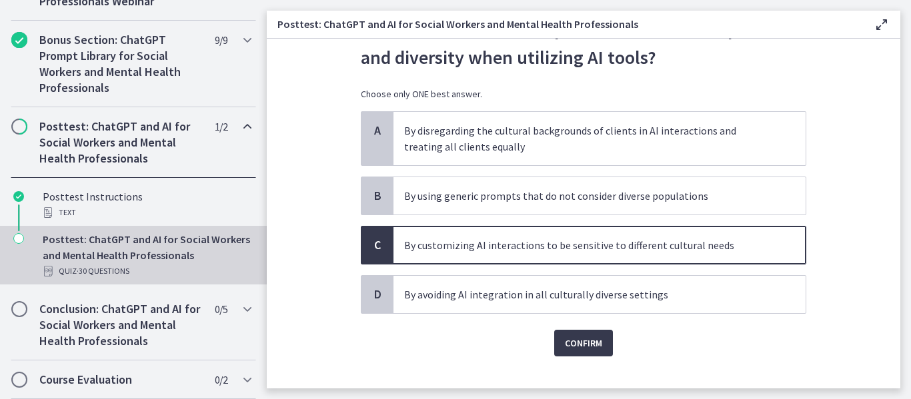
scroll to position [67, 0]
click at [574, 343] on span "Confirm" at bounding box center [583, 343] width 37 height 16
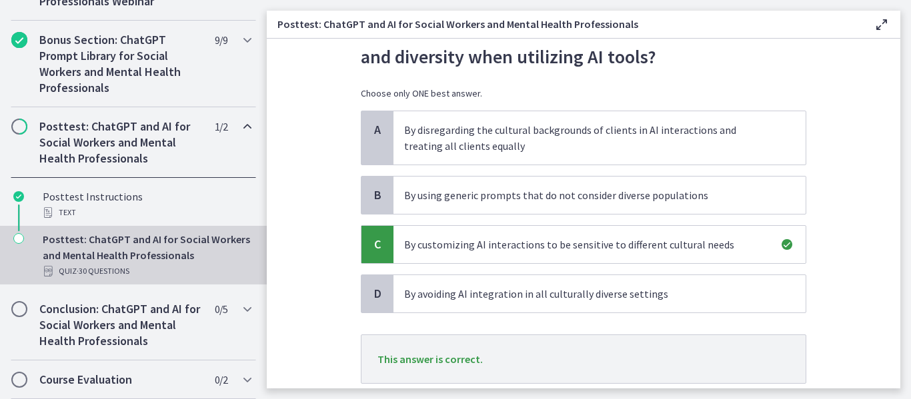
scroll to position [158, 0]
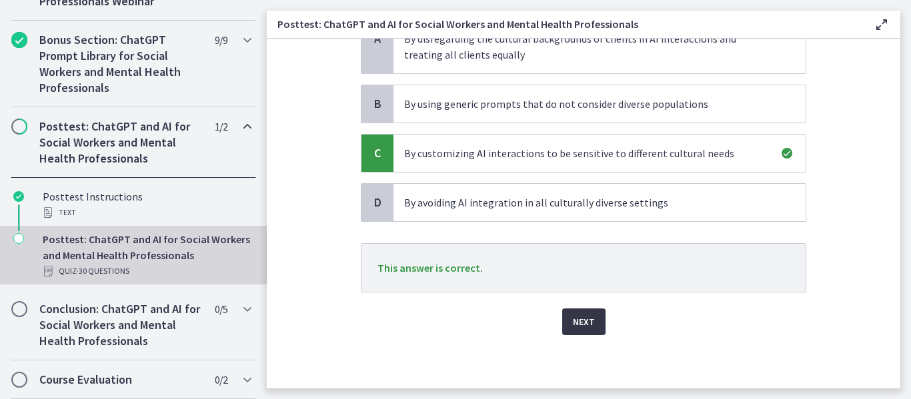
click at [599, 332] on button "Next" at bounding box center [583, 322] width 43 height 27
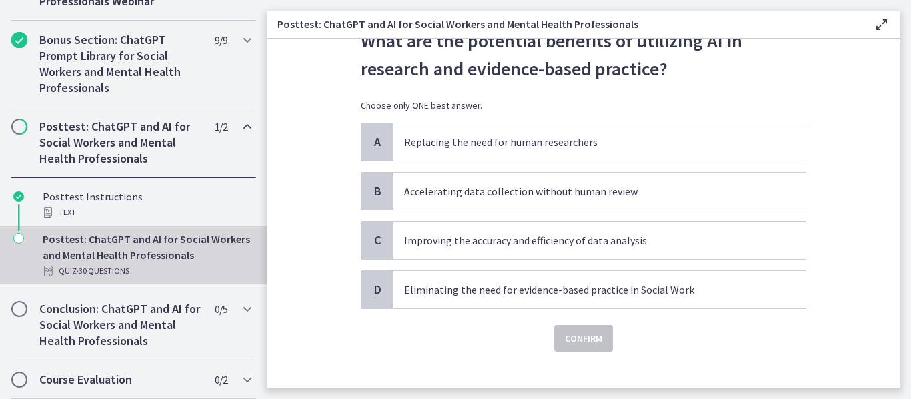
scroll to position [61, 0]
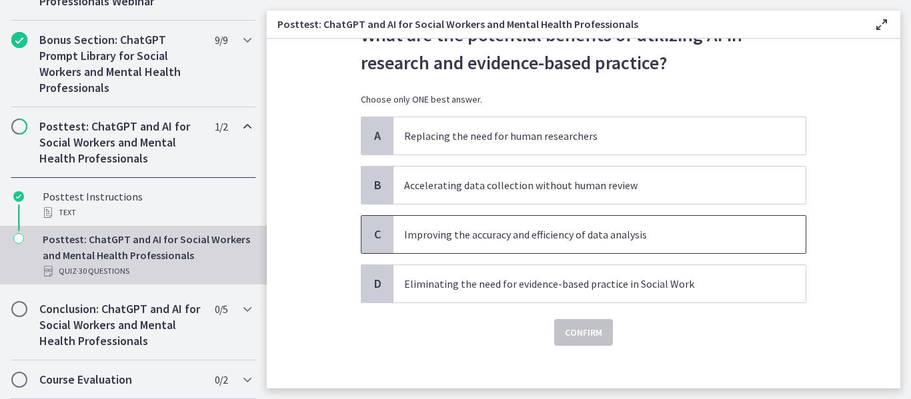
click at [458, 239] on p "Improving the accuracy and efficiency of data analysis" at bounding box center [586, 235] width 364 height 16
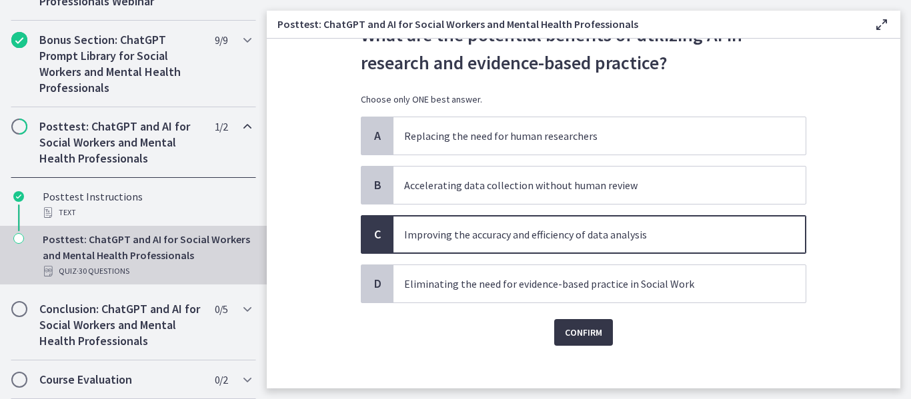
click at [584, 341] on button "Confirm" at bounding box center [583, 332] width 59 height 27
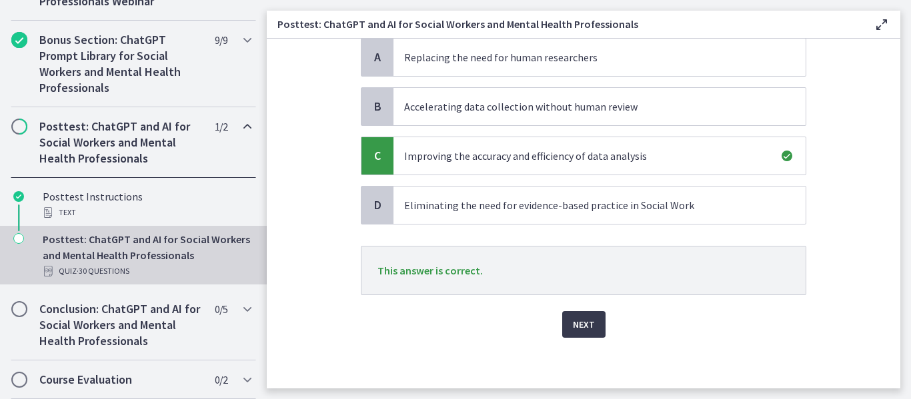
scroll to position [140, 0]
click at [579, 315] on button "Next" at bounding box center [583, 324] width 43 height 27
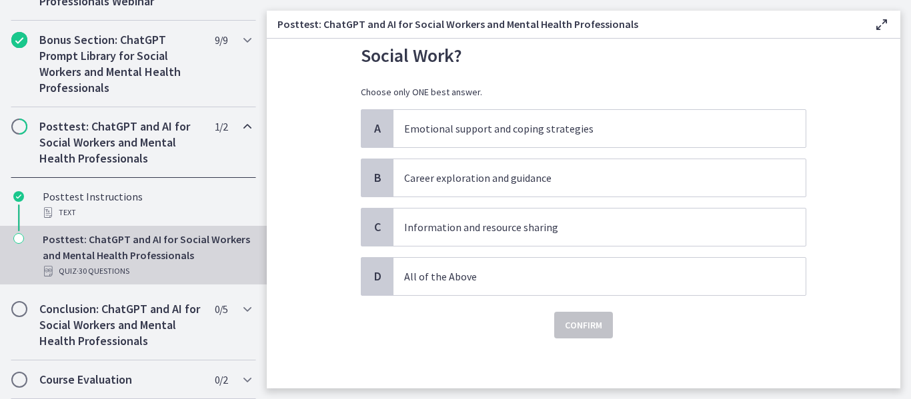
scroll to position [69, 0]
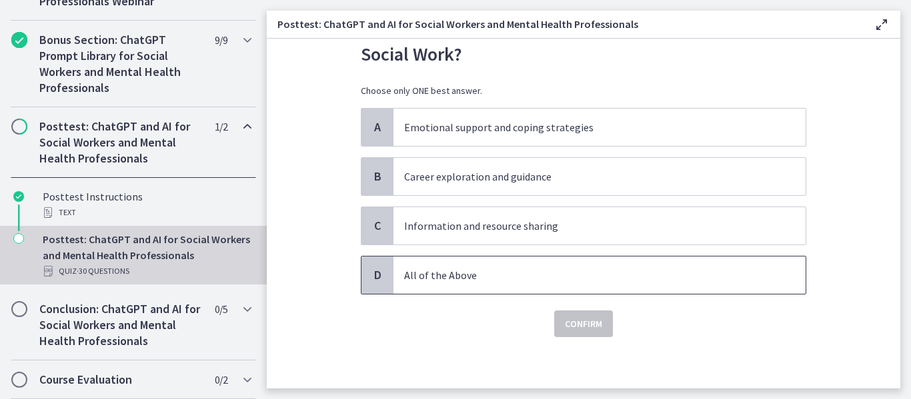
click at [429, 285] on span "All of the Above" at bounding box center [599, 275] width 412 height 37
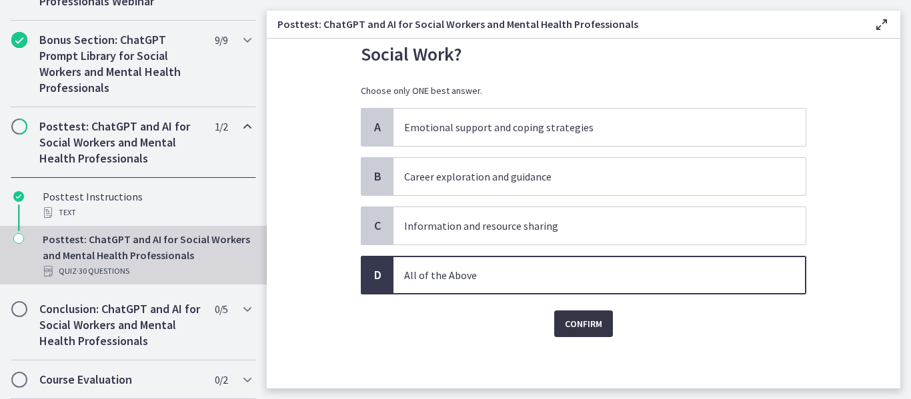
click at [575, 323] on span "Confirm" at bounding box center [583, 324] width 37 height 16
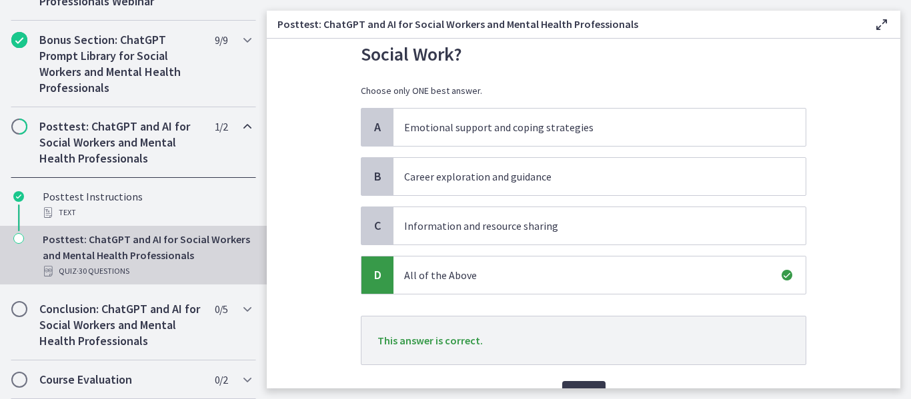
scroll to position [142, 0]
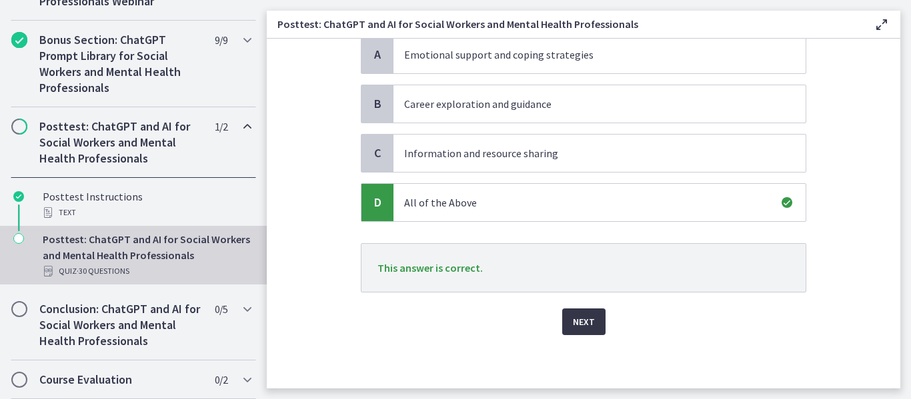
click at [579, 317] on span "Next" at bounding box center [584, 322] width 22 height 16
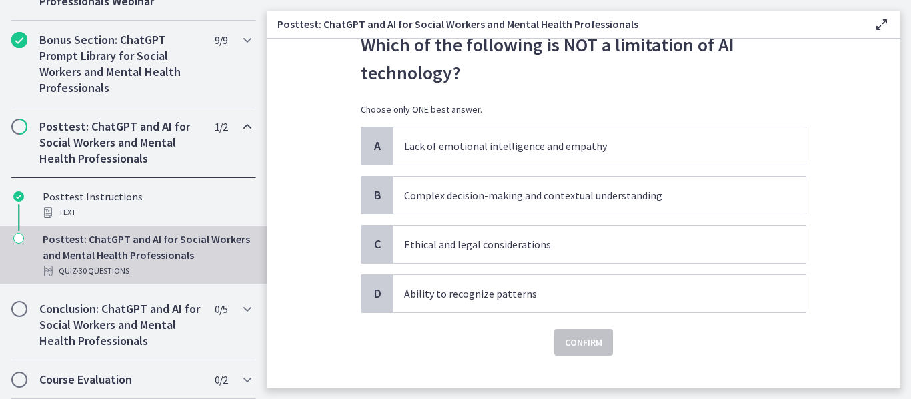
scroll to position [52, 0]
click at [484, 252] on span "Ethical and legal considerations" at bounding box center [599, 243] width 412 height 37
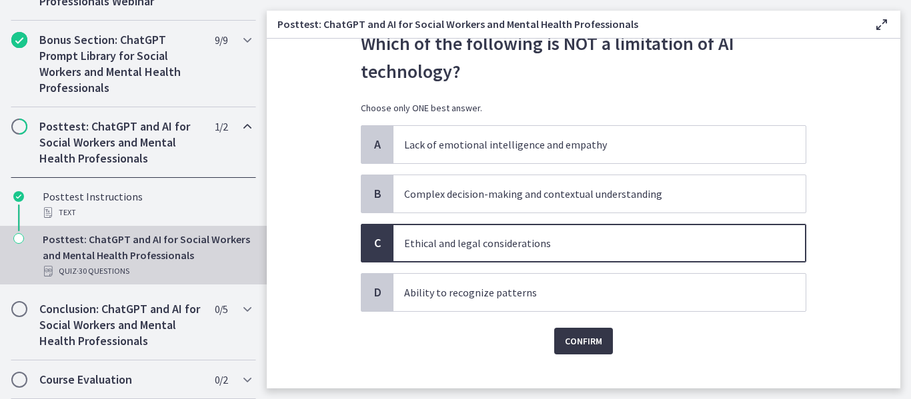
click at [581, 340] on span "Confirm" at bounding box center [583, 341] width 37 height 16
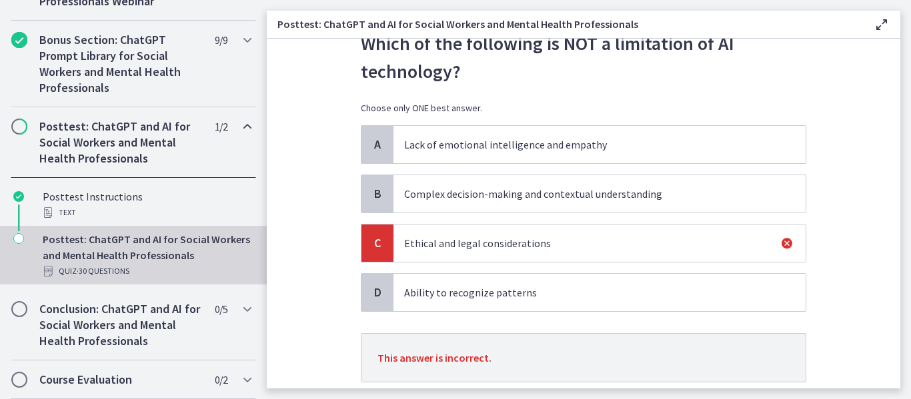
scroll to position [142, 0]
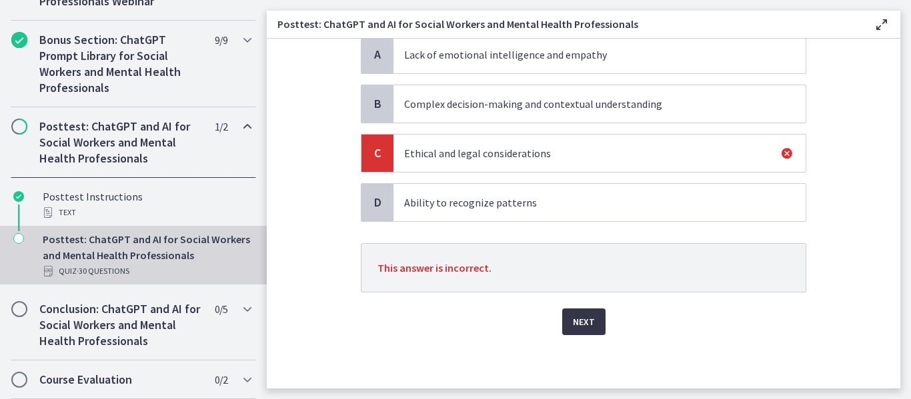
click at [575, 321] on span "Next" at bounding box center [584, 322] width 22 height 16
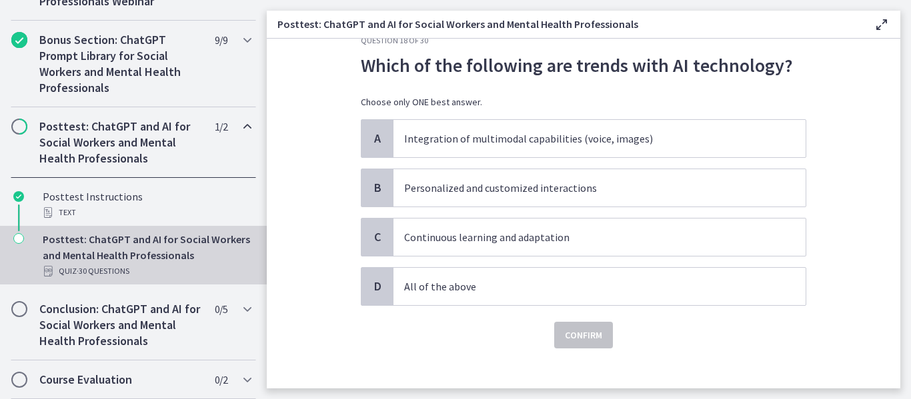
scroll to position [31, 0]
click at [489, 286] on p "All of the above" at bounding box center [586, 286] width 364 height 16
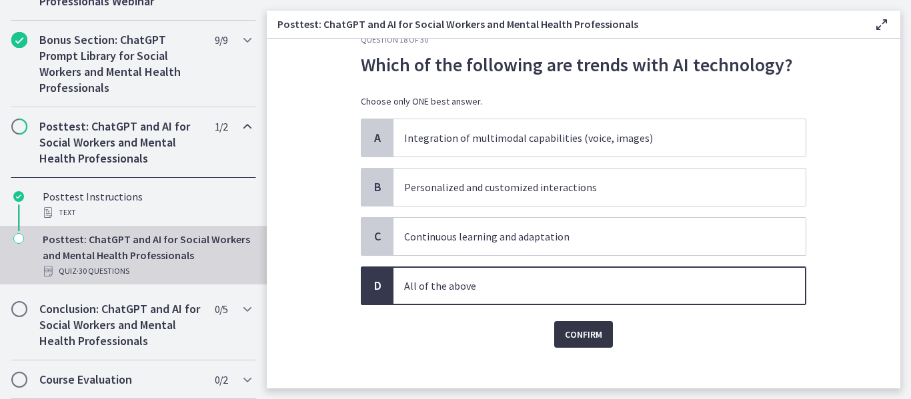
click at [573, 343] on button "Confirm" at bounding box center [583, 334] width 59 height 27
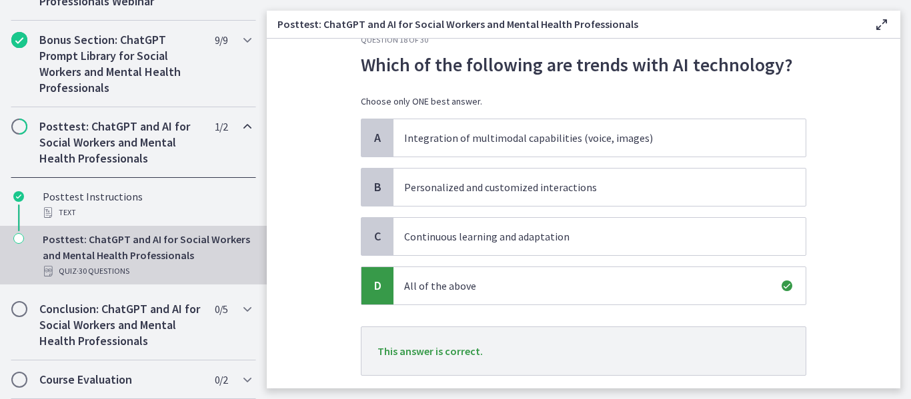
scroll to position [114, 0]
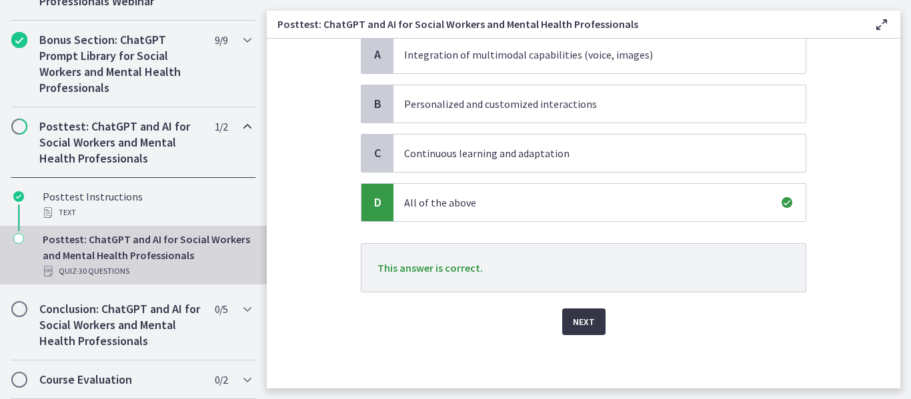
click at [591, 318] on button "Next" at bounding box center [583, 322] width 43 height 27
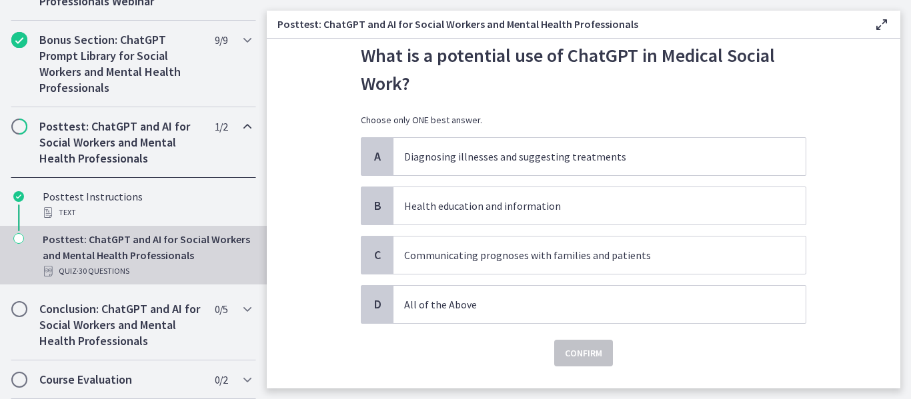
scroll to position [39, 0]
click at [529, 297] on span "All of the Above" at bounding box center [599, 305] width 412 height 37
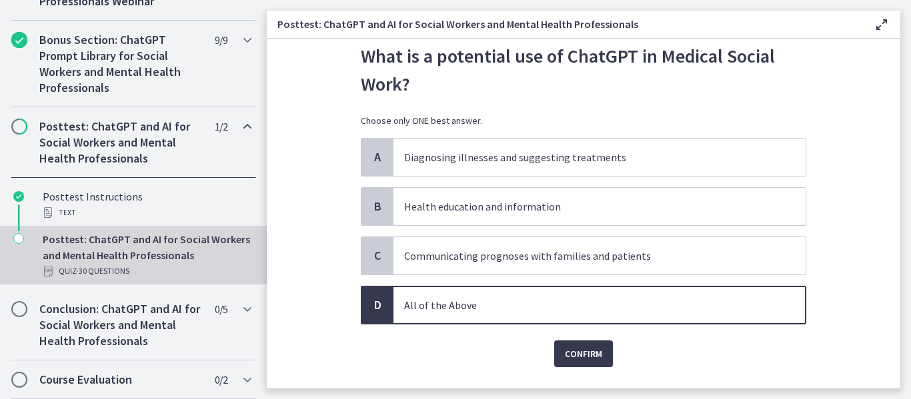
scroll to position [71, 0]
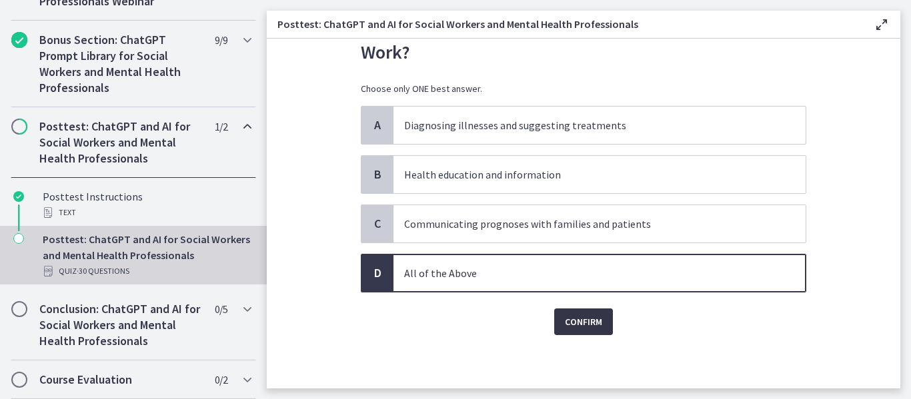
click at [583, 317] on span "Confirm" at bounding box center [583, 322] width 37 height 16
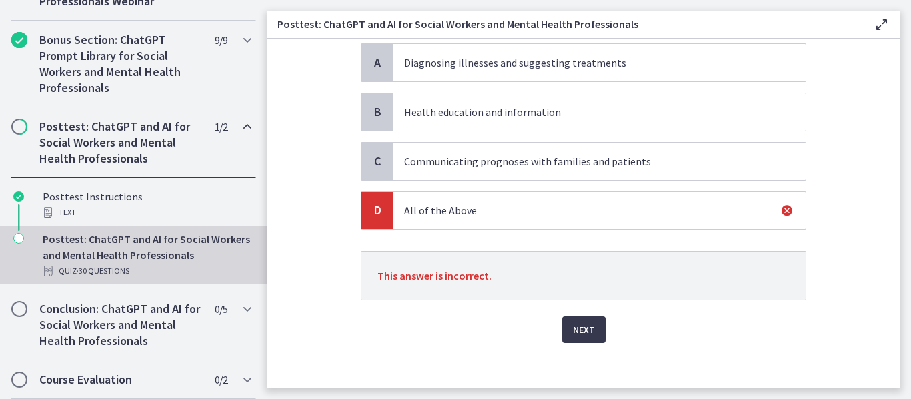
scroll to position [142, 0]
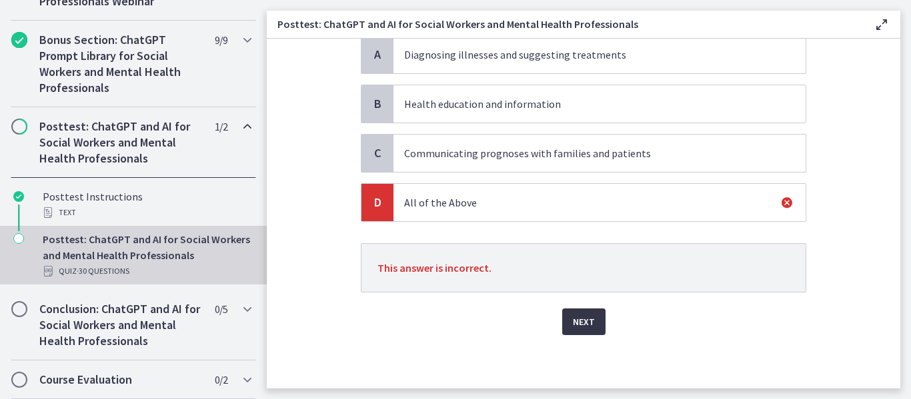
click at [581, 317] on span "Next" at bounding box center [584, 322] width 22 height 16
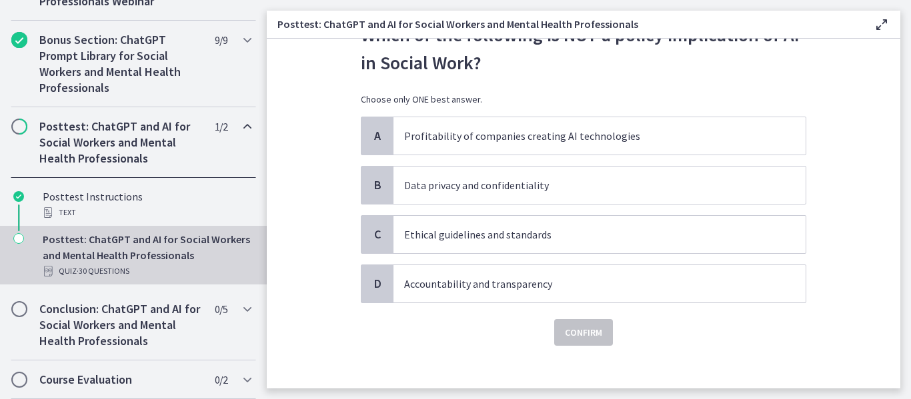
scroll to position [62, 0]
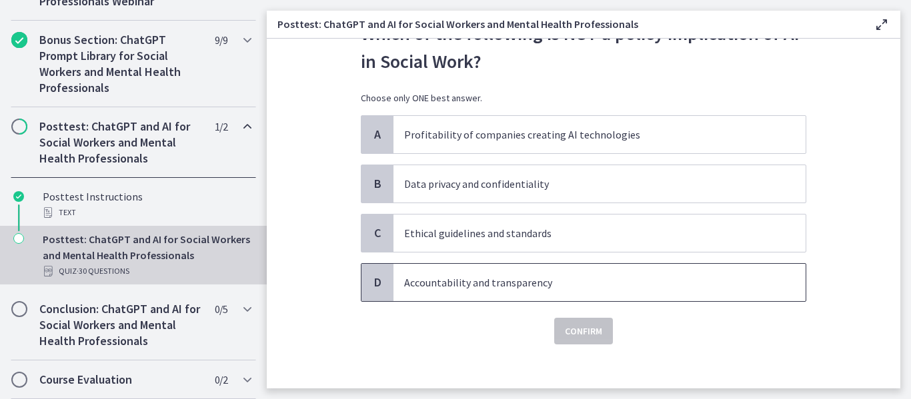
click at [499, 289] on p "Accountability and transparency" at bounding box center [586, 283] width 364 height 16
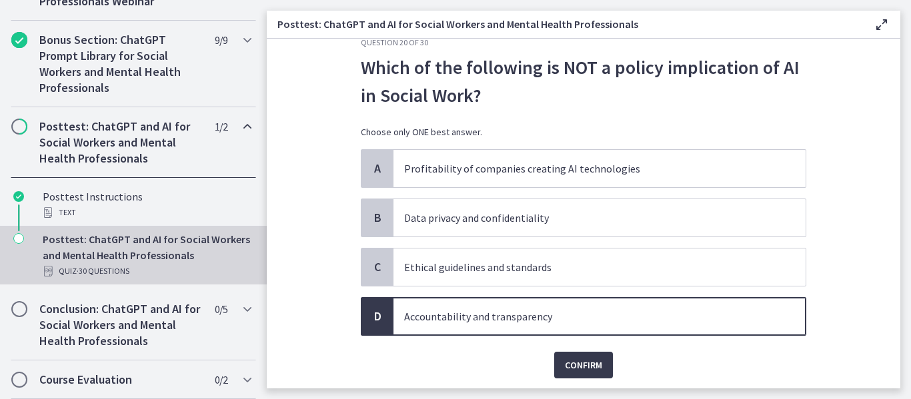
scroll to position [27, 0]
click at [573, 361] on span "Confirm" at bounding box center [583, 366] width 37 height 16
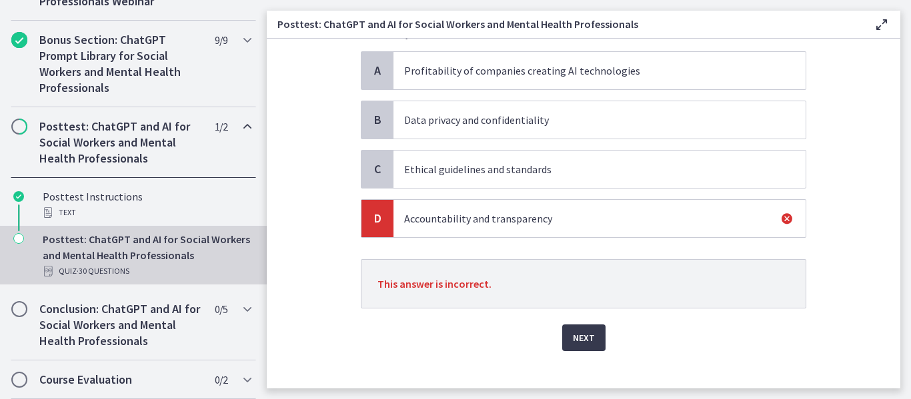
scroll to position [128, 0]
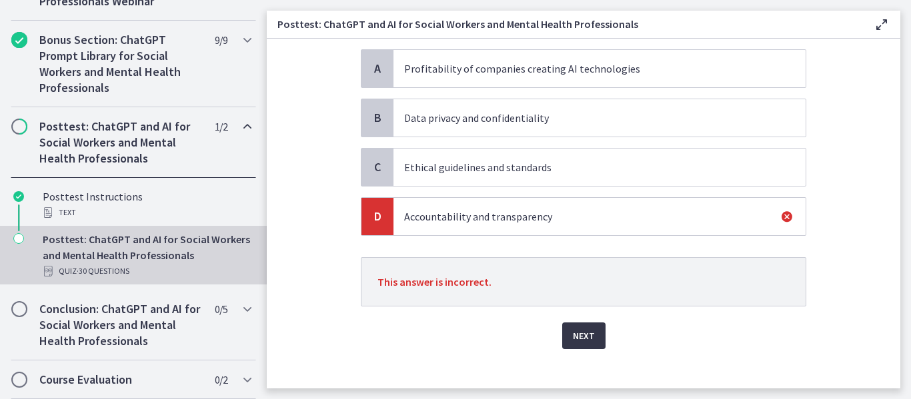
click at [573, 339] on span "Next" at bounding box center [584, 336] width 22 height 16
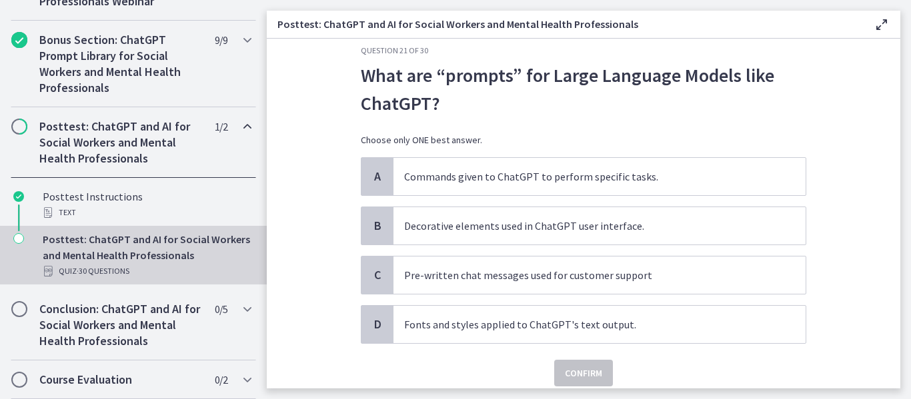
scroll to position [21, 0]
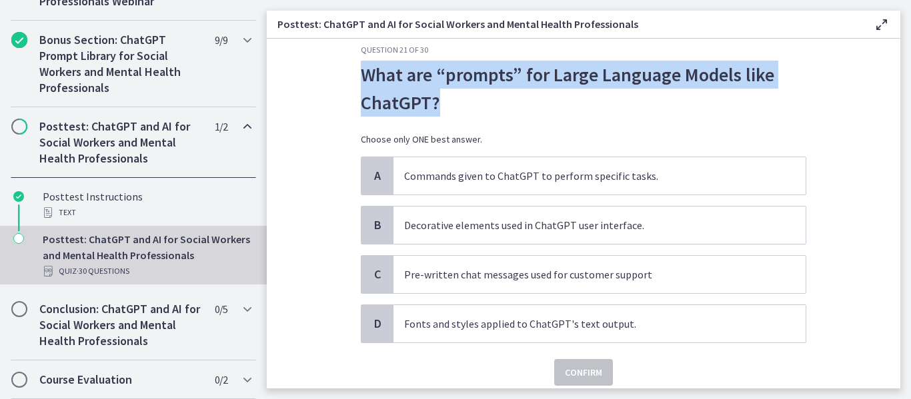
drag, startPoint x: 445, startPoint y: 101, endPoint x: 355, endPoint y: 75, distance: 93.9
click at [355, 75] on div "Question 21 of 30 What are “prompts” for Large Language Models like ChatGPT? Ch…" at bounding box center [583, 206] width 467 height 323
copy p "What are “prompts” for Large Language Models like ChatGPT?"
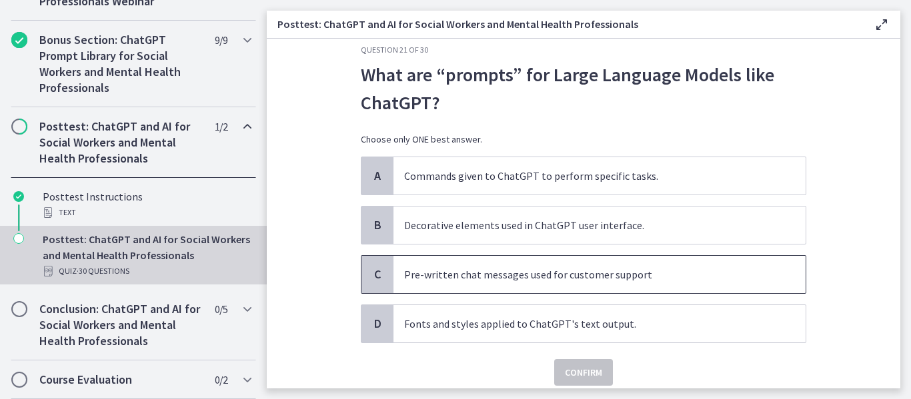
click at [475, 271] on p "Pre-written chat messages used for customer support" at bounding box center [586, 275] width 364 height 16
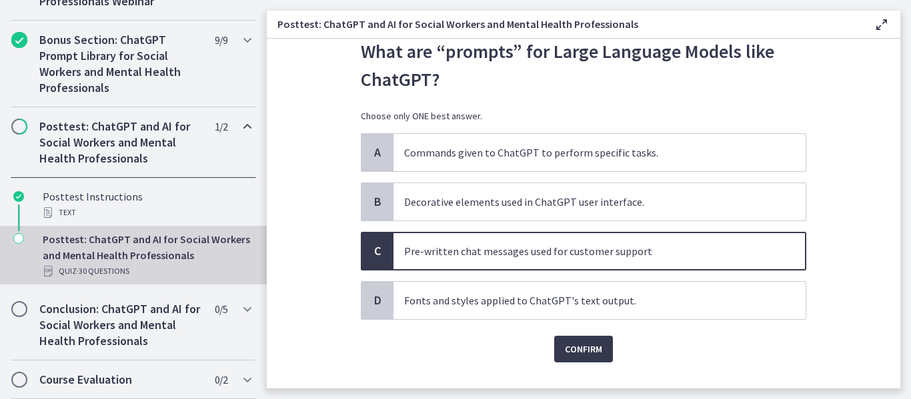
scroll to position [45, 0]
click at [488, 154] on p "Commands given to ChatGPT to perform specific tasks." at bounding box center [586, 152] width 364 height 16
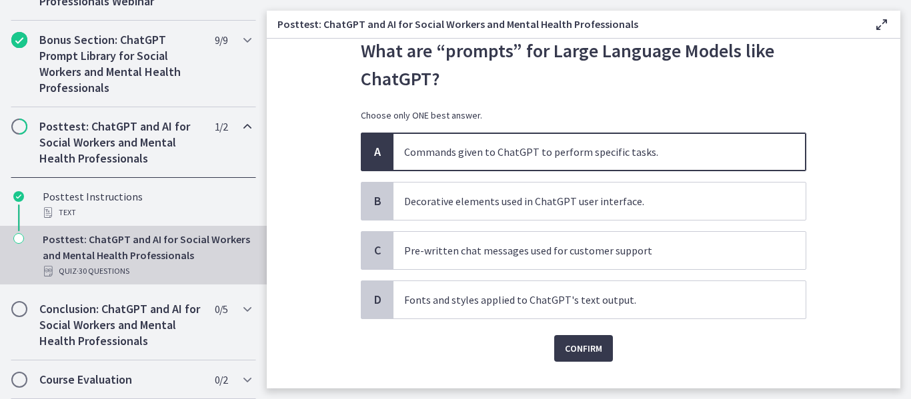
scroll to position [71, 0]
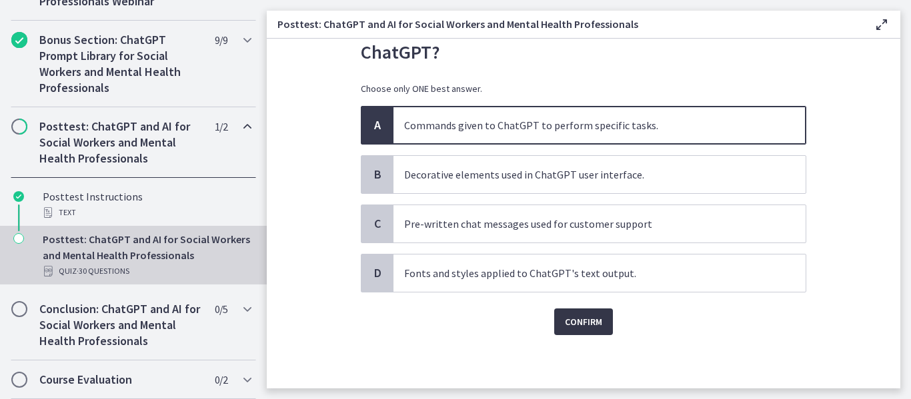
click at [579, 315] on span "Confirm" at bounding box center [583, 322] width 37 height 16
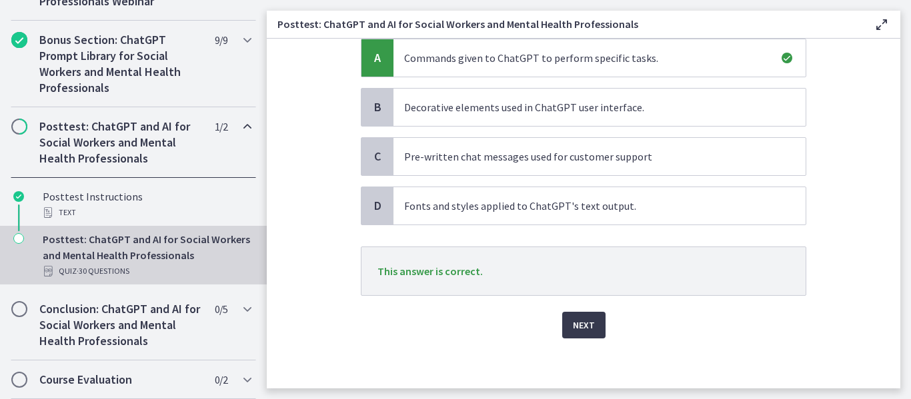
scroll to position [142, 0]
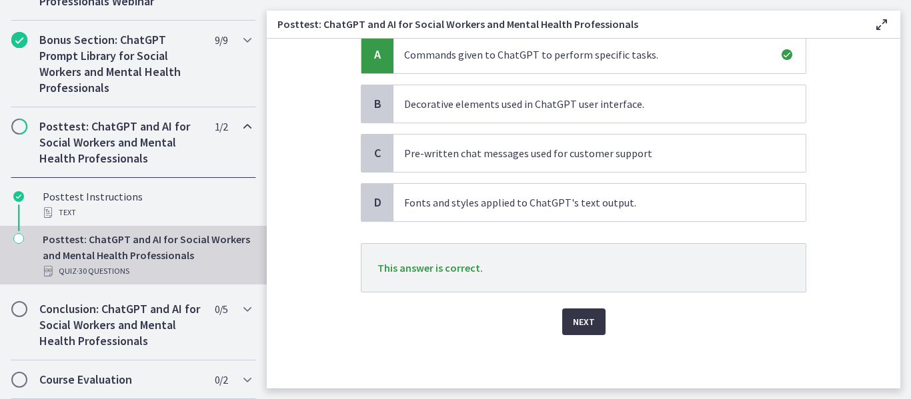
click at [583, 329] on span "Next" at bounding box center [584, 322] width 22 height 16
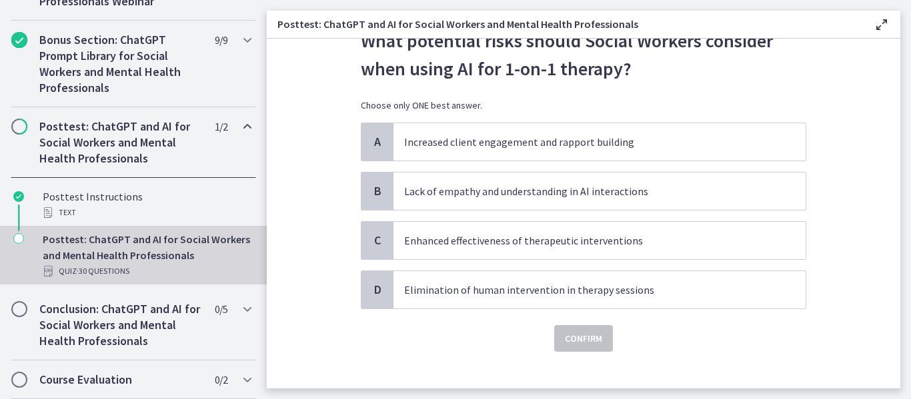
scroll to position [44, 0]
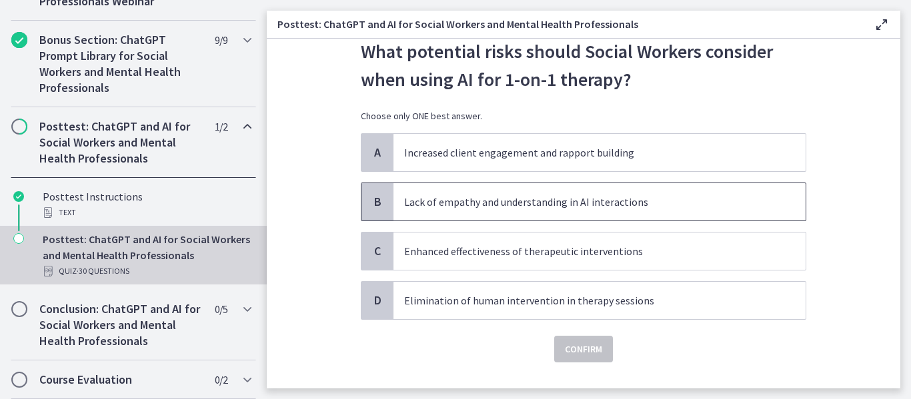
click at [497, 200] on p "Lack of empathy and understanding in AI interactions" at bounding box center [586, 202] width 364 height 16
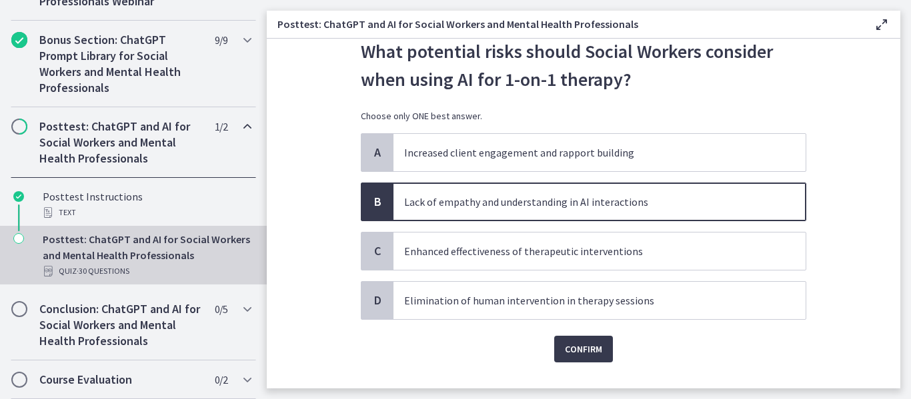
scroll to position [54, 0]
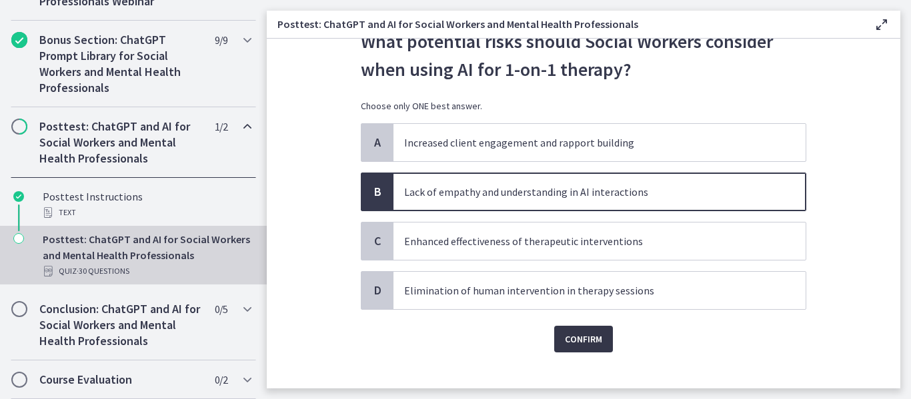
click at [566, 338] on span "Confirm" at bounding box center [583, 339] width 37 height 16
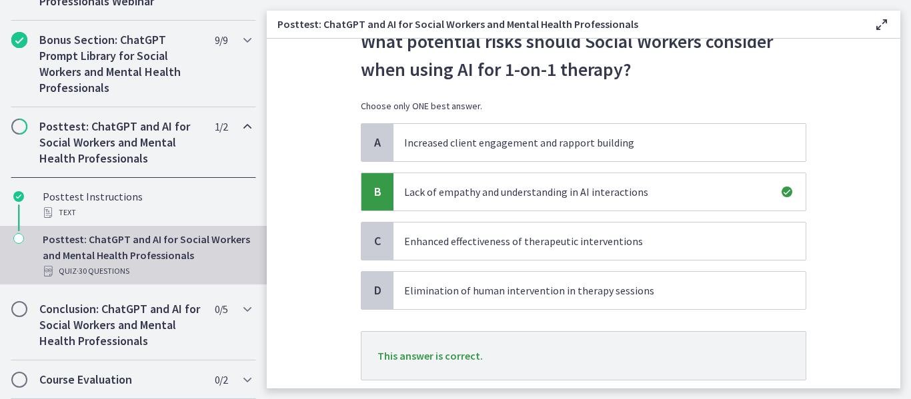
scroll to position [142, 0]
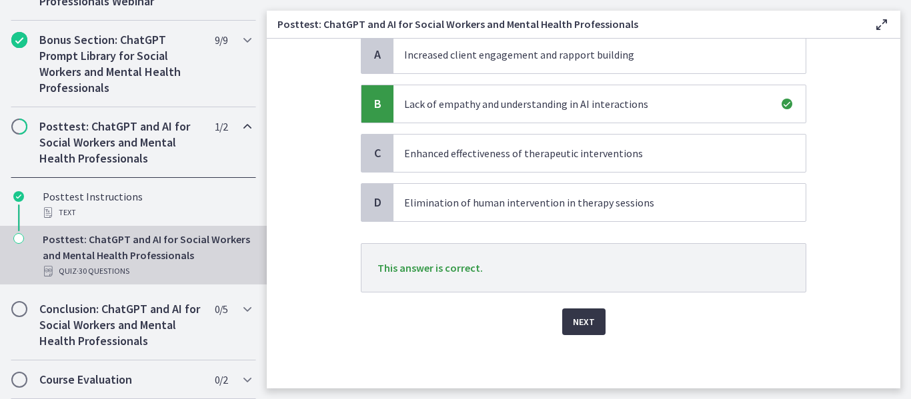
click at [577, 329] on span "Next" at bounding box center [584, 322] width 22 height 16
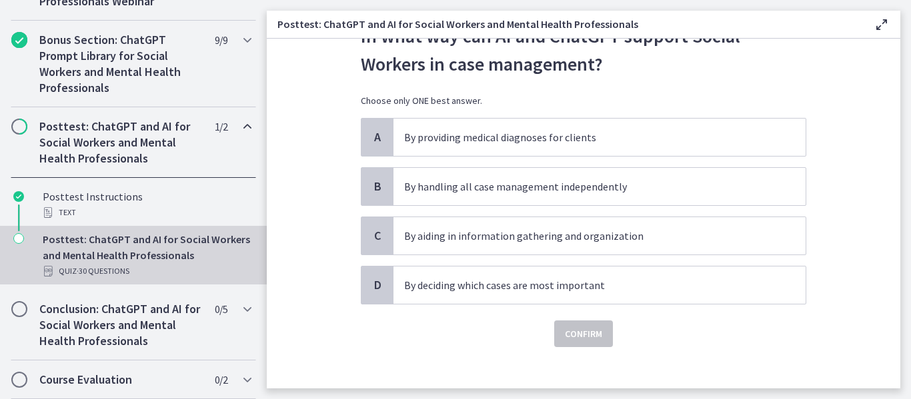
scroll to position [60, 0]
click at [563, 243] on span "By aiding in information gathering and organization" at bounding box center [599, 235] width 412 height 37
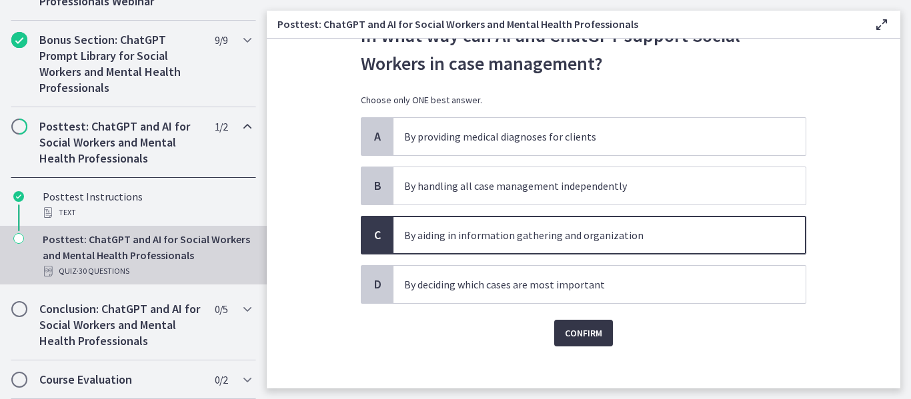
click at [574, 338] on span "Confirm" at bounding box center [583, 333] width 37 height 16
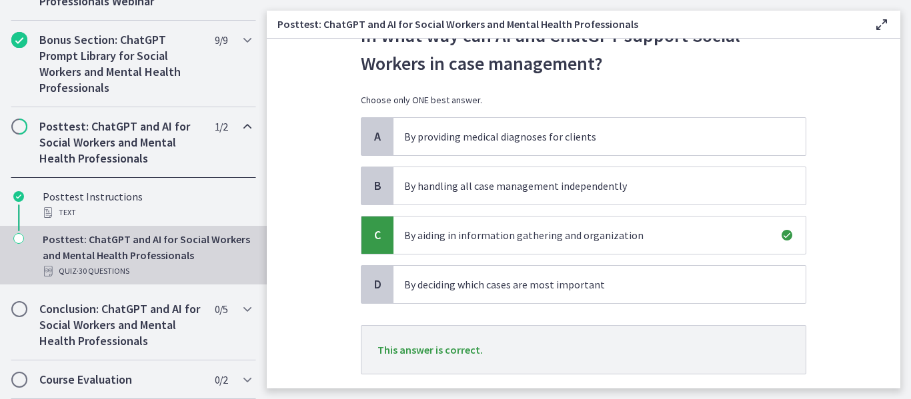
scroll to position [142, 0]
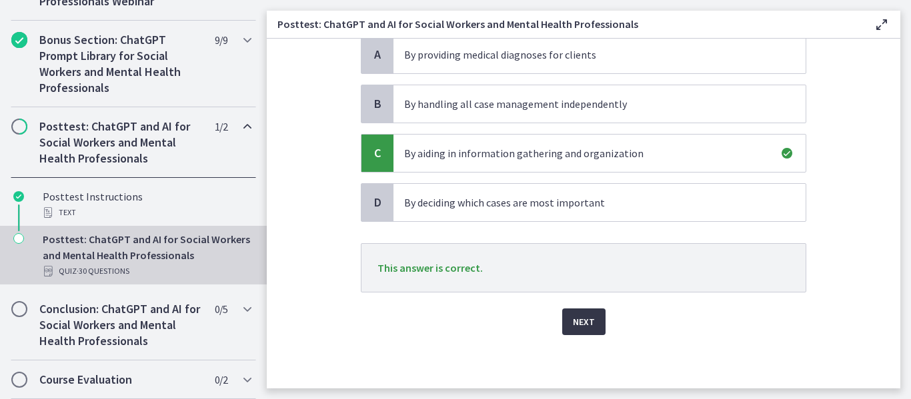
click at [567, 326] on button "Next" at bounding box center [583, 322] width 43 height 27
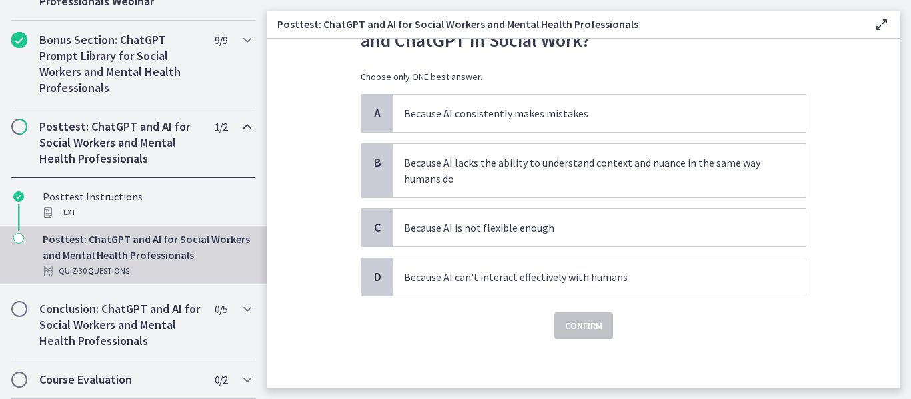
scroll to position [84, 0]
click at [502, 183] on p "Because AI lacks the ability to understand context and nuance in the same way h…" at bounding box center [586, 170] width 364 height 32
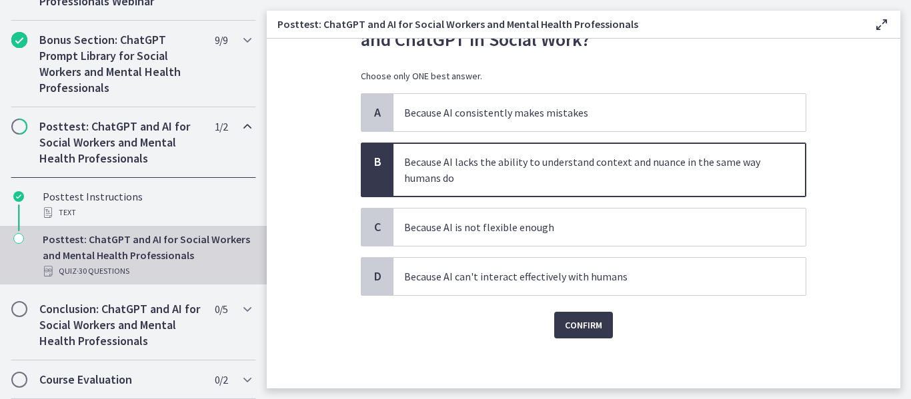
scroll to position [87, 0]
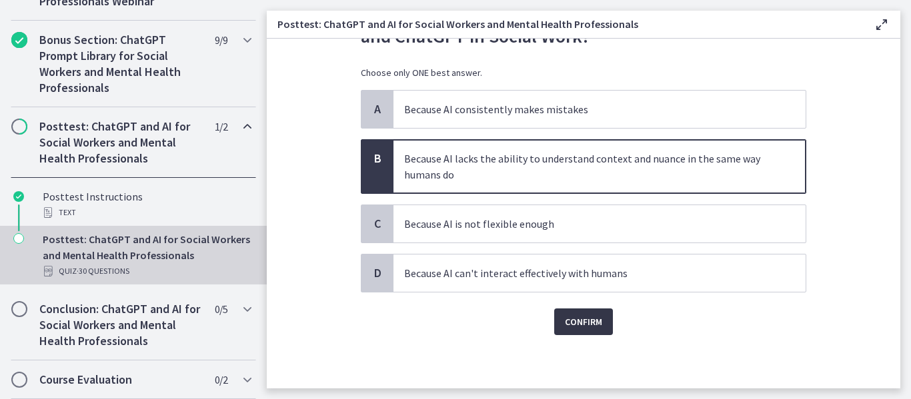
click at [567, 323] on span "Confirm" at bounding box center [583, 322] width 37 height 16
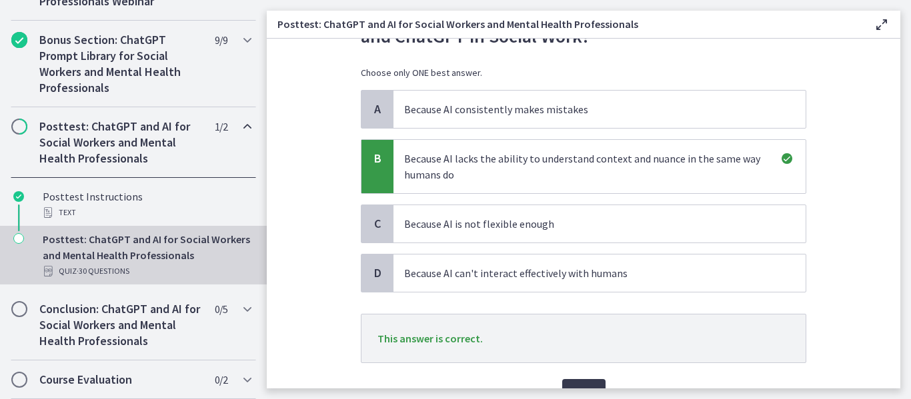
scroll to position [158, 0]
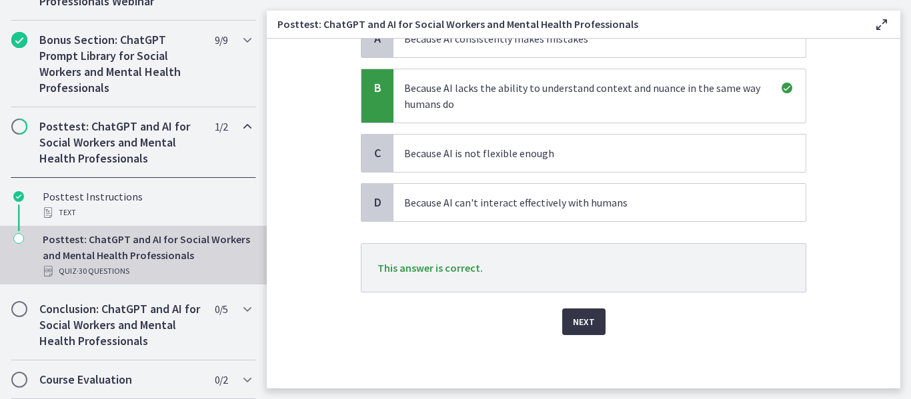
click at [575, 327] on span "Next" at bounding box center [584, 322] width 22 height 16
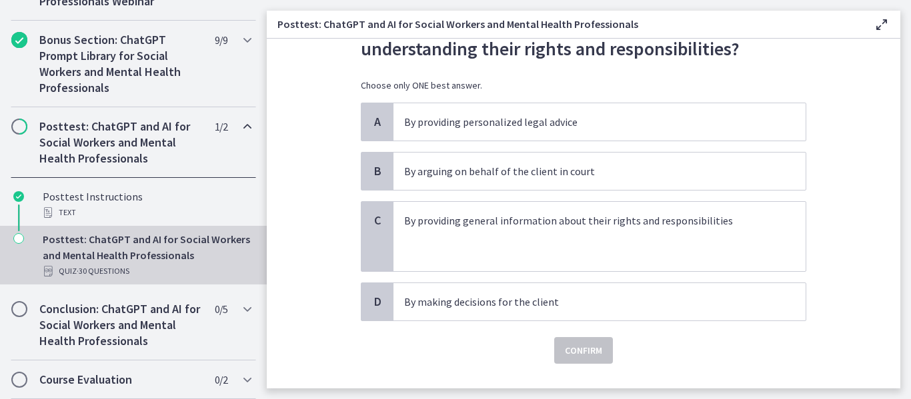
scroll to position [76, 0]
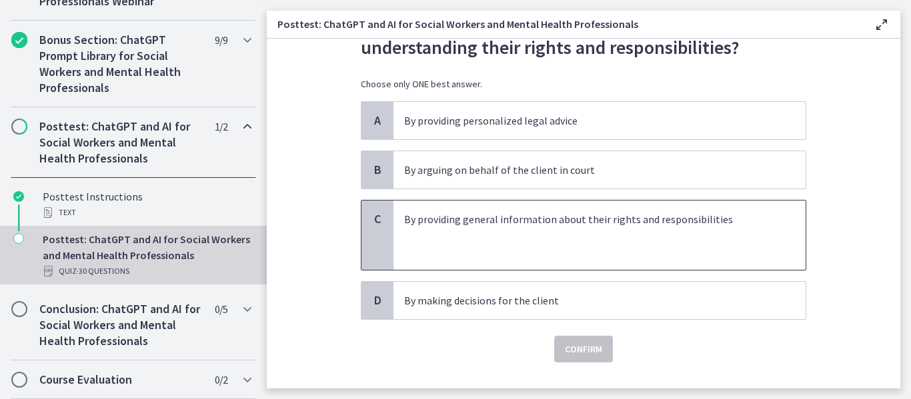
click at [541, 241] on p at bounding box center [586, 235] width 364 height 16
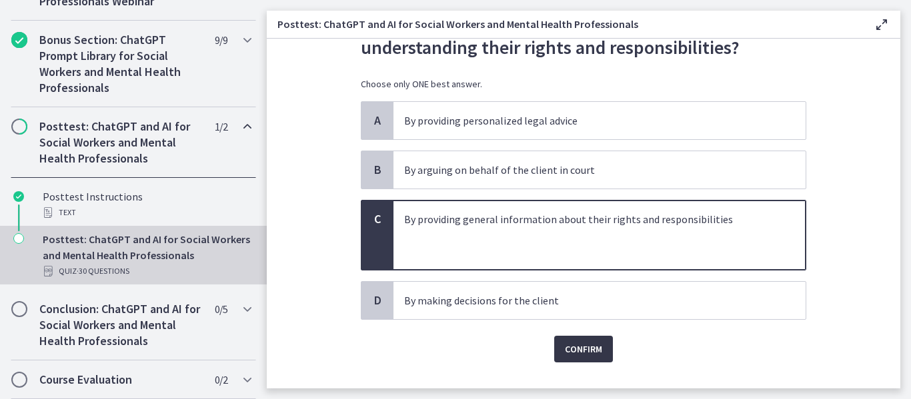
click at [579, 351] on span "Confirm" at bounding box center [583, 349] width 37 height 16
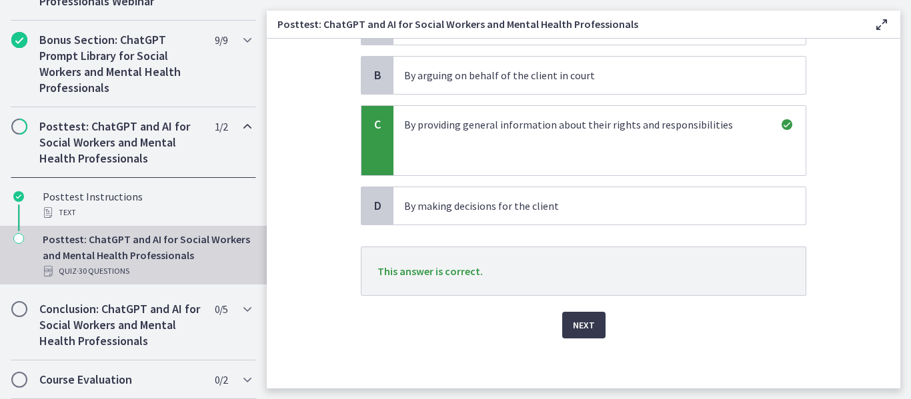
scroll to position [173, 0]
click at [579, 321] on span "Next" at bounding box center [584, 323] width 22 height 16
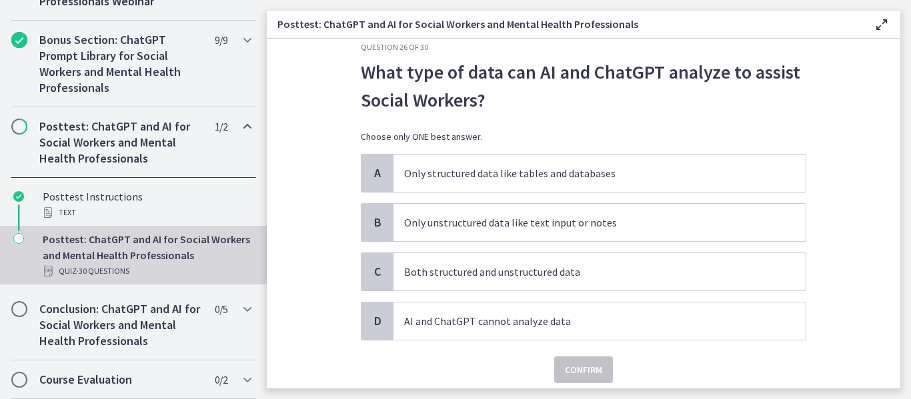
scroll to position [35, 0]
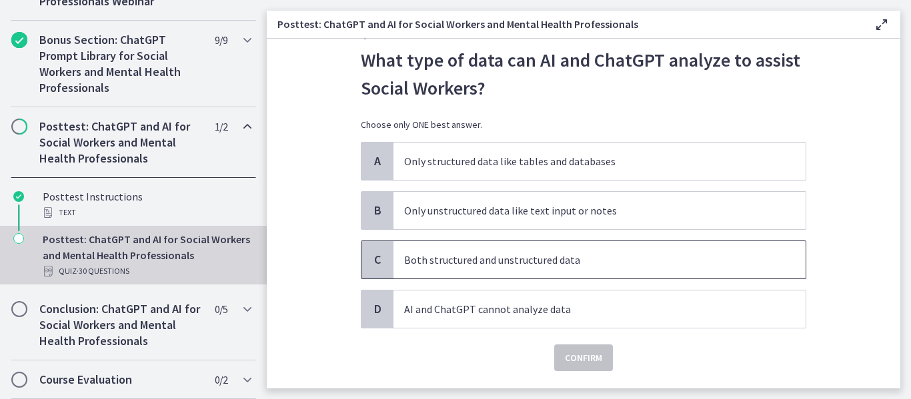
click at [497, 259] on p "Both structured and unstructured data" at bounding box center [586, 260] width 364 height 16
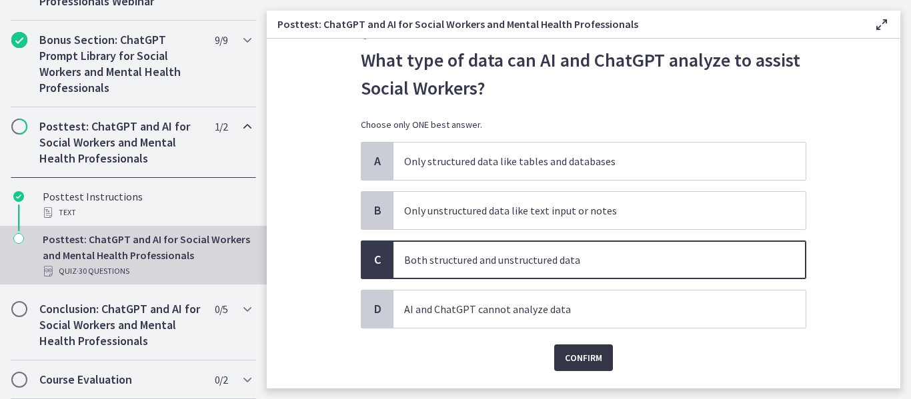
click at [579, 357] on span "Confirm" at bounding box center [583, 358] width 37 height 16
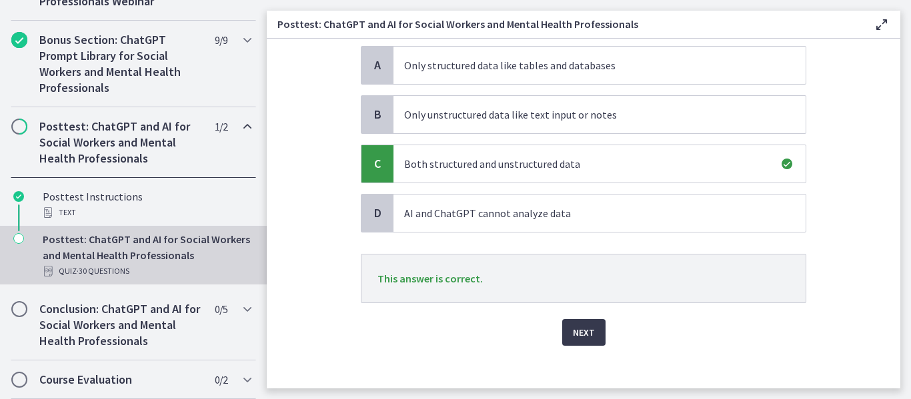
scroll to position [133, 0]
click at [570, 341] on button "Next" at bounding box center [583, 331] width 43 height 27
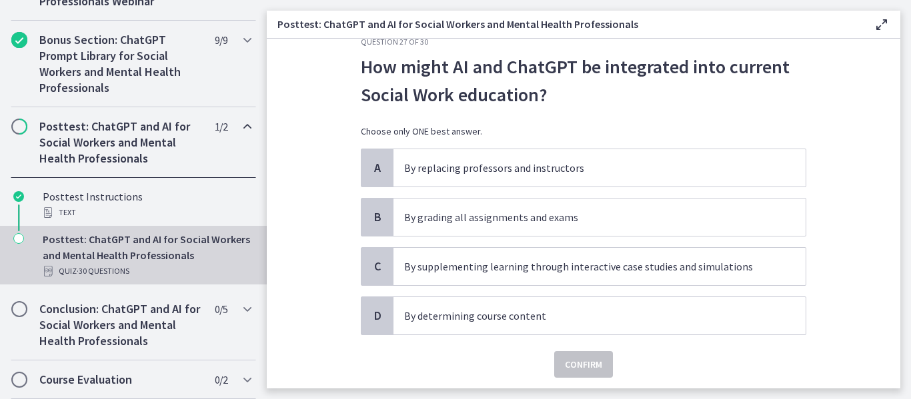
scroll to position [29, 0]
click at [605, 264] on p "By supplementing learning through interactive case studies and simulations" at bounding box center [586, 266] width 364 height 16
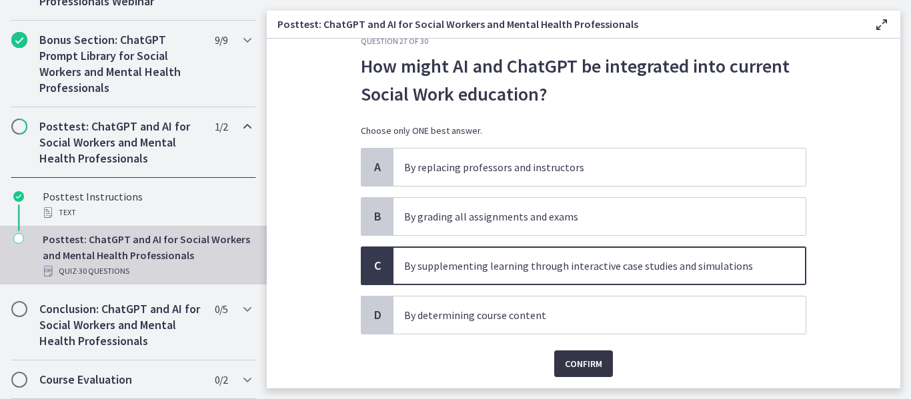
click at [593, 363] on span "Confirm" at bounding box center [583, 364] width 37 height 16
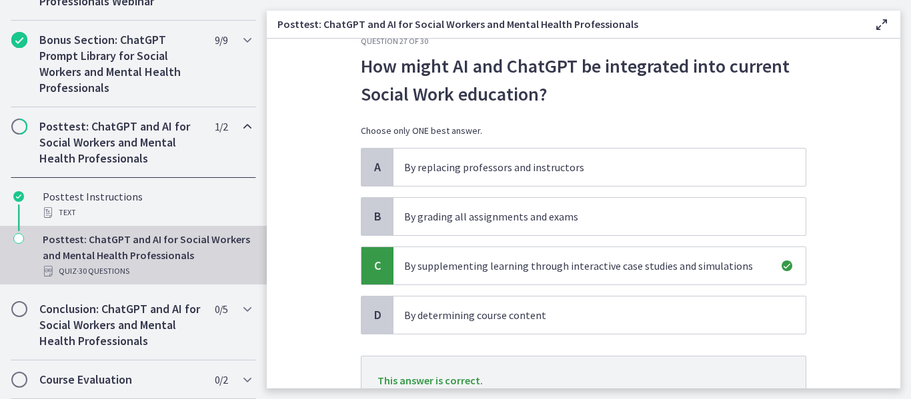
scroll to position [142, 0]
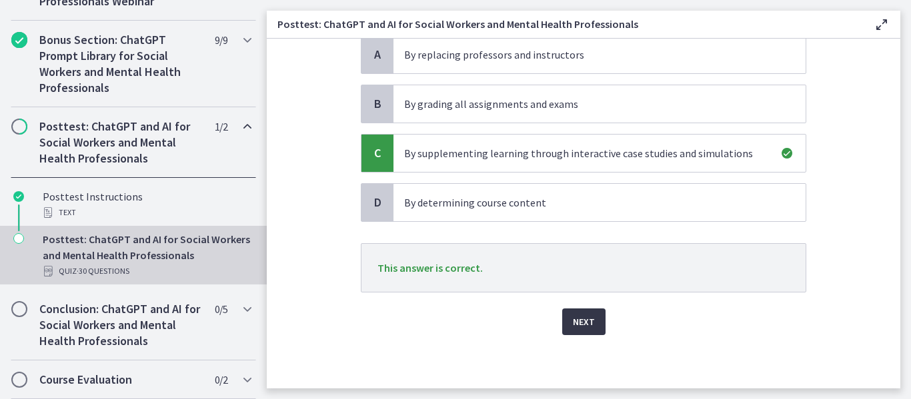
click at [577, 327] on span "Next" at bounding box center [584, 322] width 22 height 16
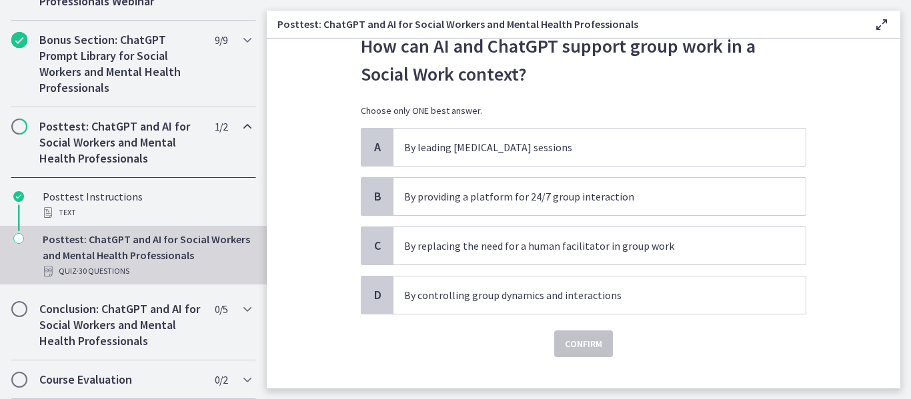
scroll to position [50, 0]
click at [456, 197] on p "By providing a platform for 24/7 group interaction" at bounding box center [586, 196] width 364 height 16
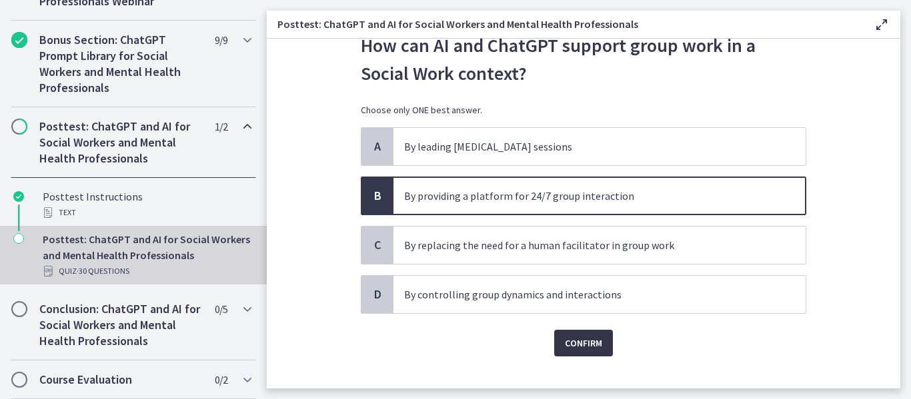
click at [579, 345] on span "Confirm" at bounding box center [583, 343] width 37 height 16
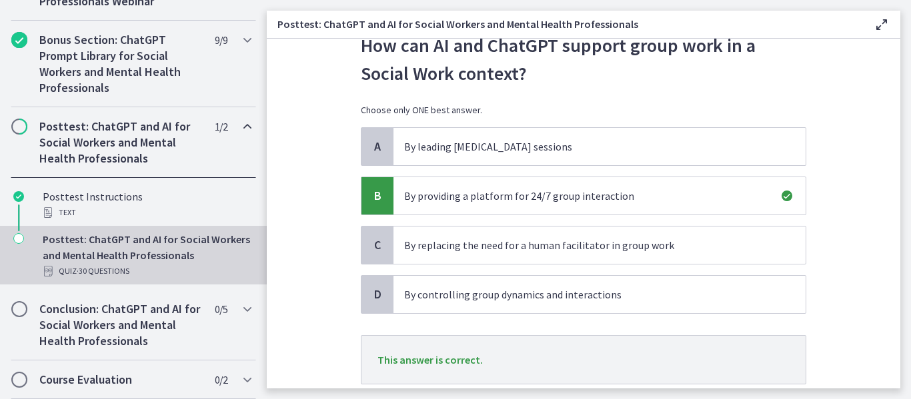
scroll to position [142, 0]
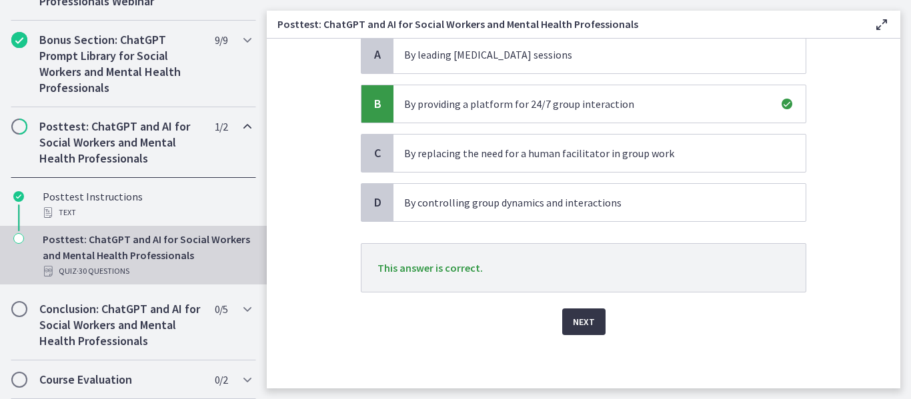
click at [579, 321] on span "Next" at bounding box center [584, 322] width 22 height 16
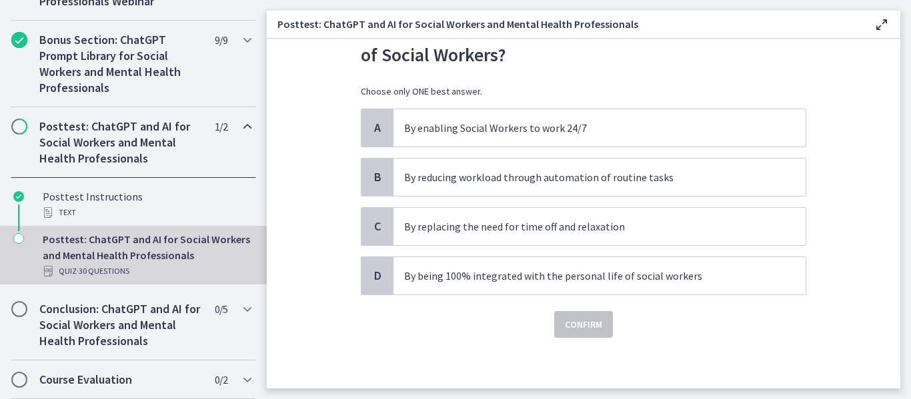
scroll to position [69, 0]
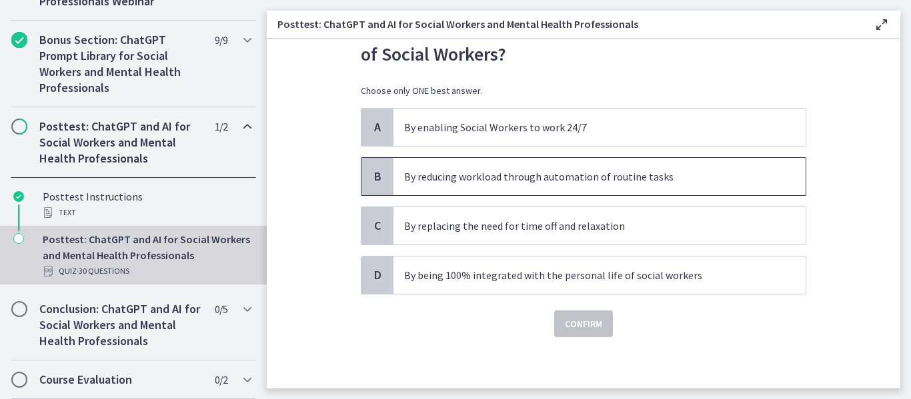
click at [430, 180] on p "By reducing workload through automation of routine tasks" at bounding box center [586, 177] width 364 height 16
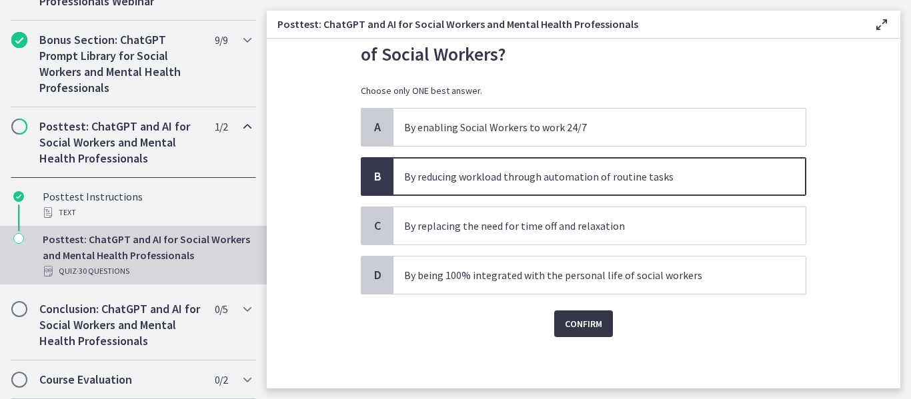
click at [565, 321] on span "Confirm" at bounding box center [583, 324] width 37 height 16
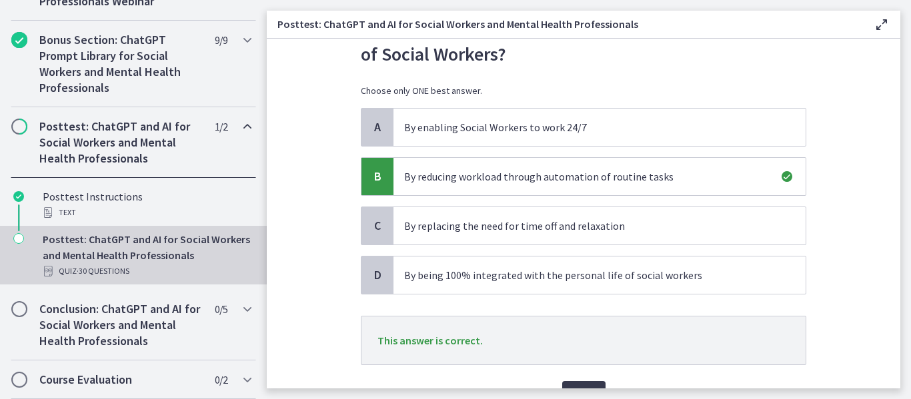
scroll to position [142, 0]
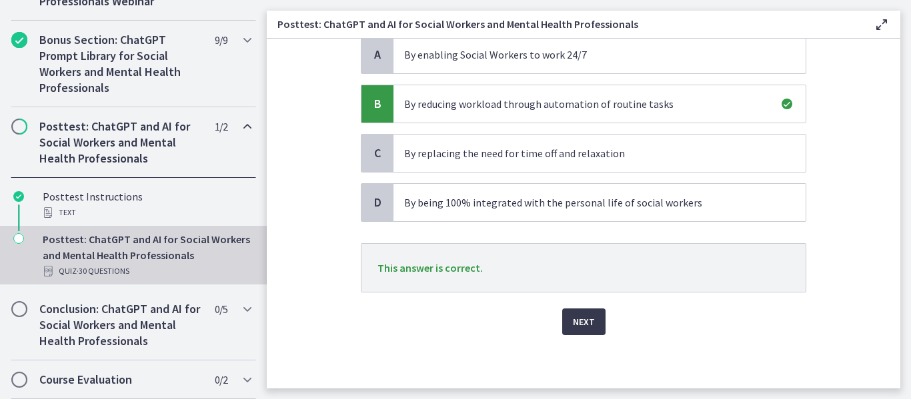
click at [570, 247] on div "Question 29 of 30 How can AI and ChatGPT support the work-life balance of Socia…" at bounding box center [583, 84] width 467 height 323
click at [581, 325] on span "Next" at bounding box center [584, 322] width 22 height 16
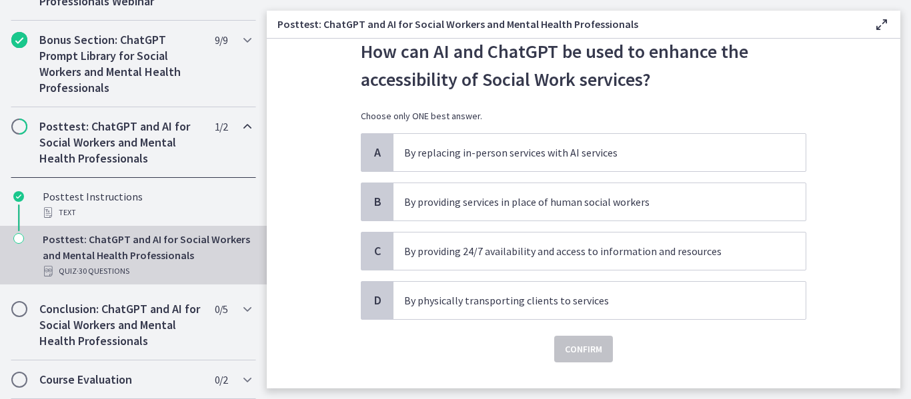
scroll to position [47, 0]
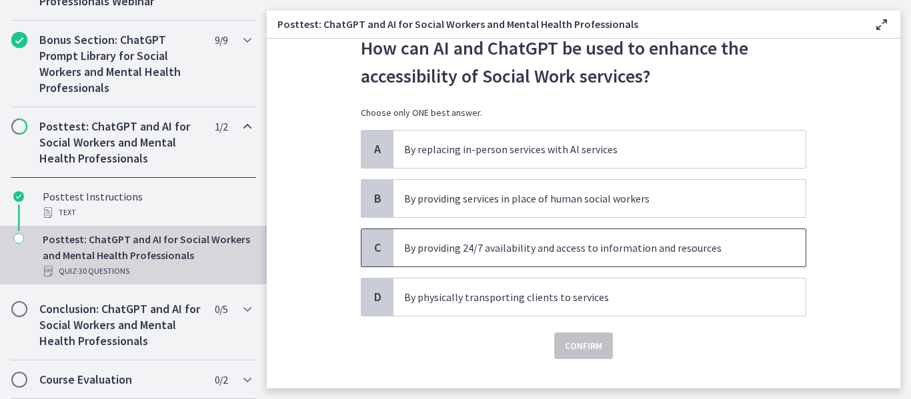
click at [521, 253] on p "By providing 24/7 availability and access to information and resources" at bounding box center [586, 248] width 364 height 16
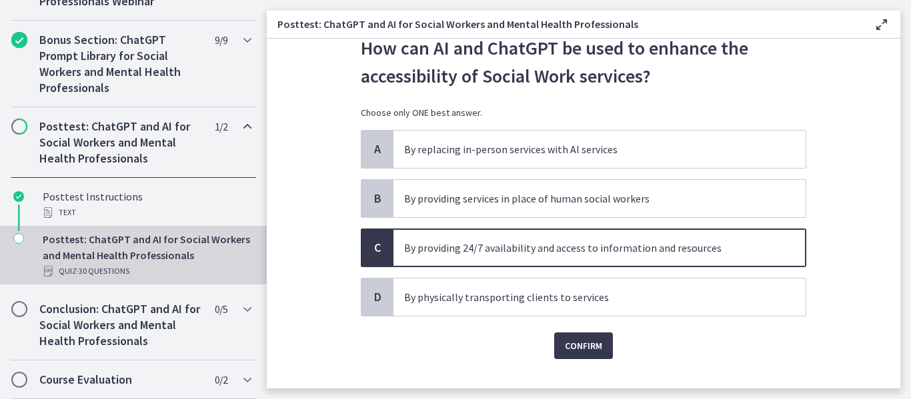
scroll to position [61, 0]
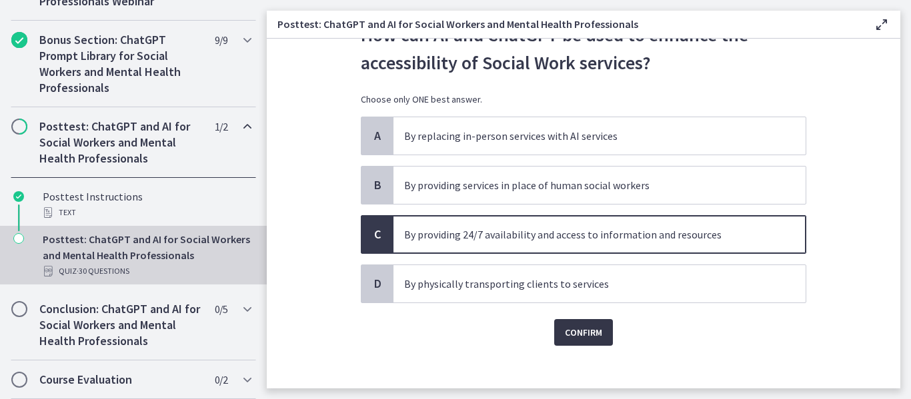
click at [586, 333] on span "Confirm" at bounding box center [583, 333] width 37 height 16
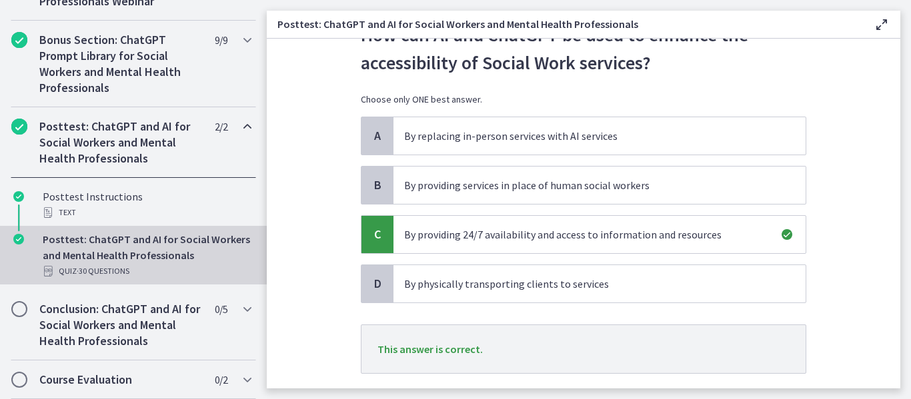
scroll to position [142, 0]
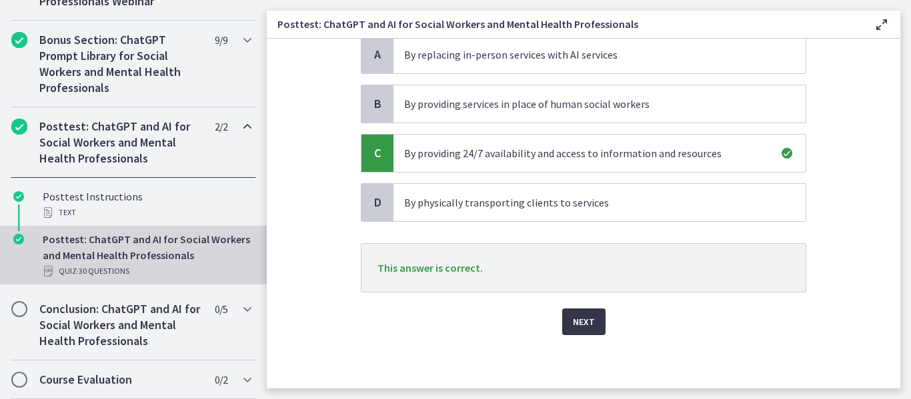
click at [573, 316] on span "Next" at bounding box center [584, 322] width 22 height 16
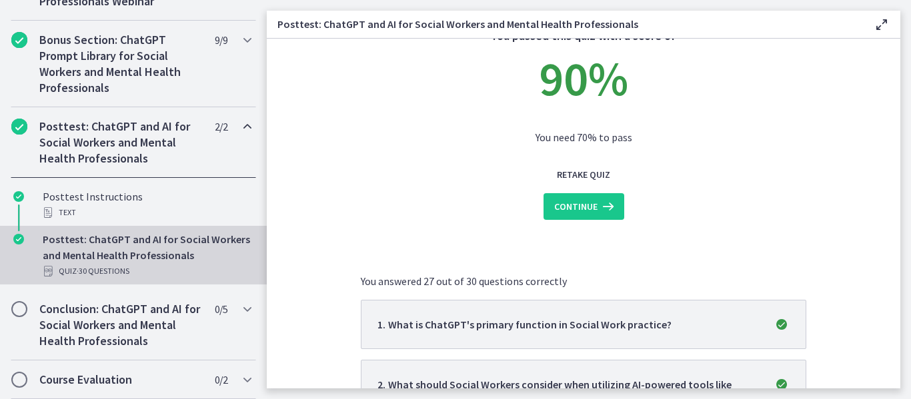
scroll to position [69, 0]
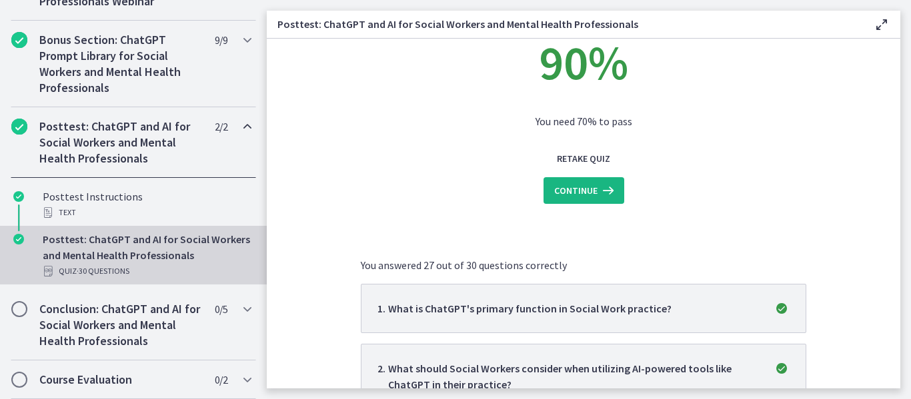
click at [573, 189] on span "Continue" at bounding box center [575, 191] width 43 height 16
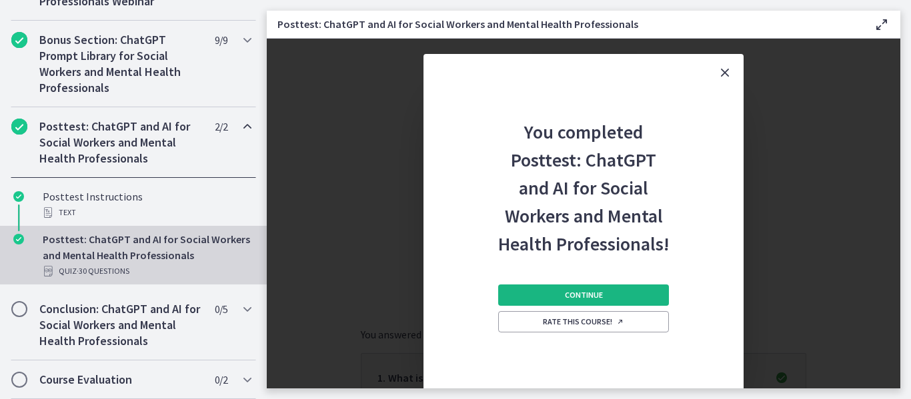
click at [571, 299] on span "Continue" at bounding box center [584, 295] width 38 height 11
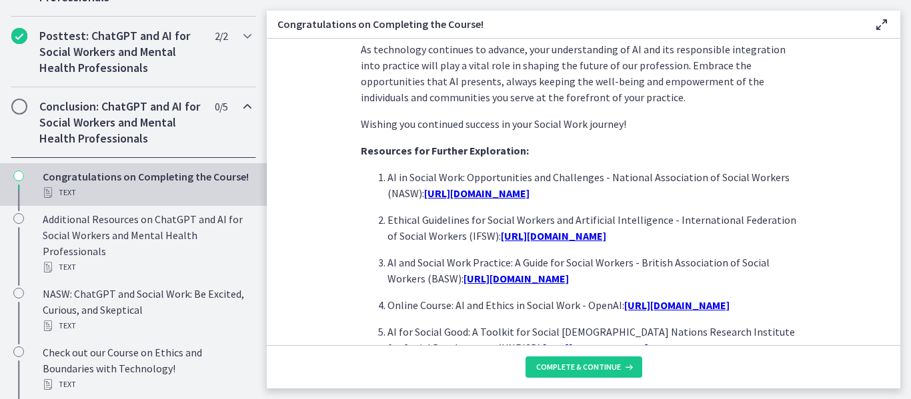
scroll to position [1248, 0]
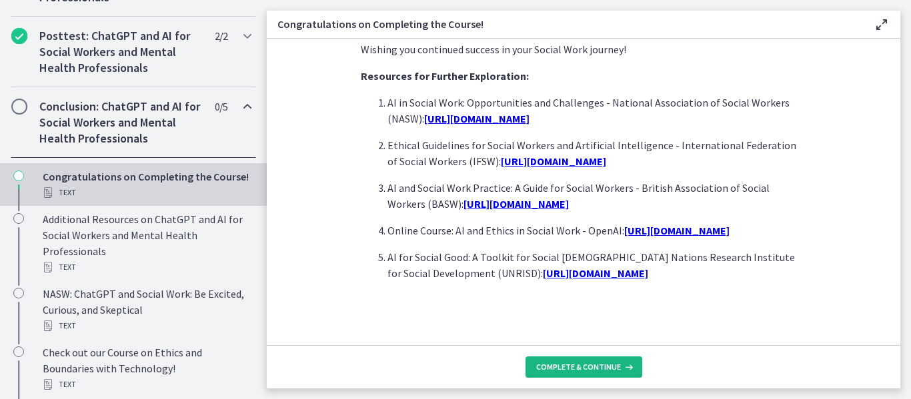
click at [564, 363] on span "Complete & continue" at bounding box center [578, 367] width 85 height 11
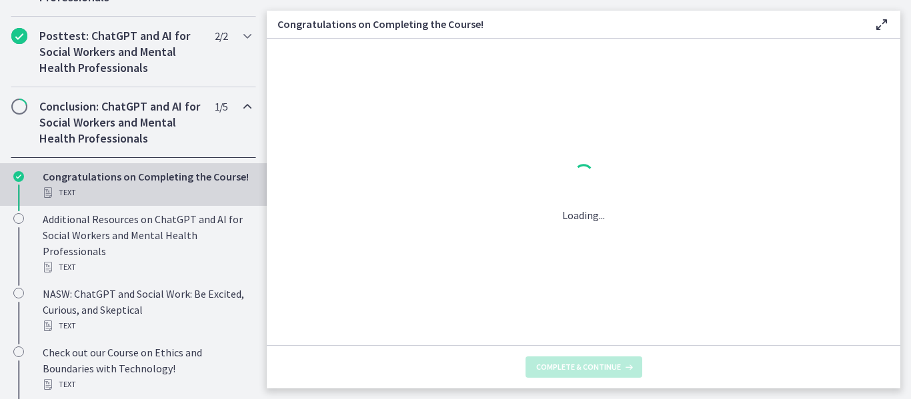
scroll to position [0, 0]
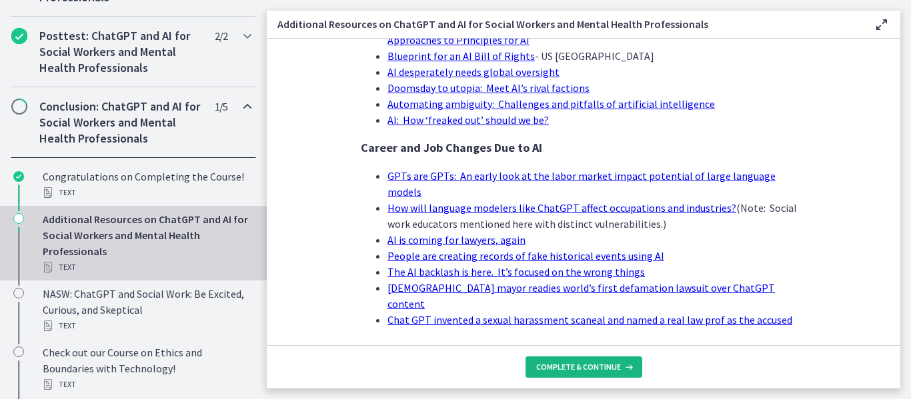
scroll to position [1398, 0]
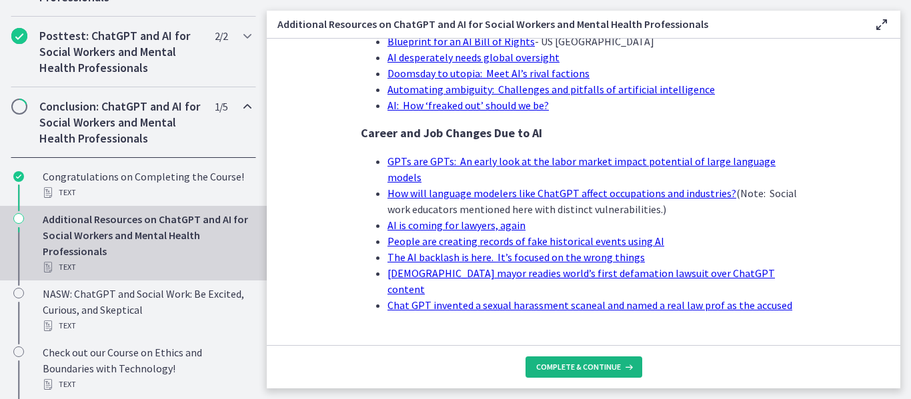
click at [583, 369] on span "Complete & continue" at bounding box center [578, 367] width 85 height 11
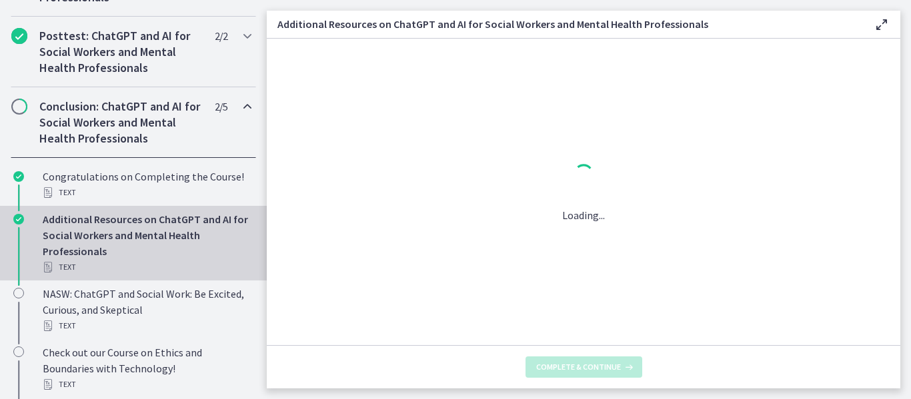
scroll to position [0, 0]
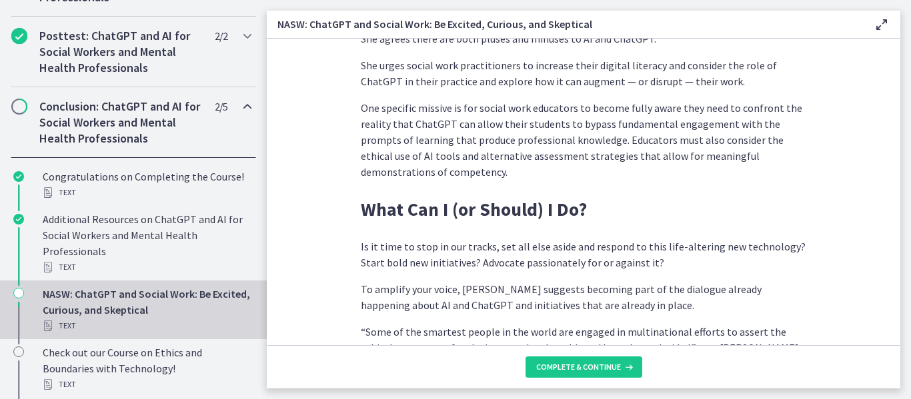
scroll to position [4122, 0]
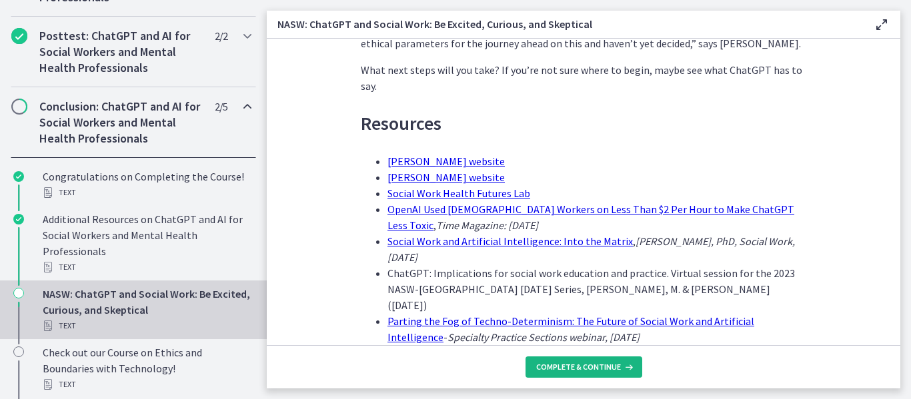
click at [588, 365] on span "Complete & continue" at bounding box center [578, 367] width 85 height 11
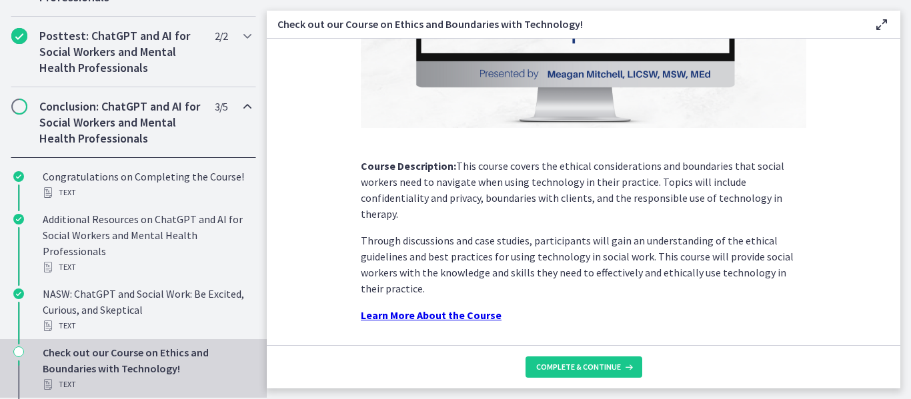
scroll to position [267, 0]
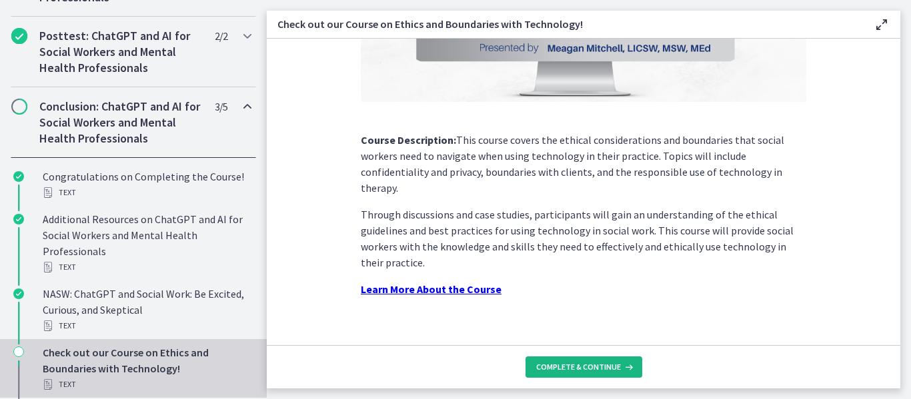
click at [592, 371] on span "Complete & continue" at bounding box center [578, 367] width 85 height 11
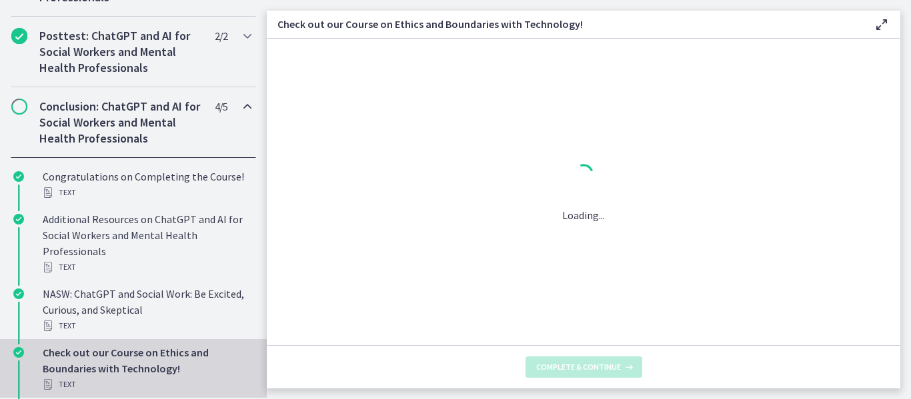
scroll to position [0, 0]
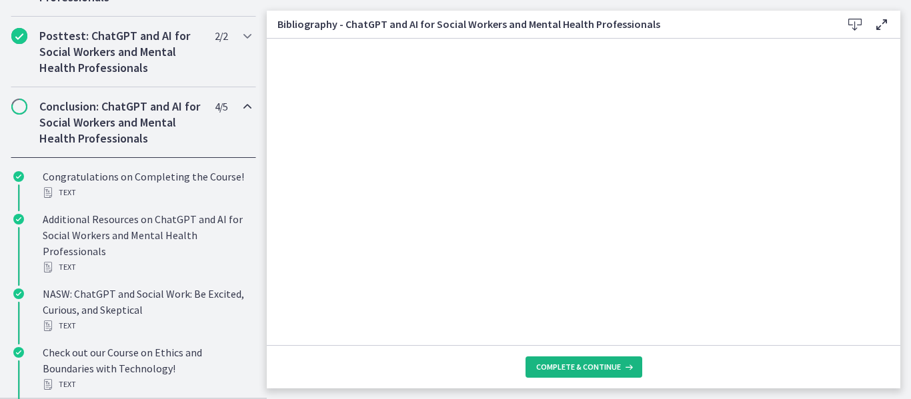
click at [559, 366] on span "Complete & continue" at bounding box center [578, 367] width 85 height 11
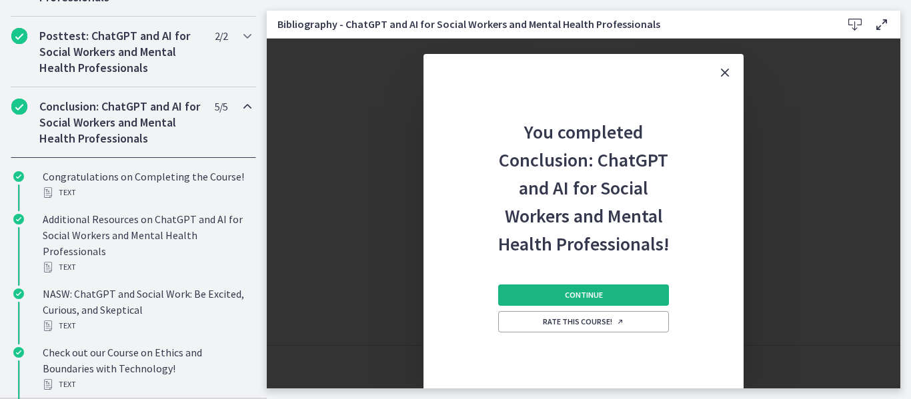
click at [595, 297] on span "Continue" at bounding box center [584, 295] width 38 height 11
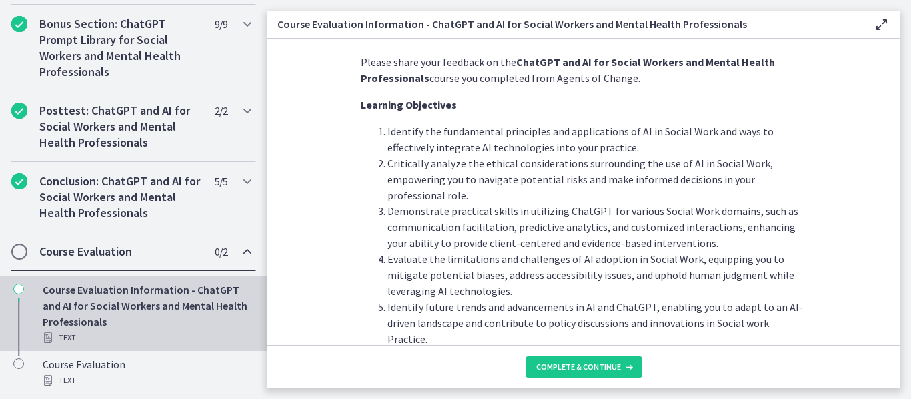
scroll to position [72, 0]
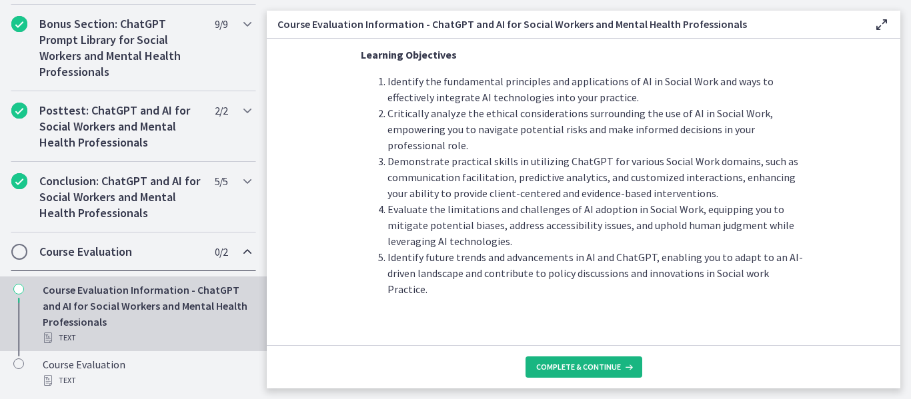
click at [580, 365] on span "Complete & continue" at bounding box center [578, 367] width 85 height 11
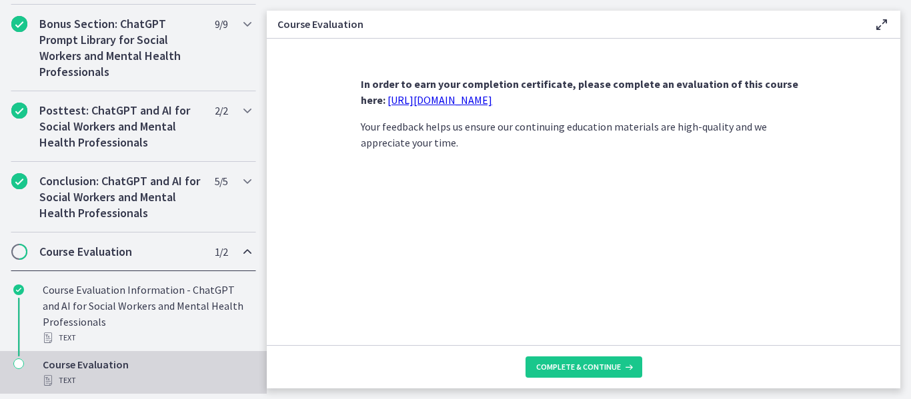
click at [439, 99] on link "[URL][DOMAIN_NAME]" at bounding box center [439, 99] width 105 height 13
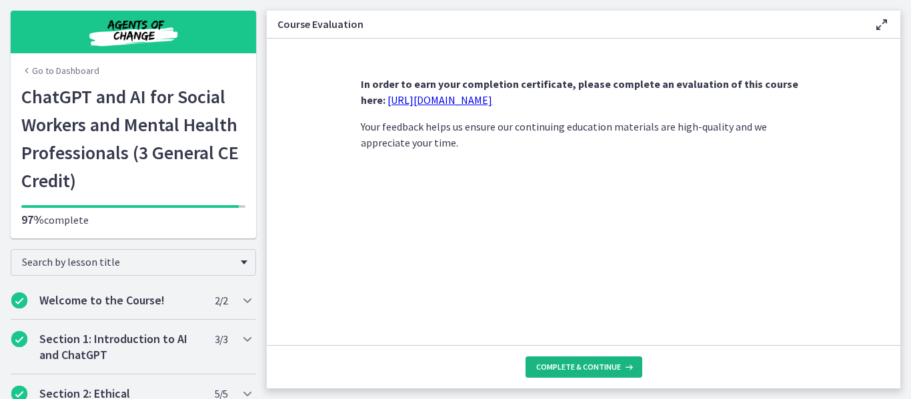
click at [569, 371] on span "Complete & continue" at bounding box center [578, 367] width 85 height 11
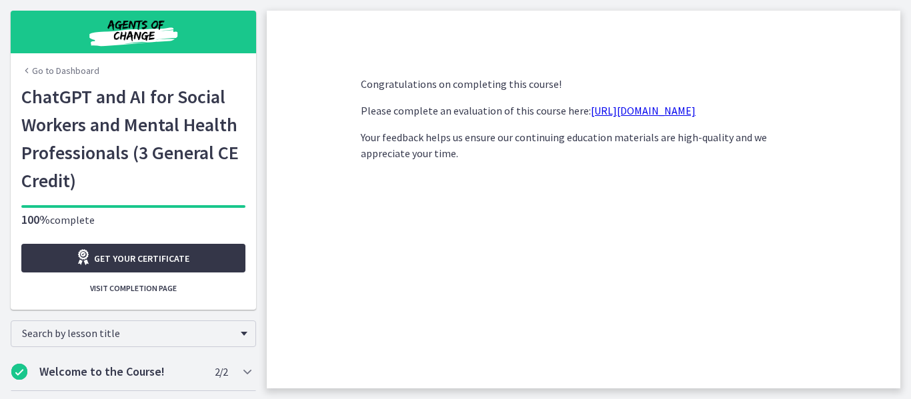
click at [142, 255] on span "Get your certificate" at bounding box center [141, 259] width 95 height 16
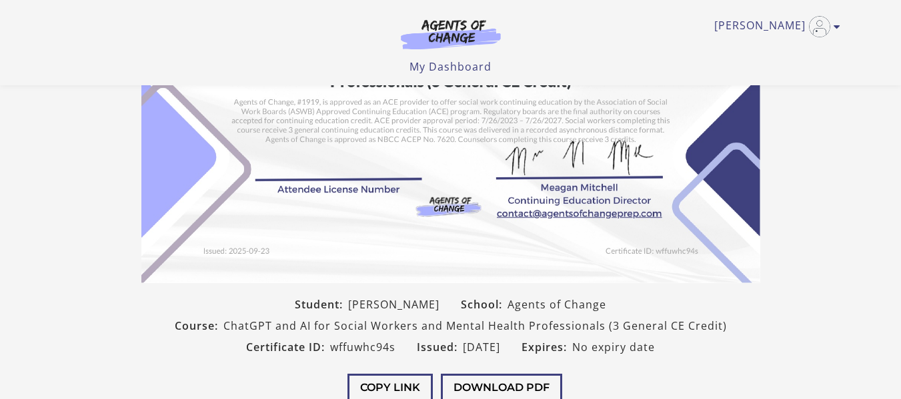
scroll to position [273, 0]
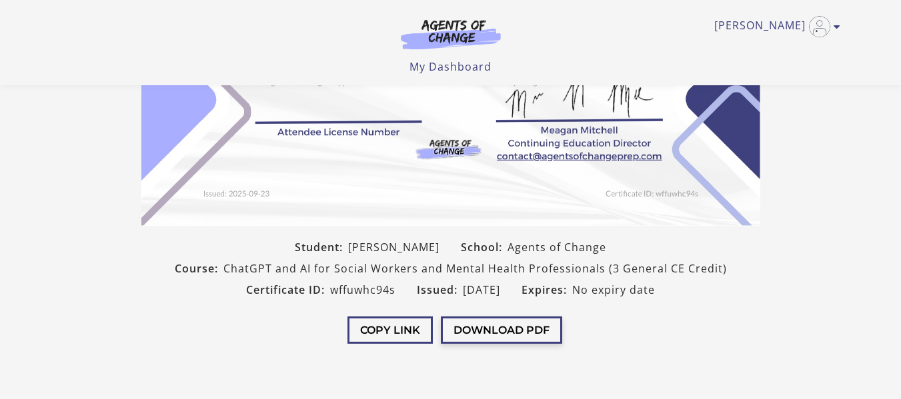
click at [495, 327] on button "Download PDF" at bounding box center [501, 330] width 121 height 27
